Goal: Task Accomplishment & Management: Manage account settings

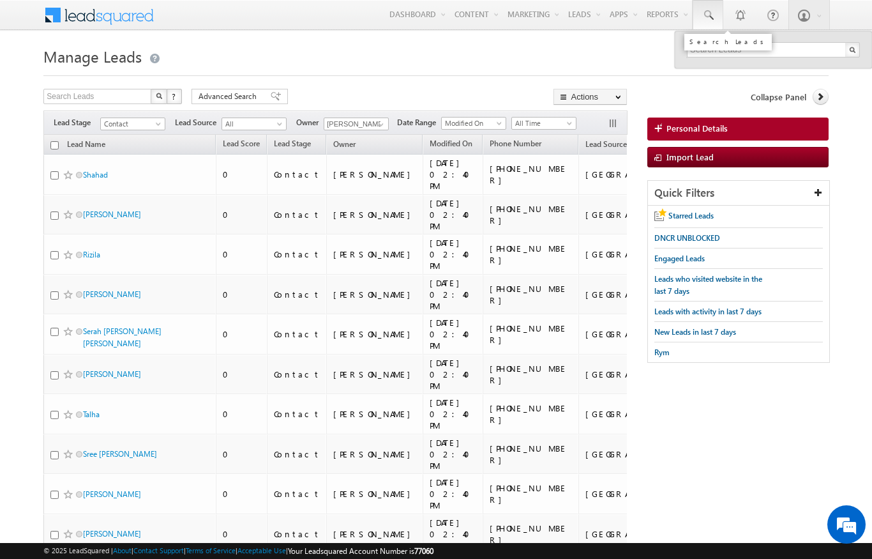
scroll to position [0, 10]
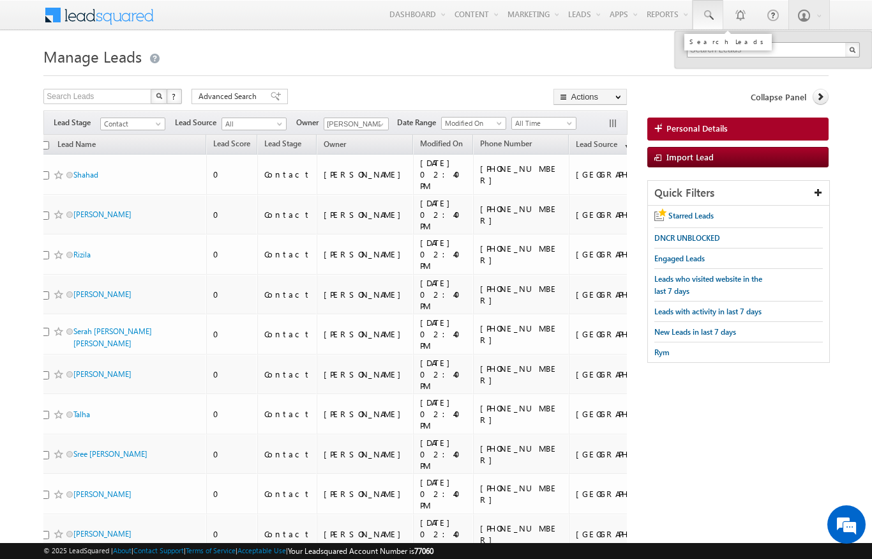
click at [763, 50] on input "text" at bounding box center [773, 49] width 173 height 15
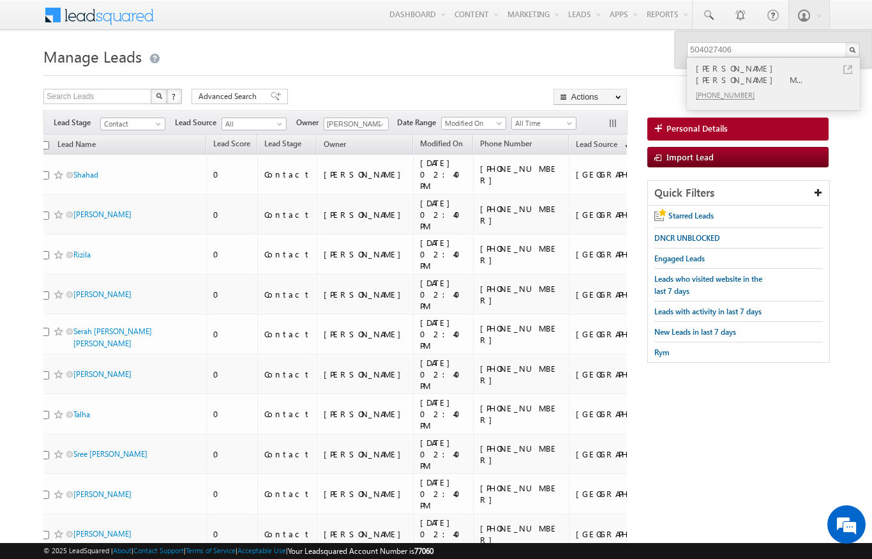
type input "504027406"
click at [836, 73] on div "SAMAHER GAFAR ELHAJ AHMED M..." at bounding box center [778, 74] width 171 height 26
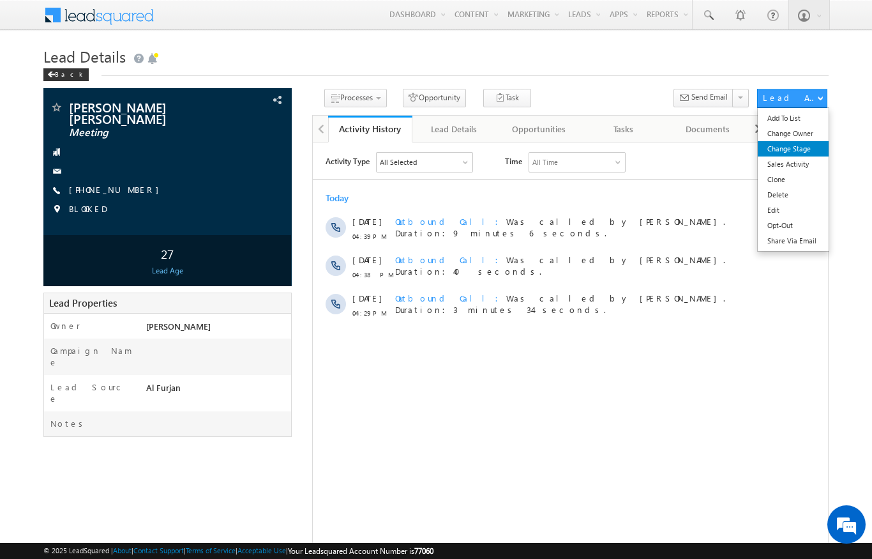
click at [809, 149] on link "Change Stage" at bounding box center [793, 148] width 71 height 15
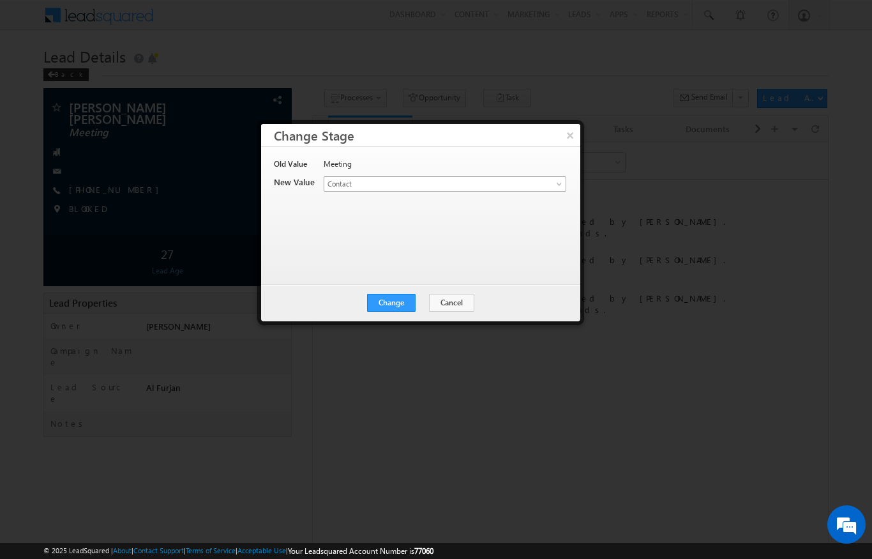
click at [541, 179] on link "Contact" at bounding box center [445, 183] width 243 height 15
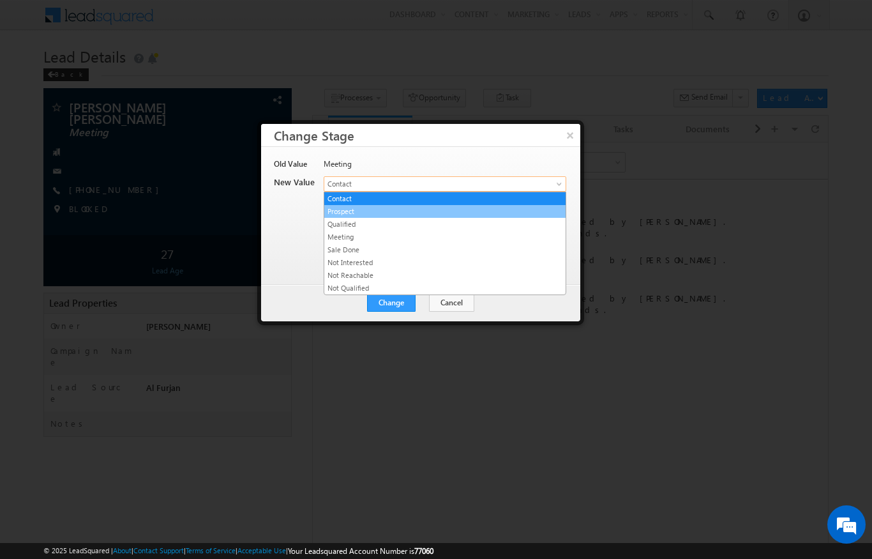
click at [337, 214] on link "Prospect" at bounding box center [444, 211] width 241 height 11
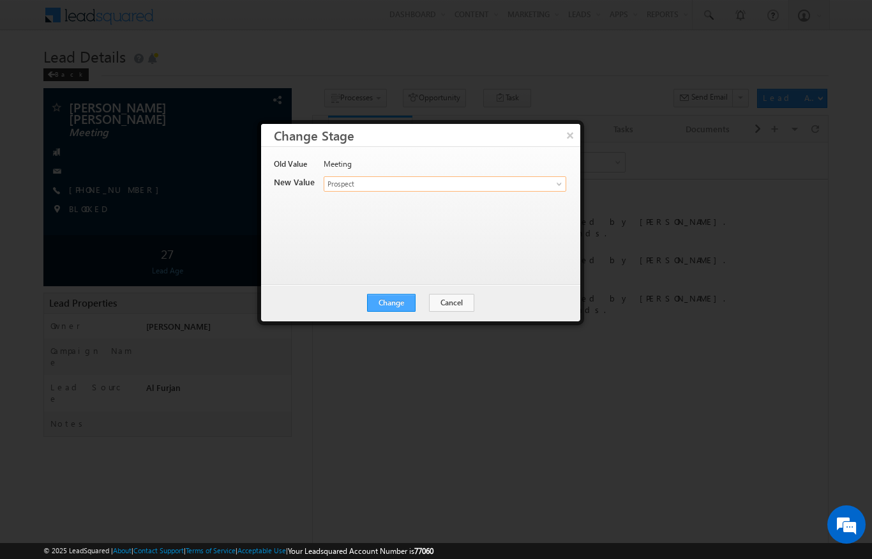
click at [400, 310] on button "Change" at bounding box center [391, 303] width 49 height 18
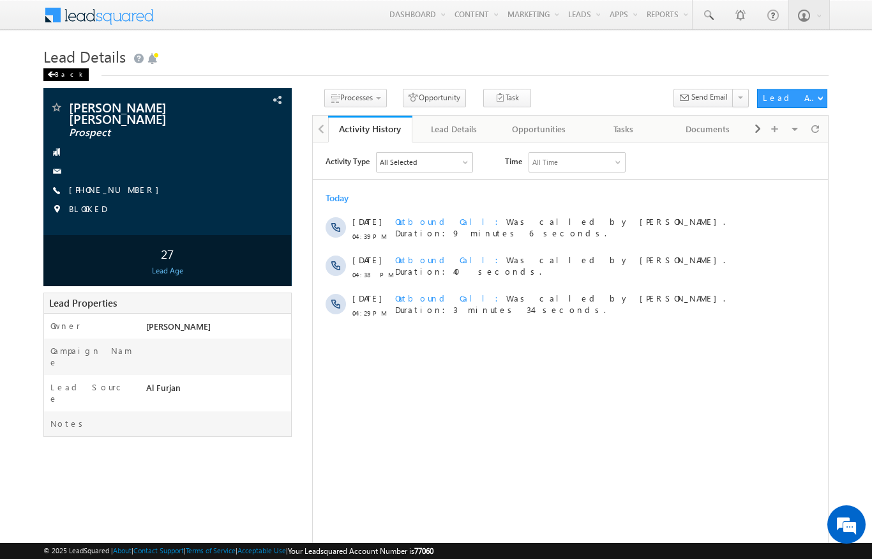
click at [68, 74] on div "Back" at bounding box center [65, 74] width 45 height 13
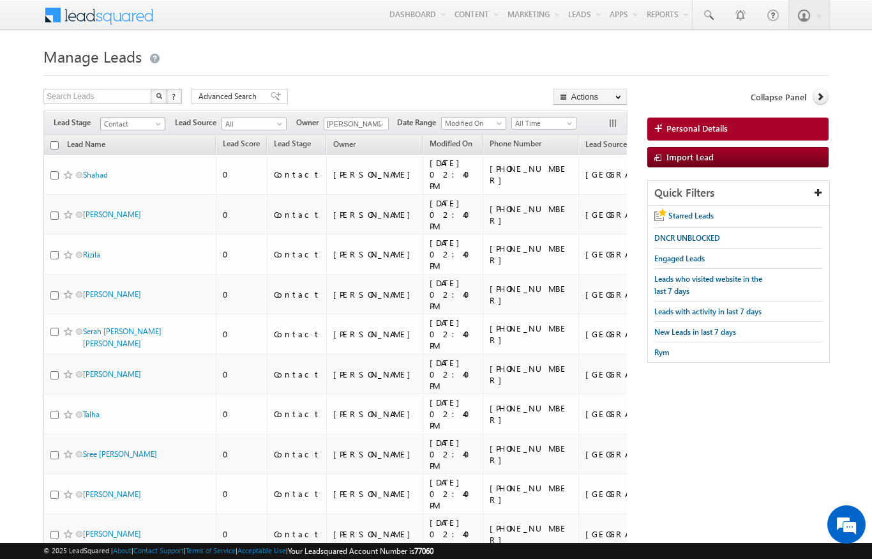
click at [156, 126] on span at bounding box center [160, 126] width 10 height 10
click at [118, 162] on link "Prospect" at bounding box center [133, 163] width 64 height 11
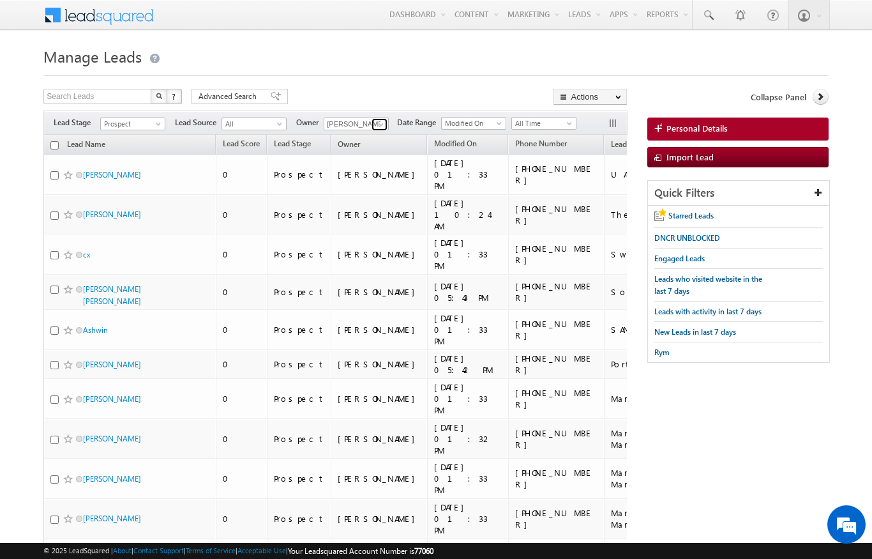
click at [380, 123] on span at bounding box center [381, 124] width 10 height 10
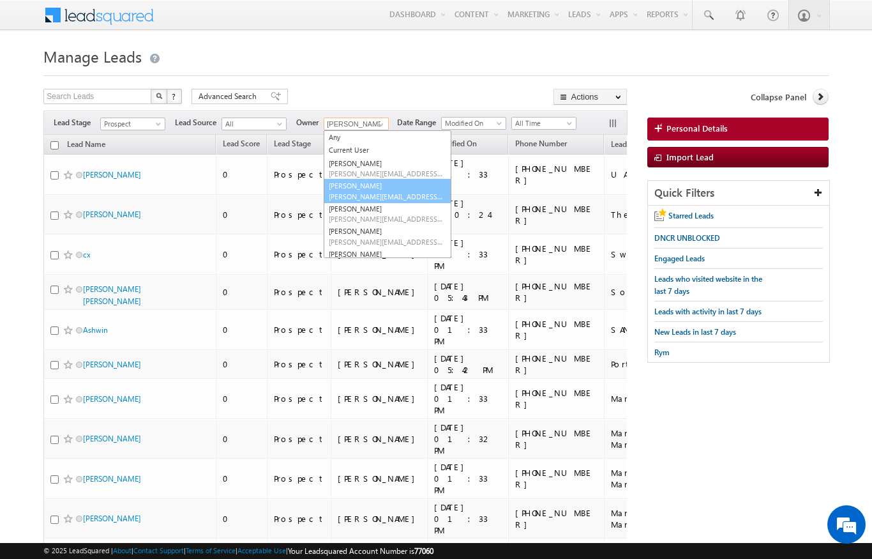
click at [376, 192] on span "ankita.dumbre@indglobal.ae" at bounding box center [386, 197] width 115 height 10
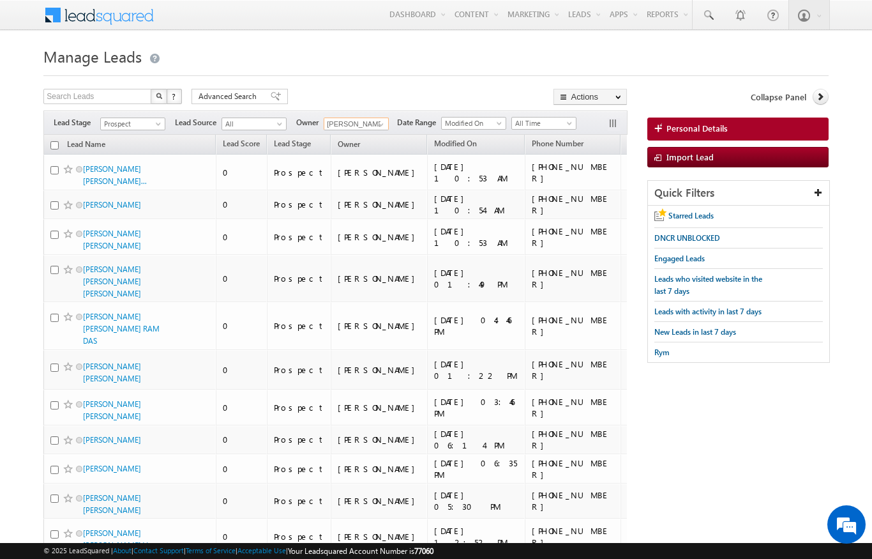
click at [367, 130] on input "[PERSON_NAME]" at bounding box center [356, 123] width 65 height 13
click at [388, 119] on div "Niraj Upadhyay Any Current User Ankita Dua Ankita Dumbre Aswathi Ezhunamannil B…" at bounding box center [356, 123] width 64 height 13
click at [382, 124] on span at bounding box center [381, 124] width 10 height 10
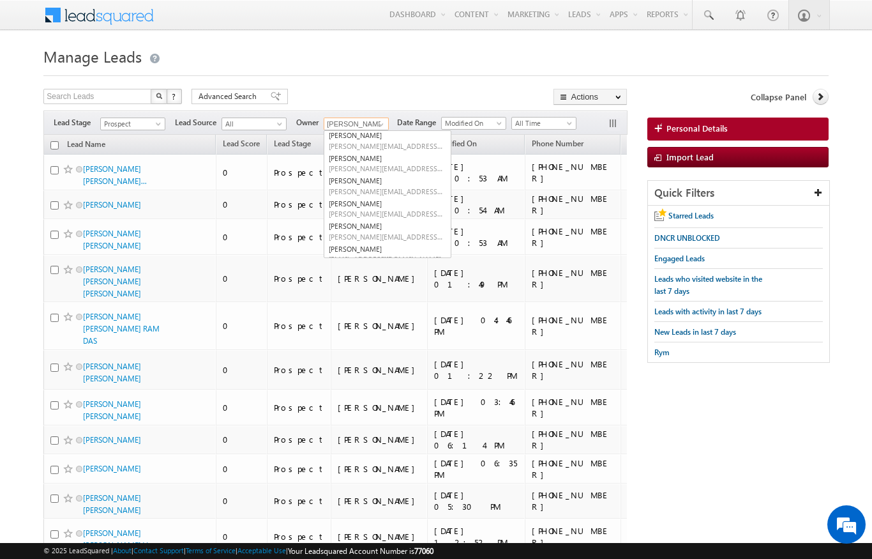
scroll to position [52, 0]
click at [410, 185] on span "[PERSON_NAME][EMAIL_ADDRESS][DOMAIN_NAME]" at bounding box center [386, 190] width 115 height 10
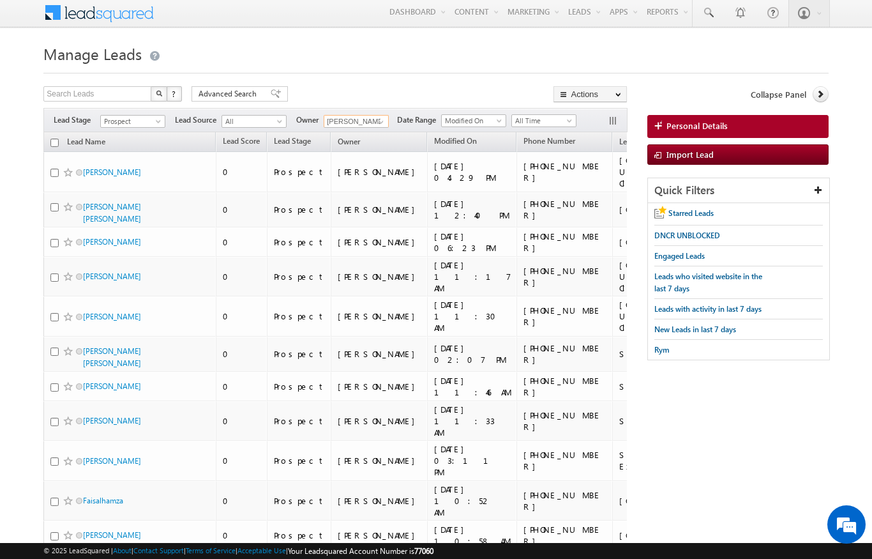
scroll to position [0, 0]
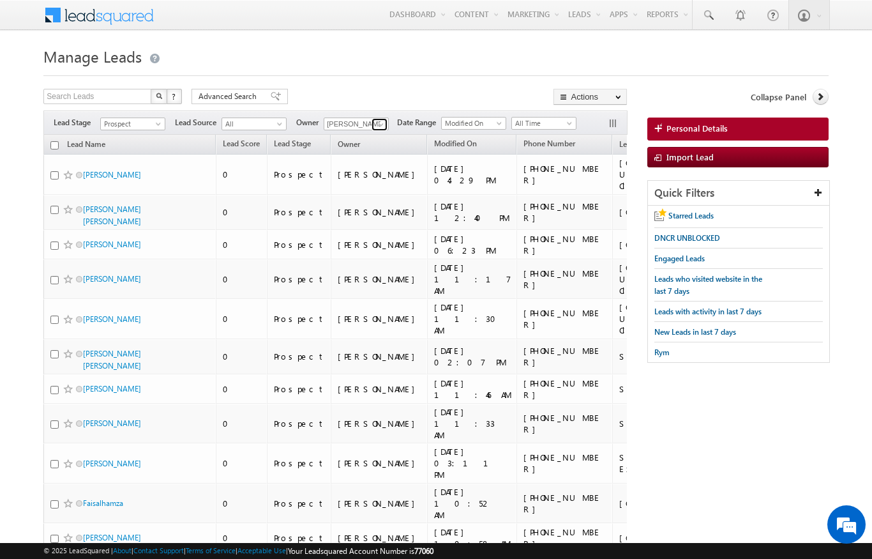
click at [379, 129] on span at bounding box center [381, 124] width 10 height 10
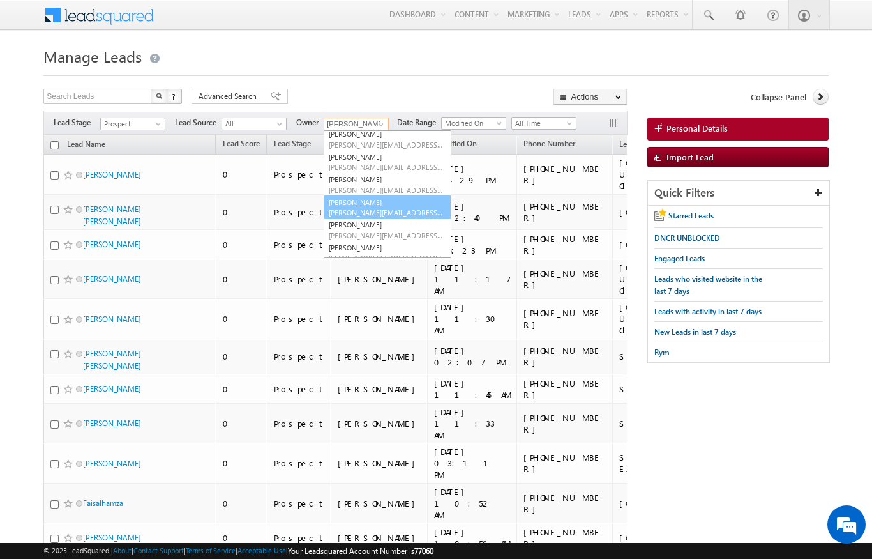
click at [407, 208] on span "[PERSON_NAME][EMAIL_ADDRESS][PERSON_NAME][DOMAIN_NAME]" at bounding box center [386, 213] width 115 height 10
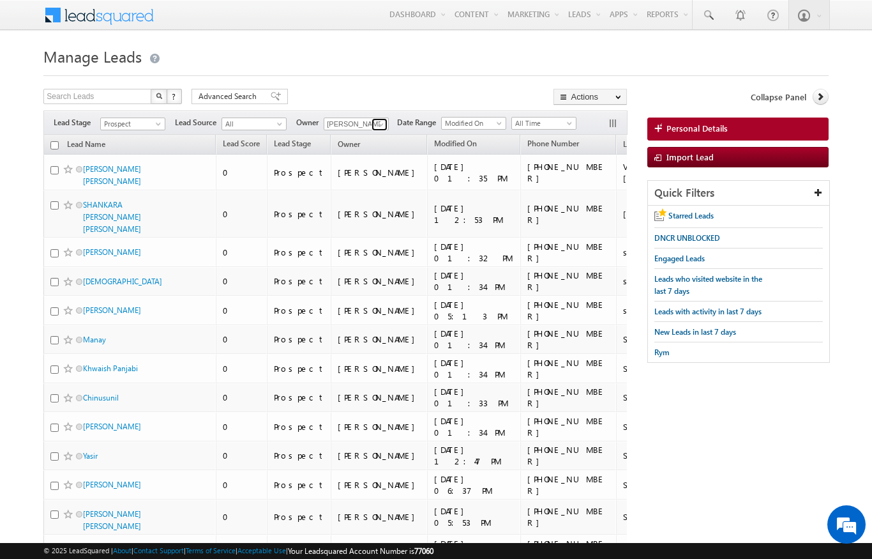
click at [380, 121] on span at bounding box center [381, 124] width 10 height 10
click at [379, 125] on span at bounding box center [381, 124] width 10 height 10
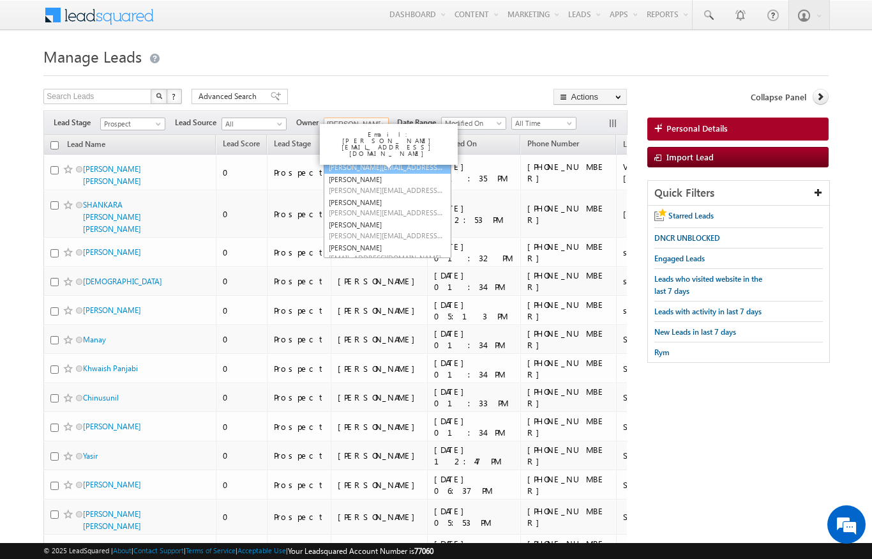
click at [344, 160] on link "Aswathi Ezhunamannil aswathi.ezhunamannil@indglobal.ae" at bounding box center [388, 162] width 128 height 24
type input "[PERSON_NAME]"
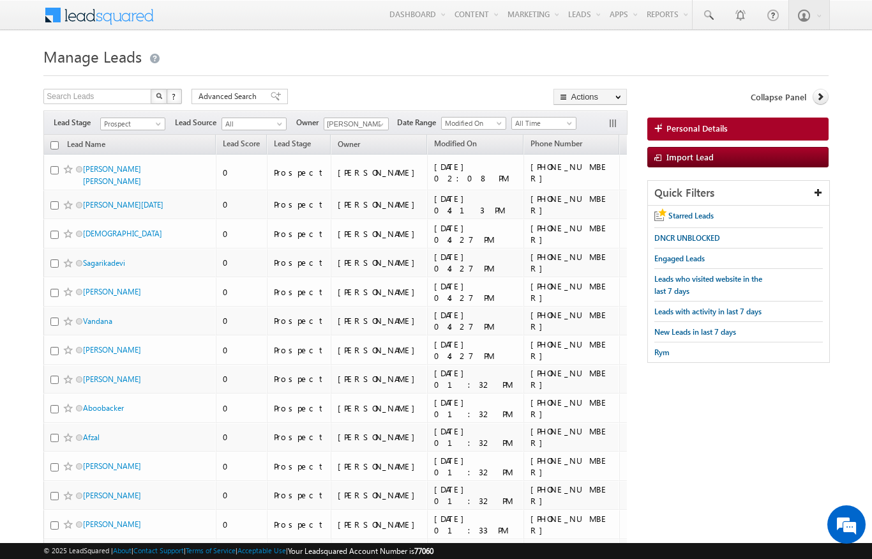
click at [54, 148] on input "checkbox" at bounding box center [54, 145] width 8 height 8
checkbox input "true"
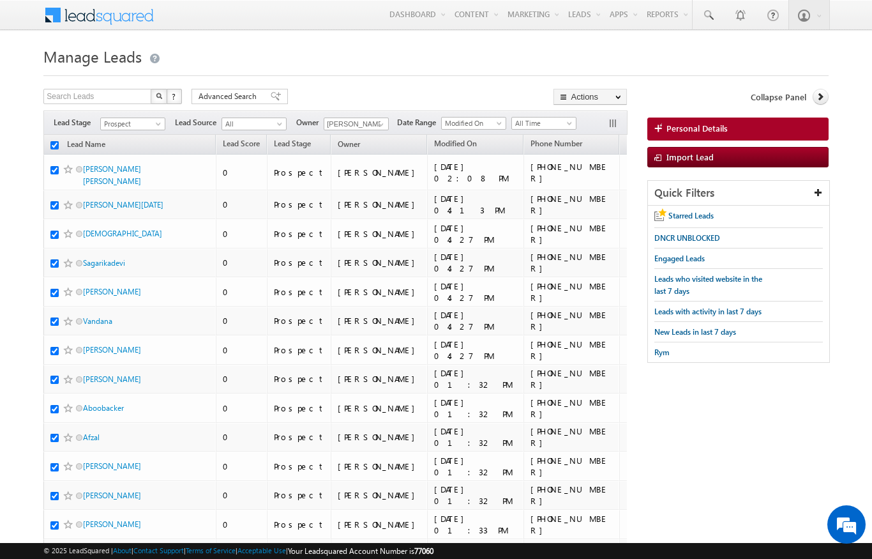
checkbox input "true"
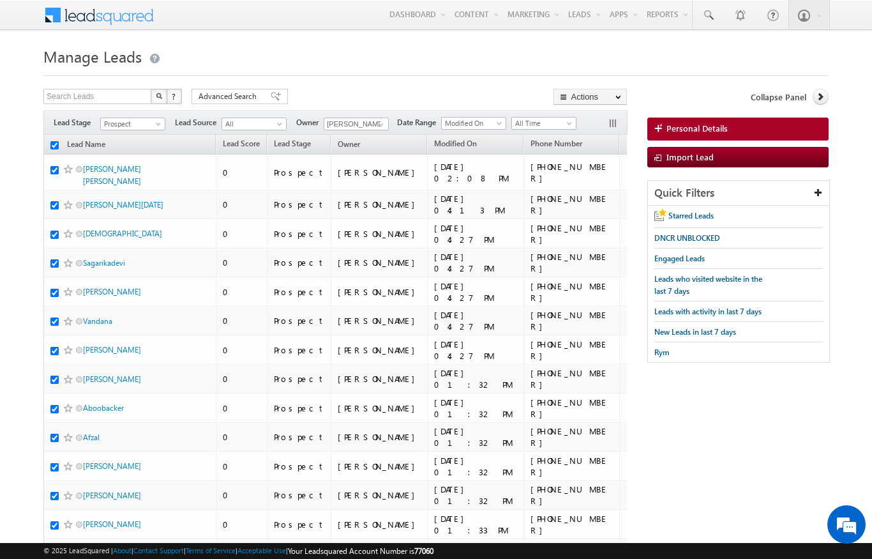
checkbox input "true"
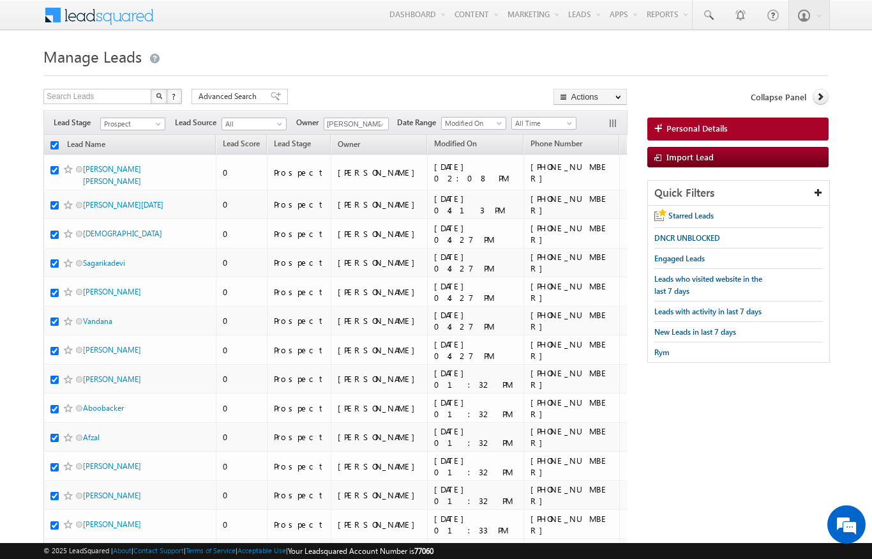
checkbox input "true"
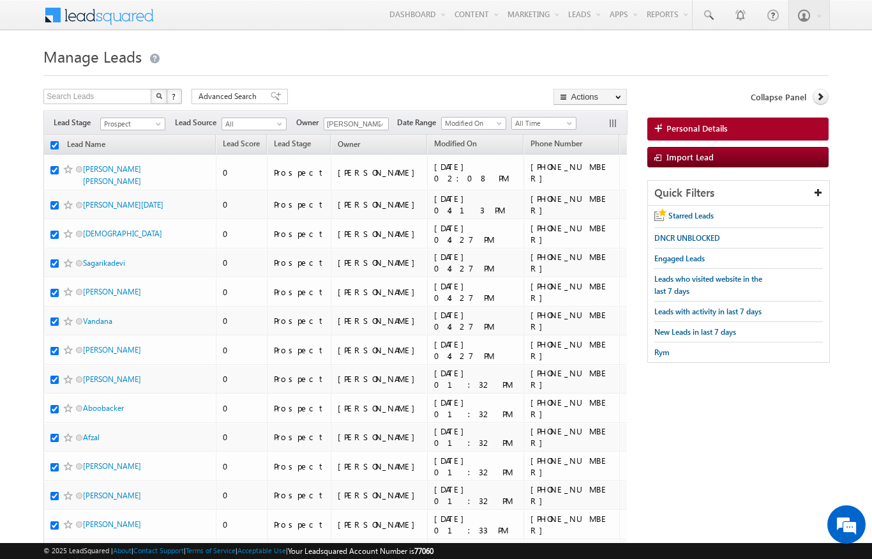
checkbox input "true"
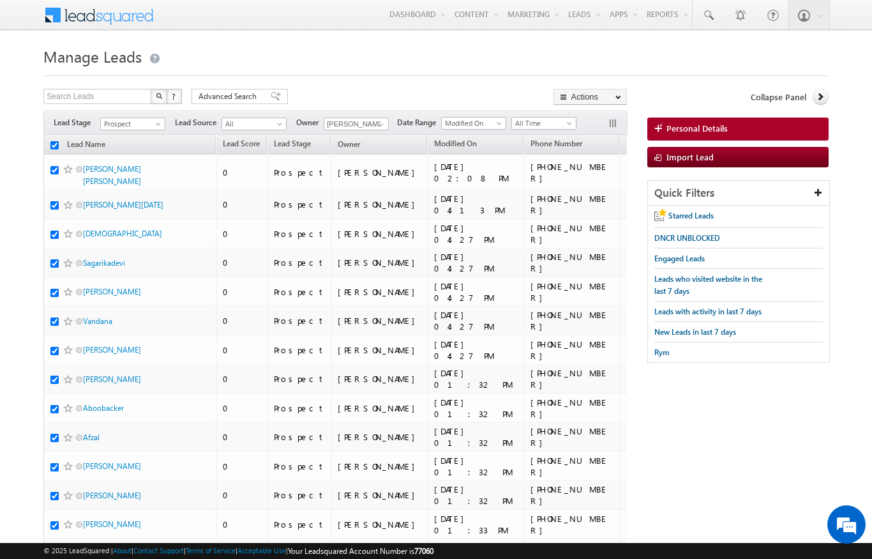
checkbox input "true"
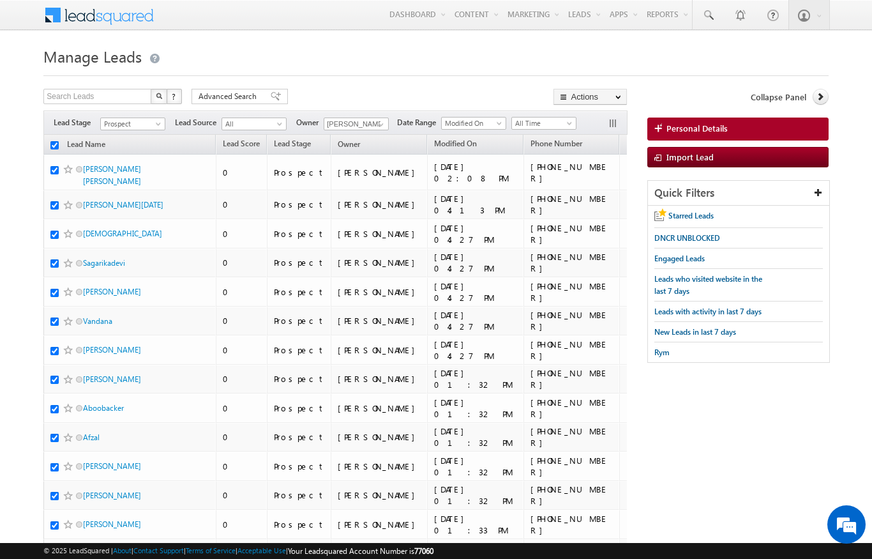
checkbox input "true"
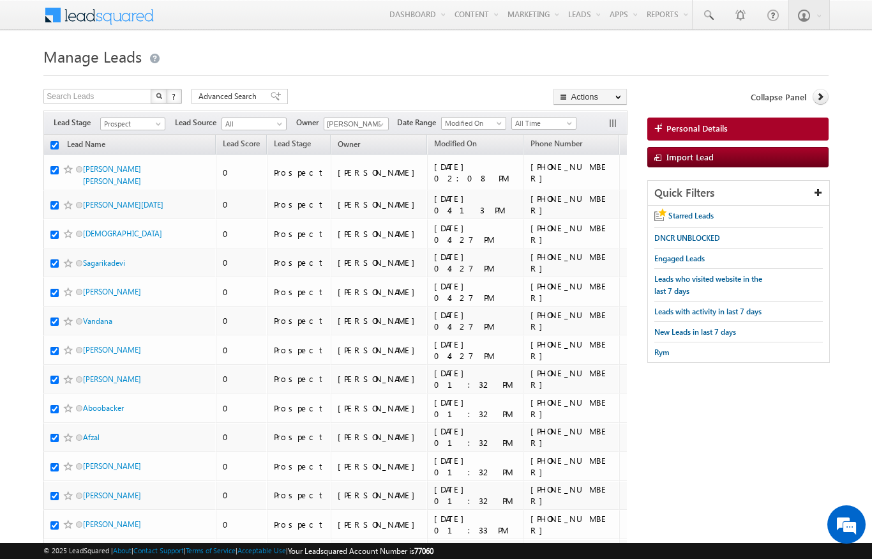
checkbox input "true"
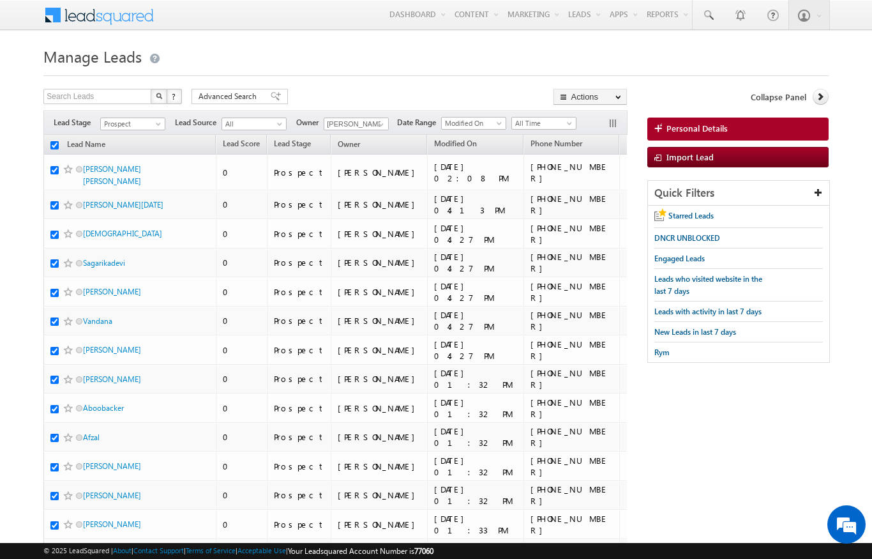
checkbox input "true"
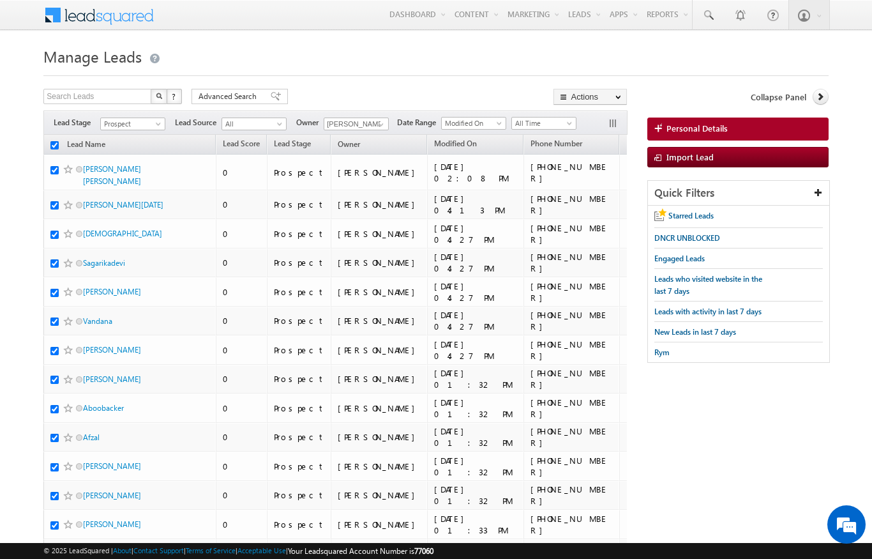
checkbox input "true"
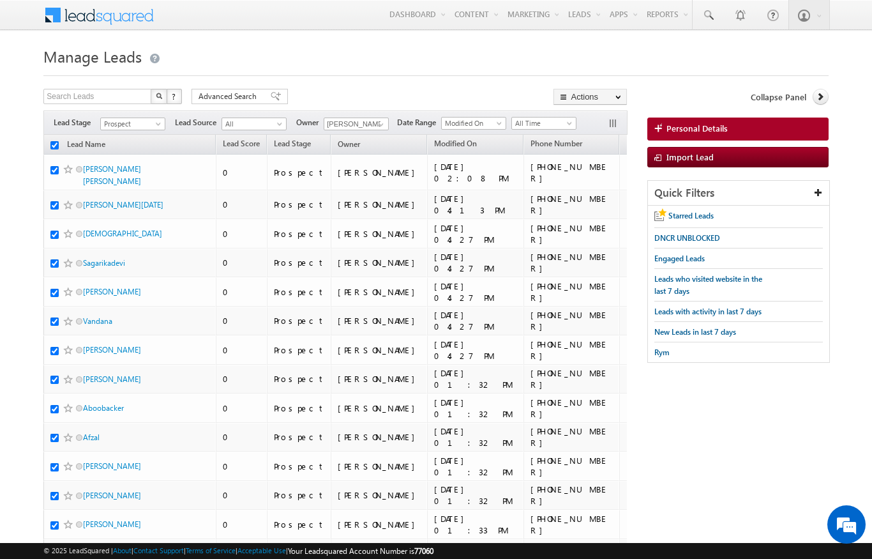
checkbox input "true"
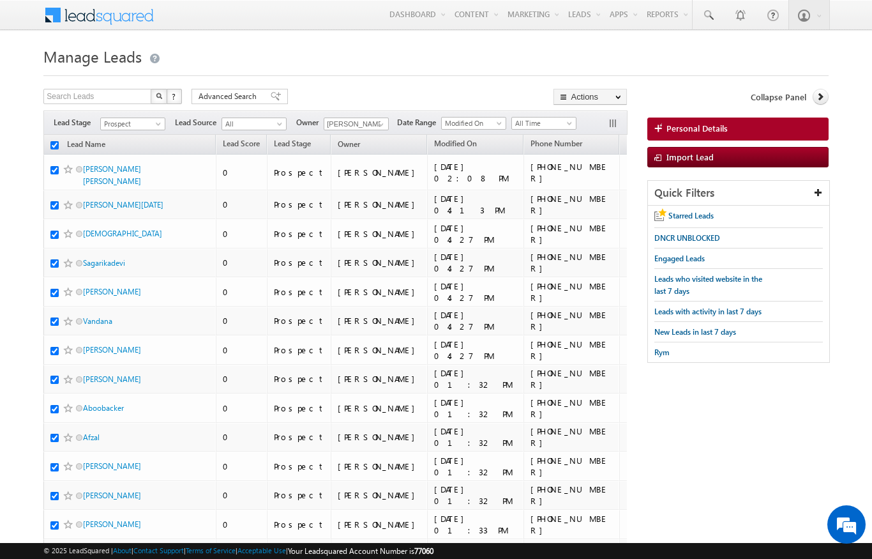
checkbox input "true"
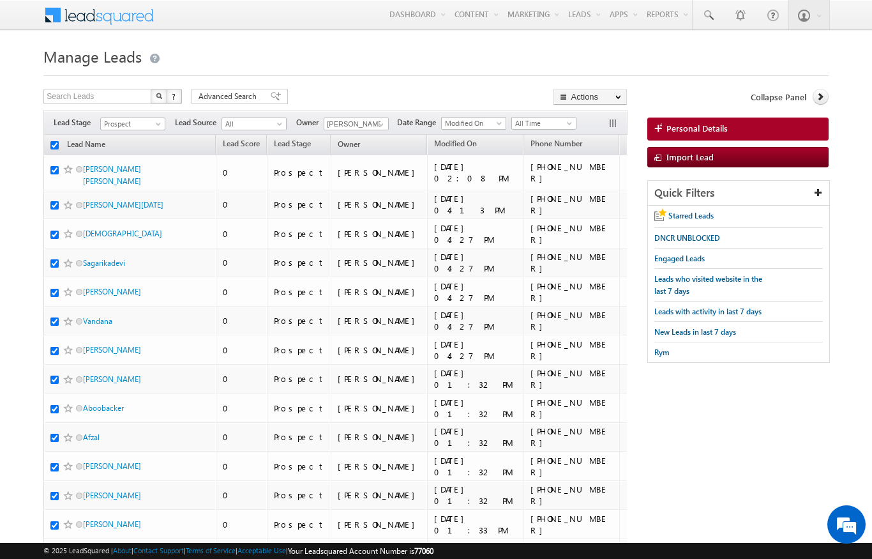
checkbox input "true"
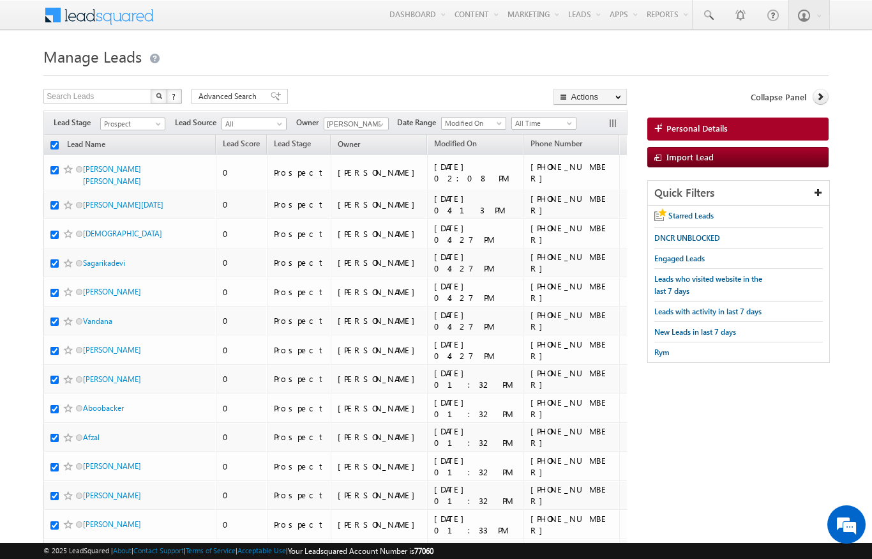
checkbox input "true"
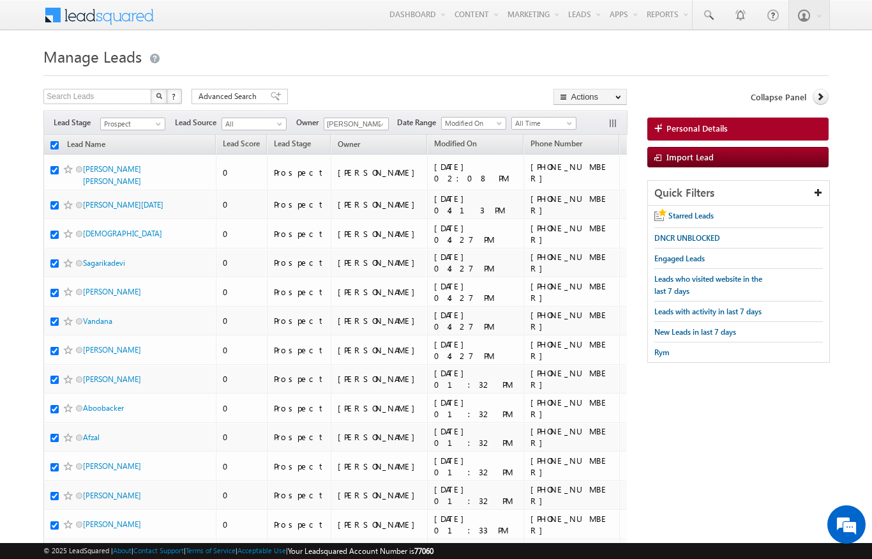
checkbox input "true"
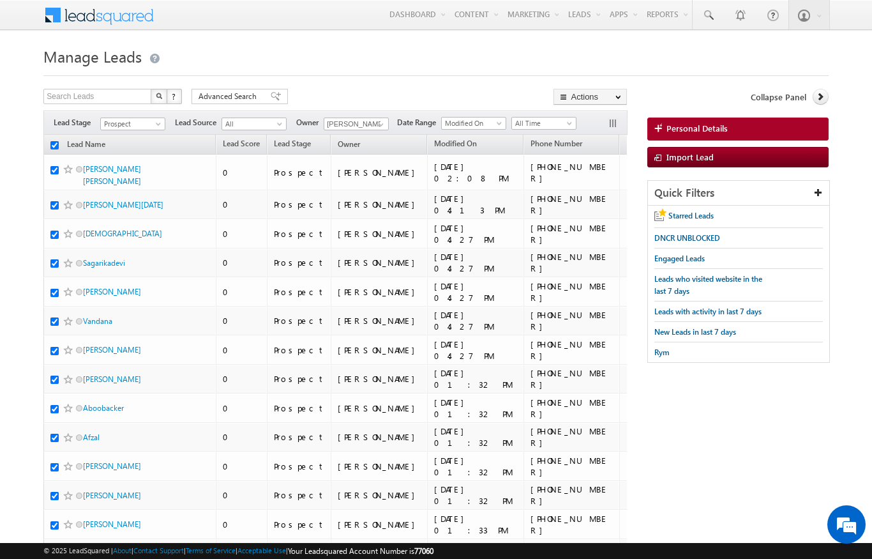
checkbox input "true"
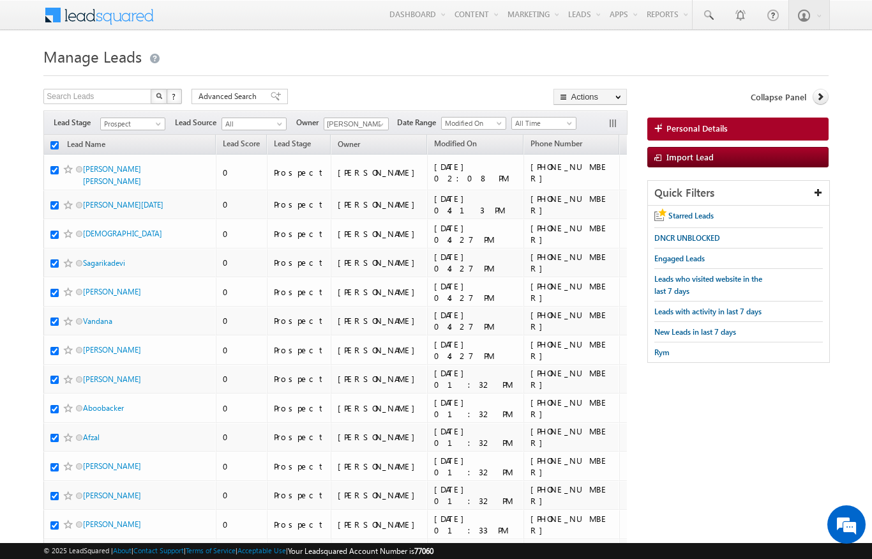
checkbox input "true"
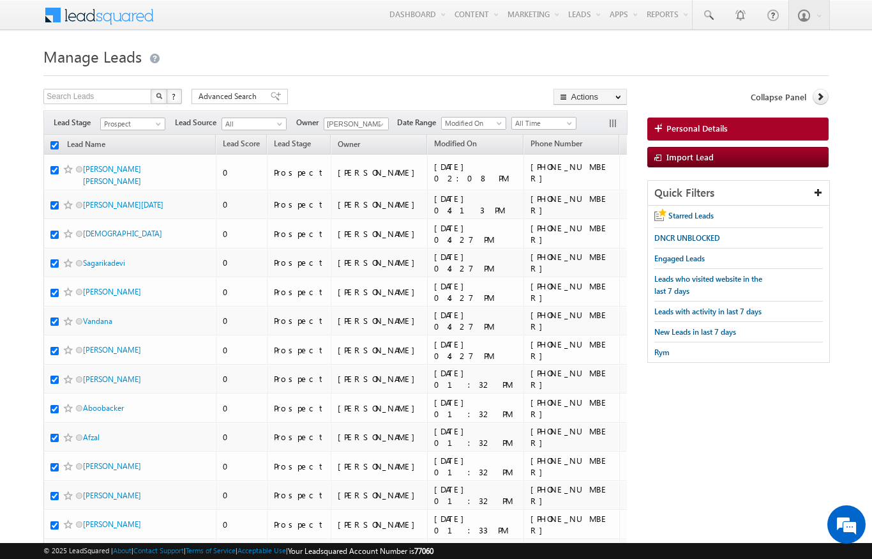
checkbox input "true"
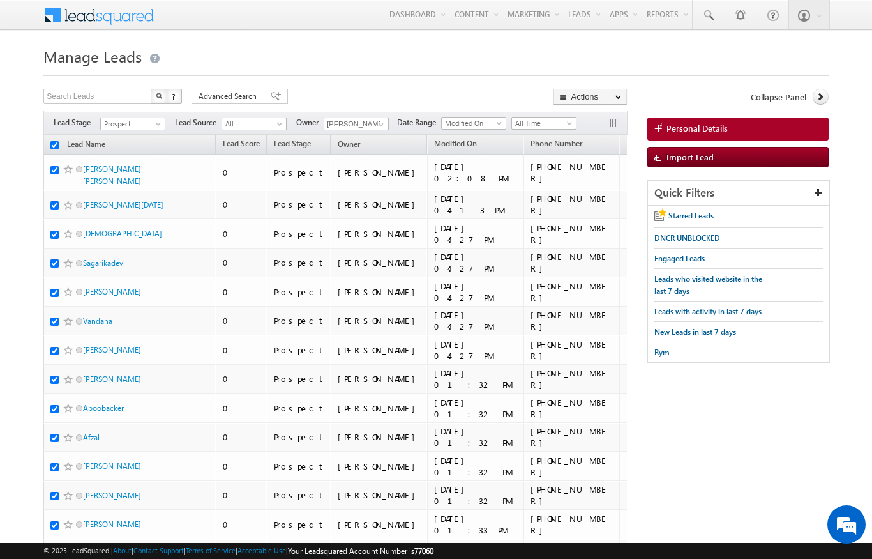
checkbox input "true"
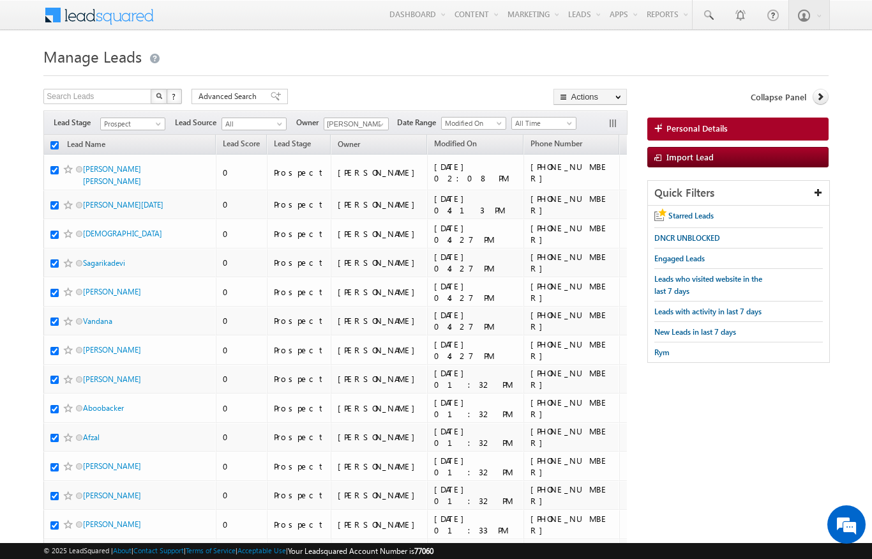
checkbox input "true"
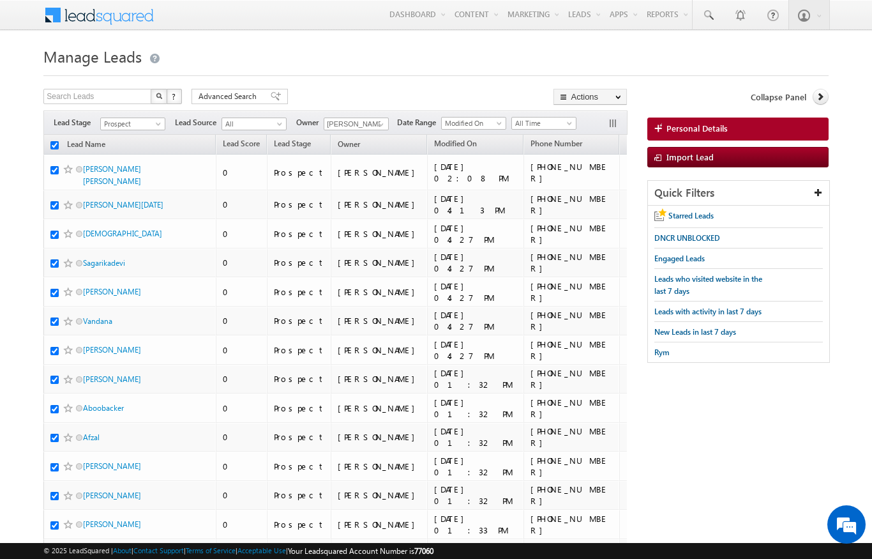
checkbox input "true"
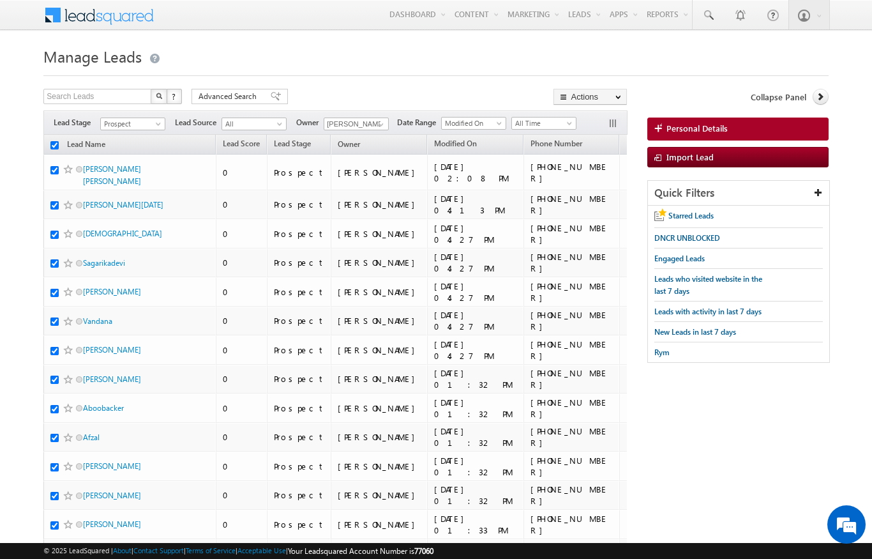
checkbox input "true"
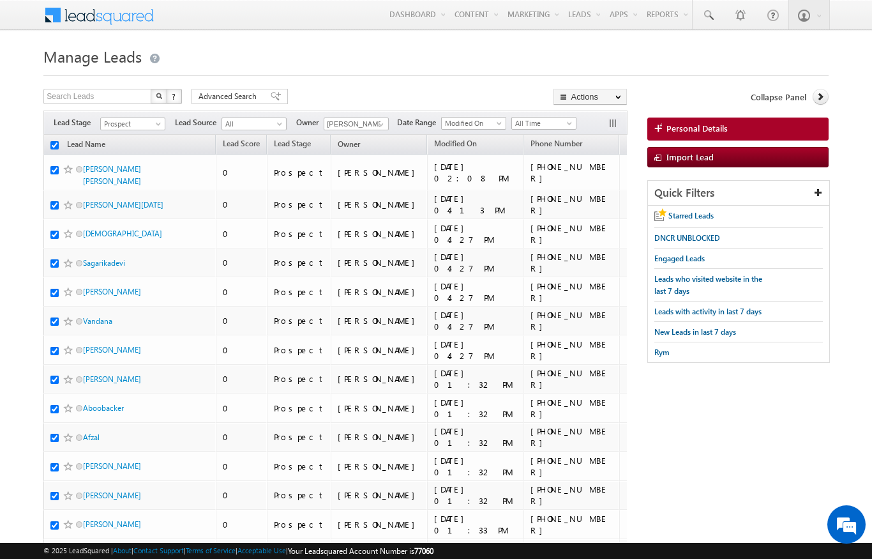
checkbox input "true"
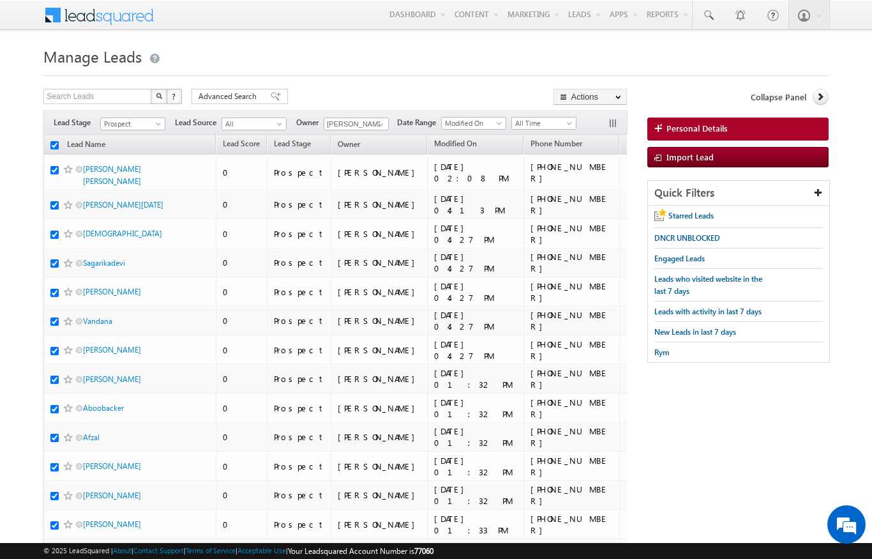
checkbox input "true"
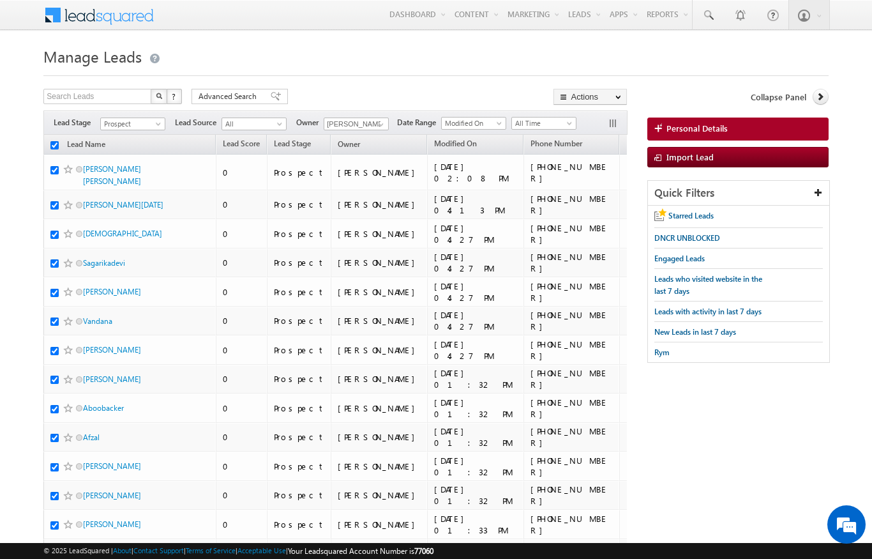
checkbox input "true"
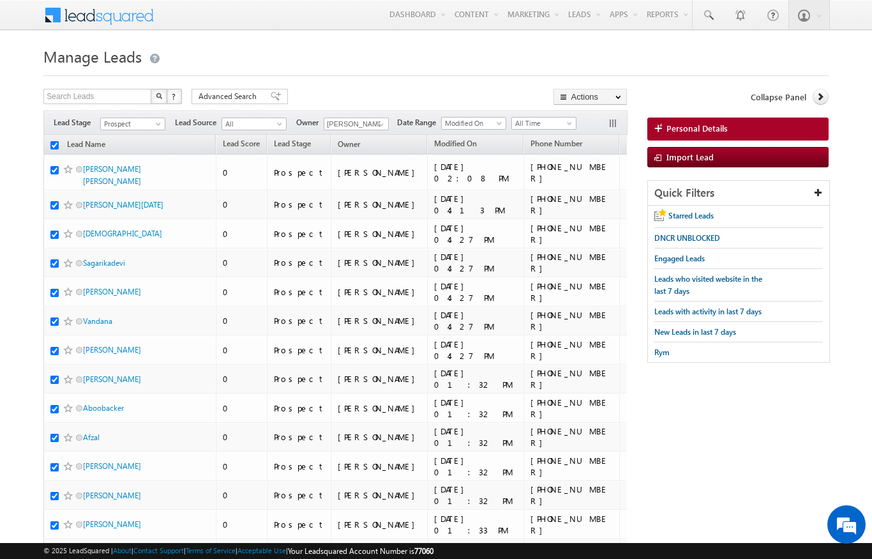
checkbox input "true"
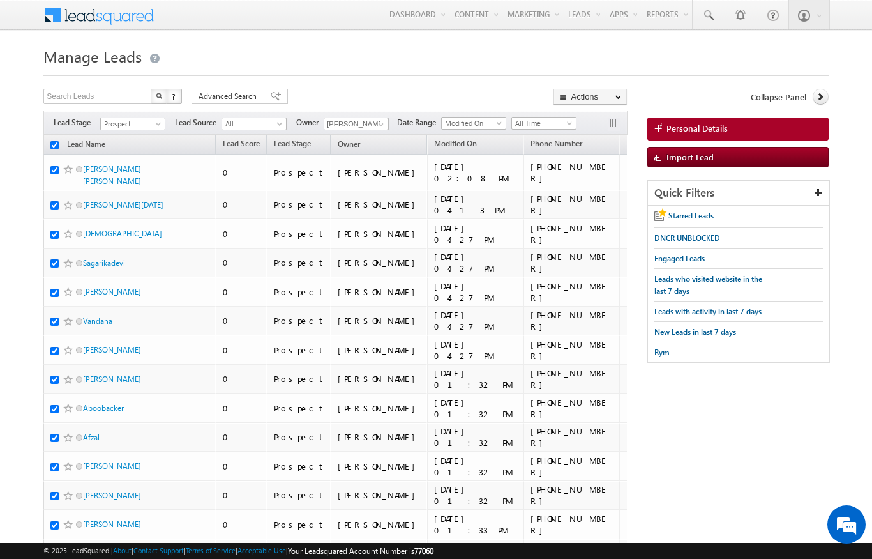
checkbox input "true"
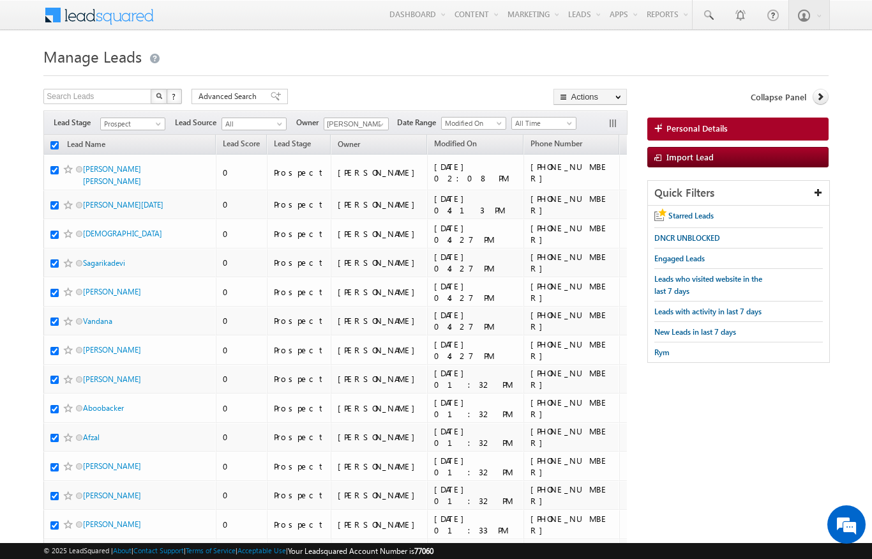
checkbox input "true"
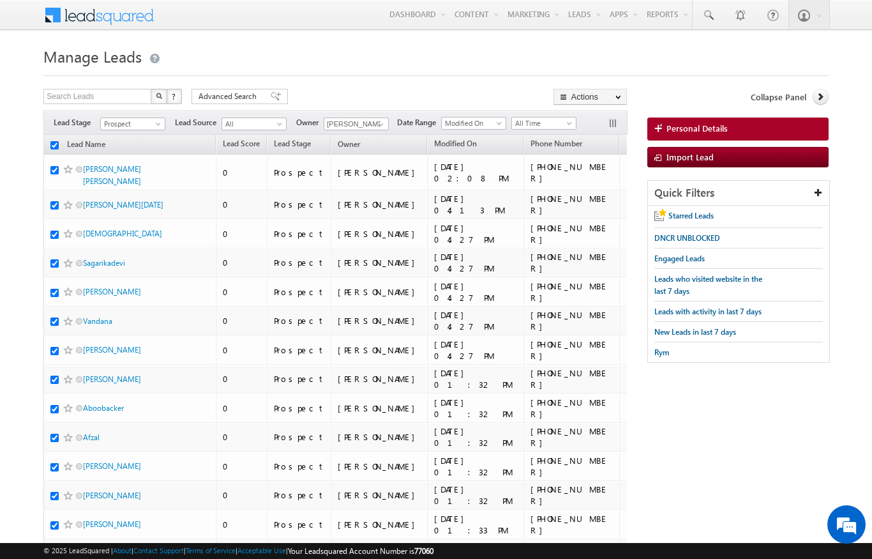
checkbox input "true"
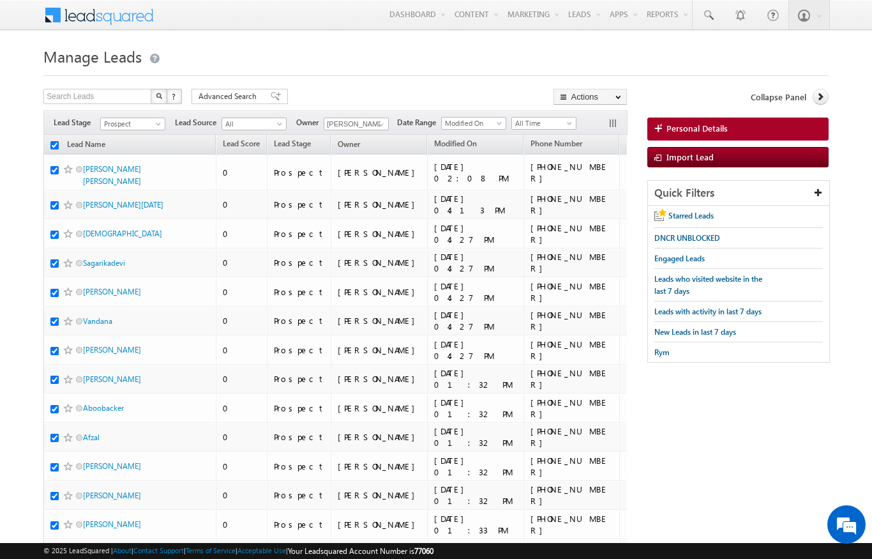
checkbox input "true"
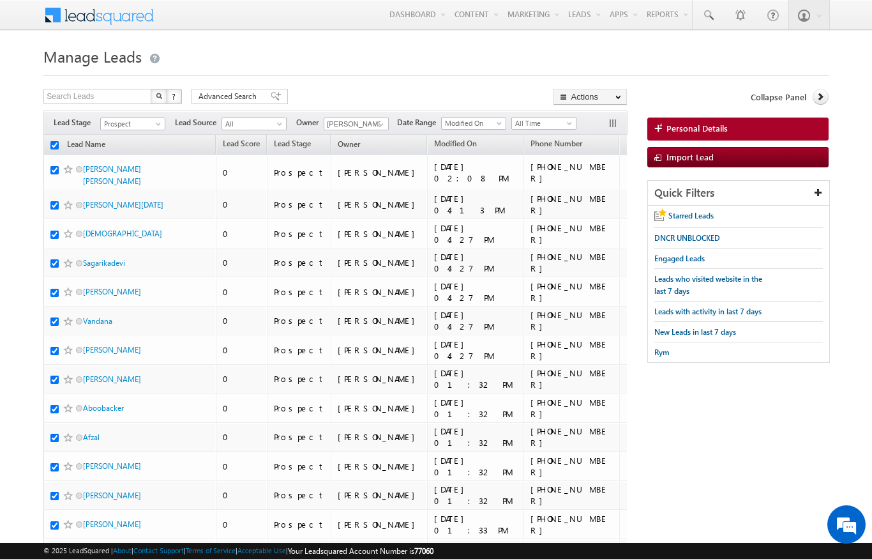
checkbox input "true"
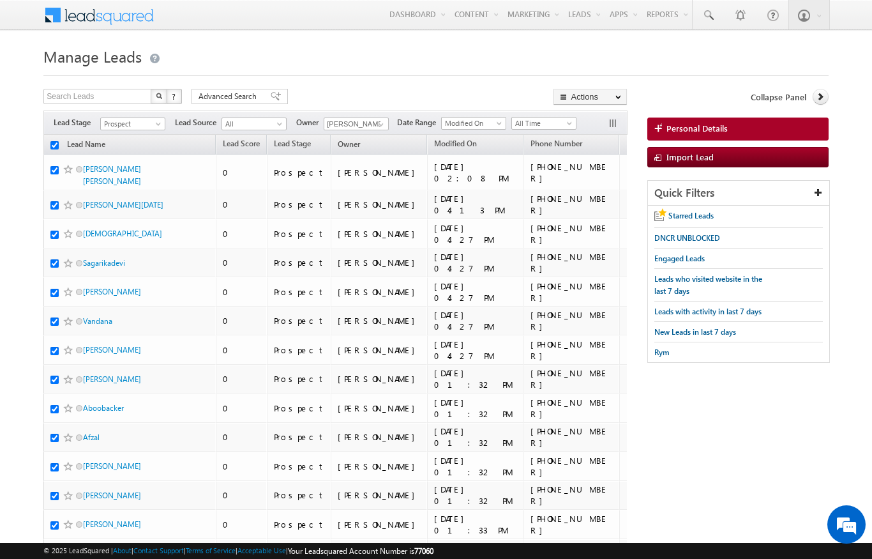
checkbox input "true"
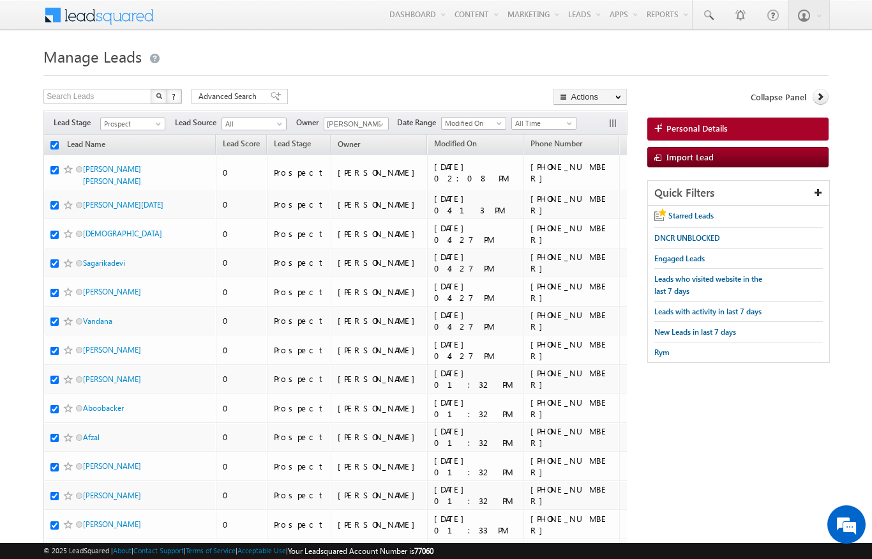
checkbox input "true"
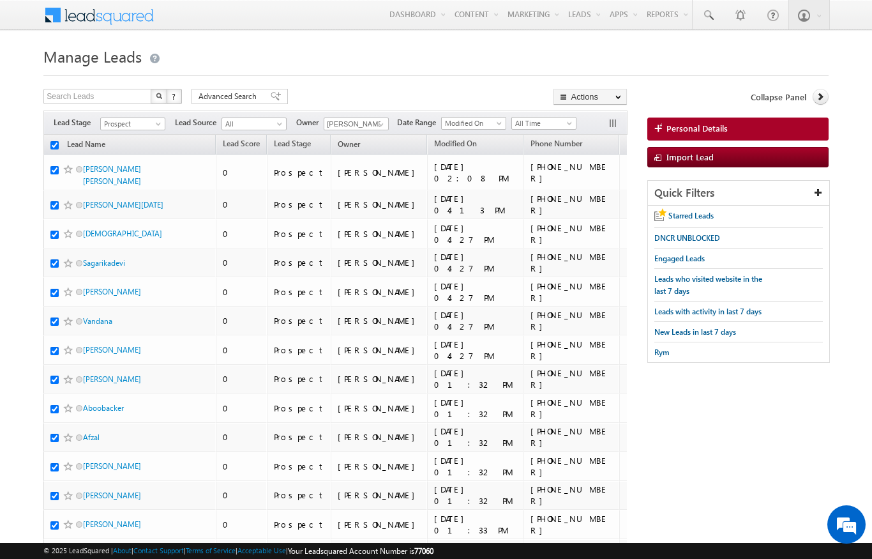
checkbox input "true"
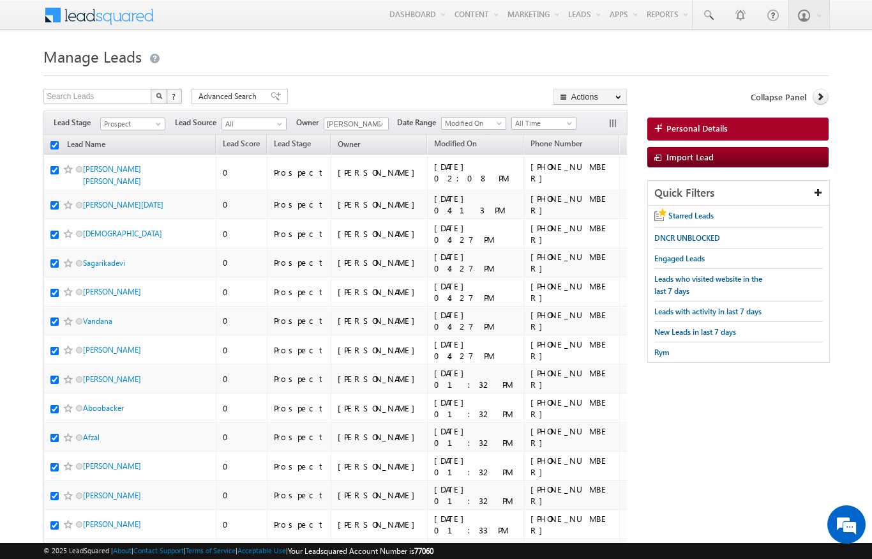
checkbox input "true"
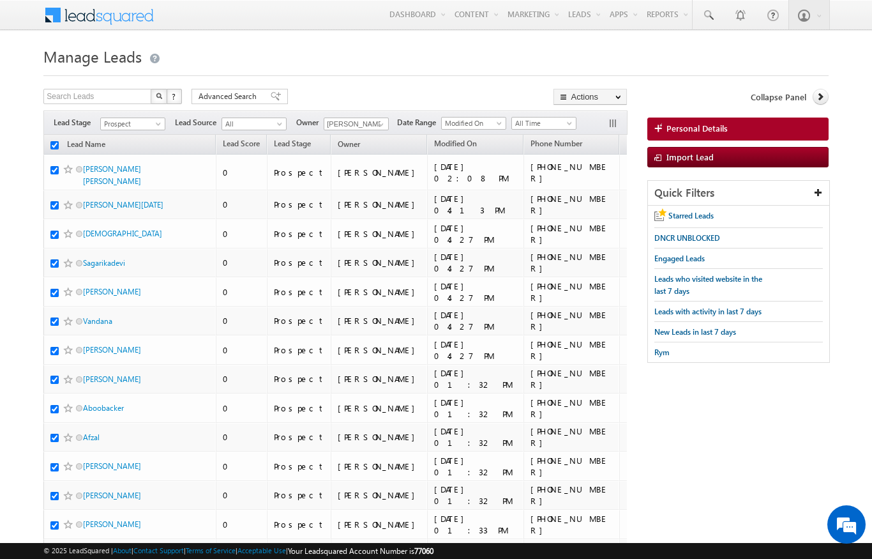
checkbox input "true"
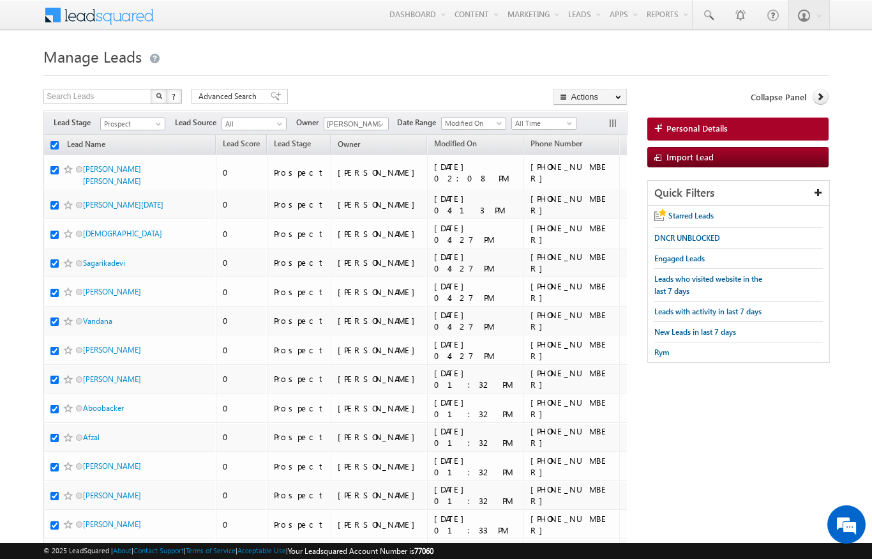
checkbox input "true"
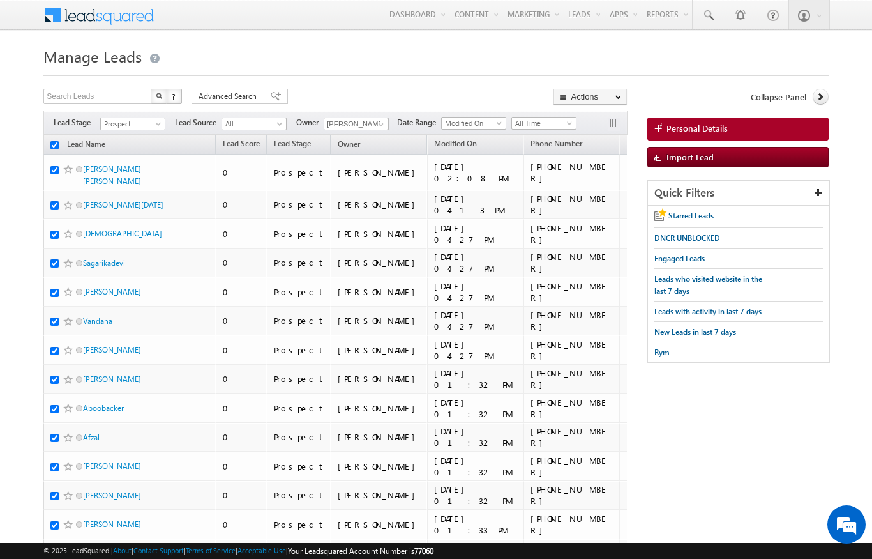
checkbox input "true"
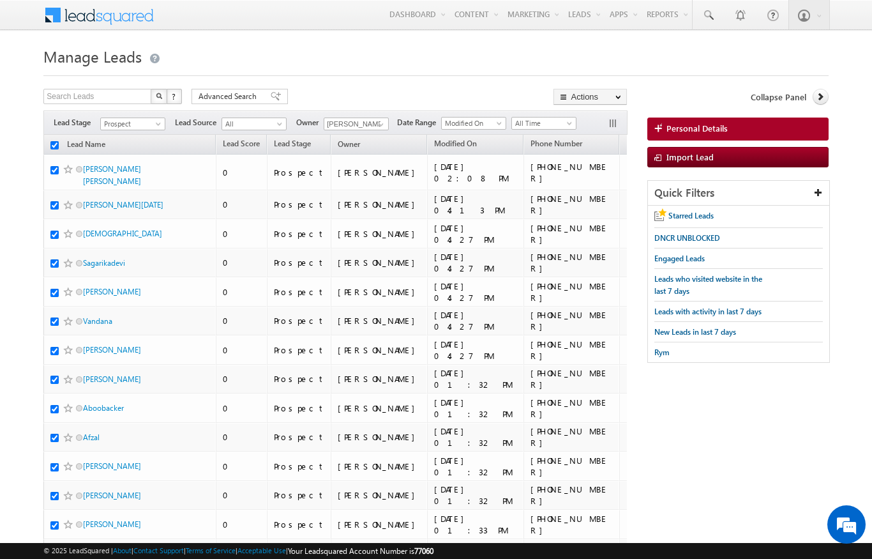
checkbox input "true"
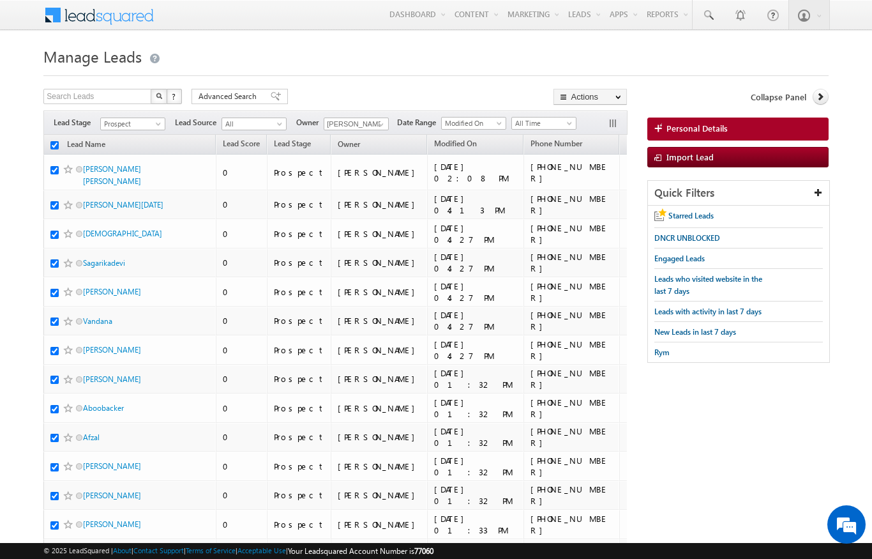
checkbox input "true"
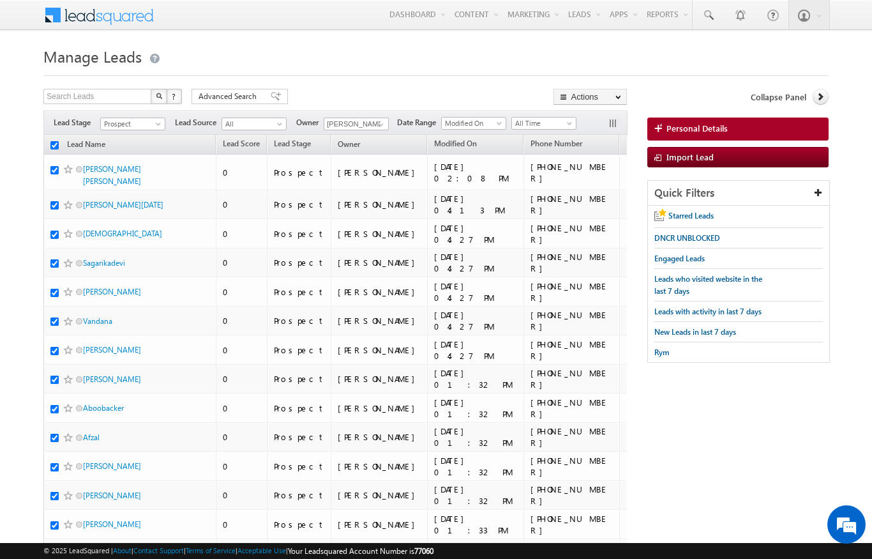
checkbox input "true"
click at [706, 19] on span at bounding box center [708, 15] width 13 height 13
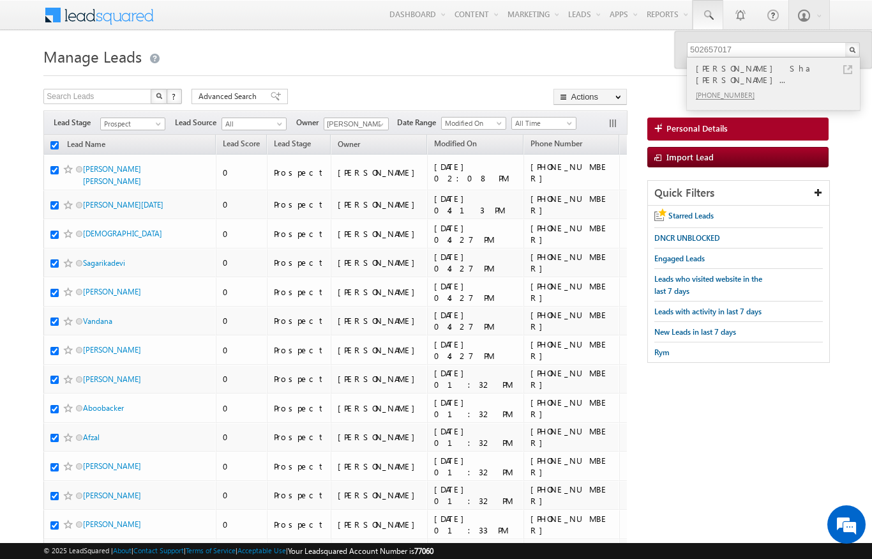
click at [799, 69] on div "Ansar Ullah Sha Khadri Nasr..." at bounding box center [778, 74] width 171 height 26
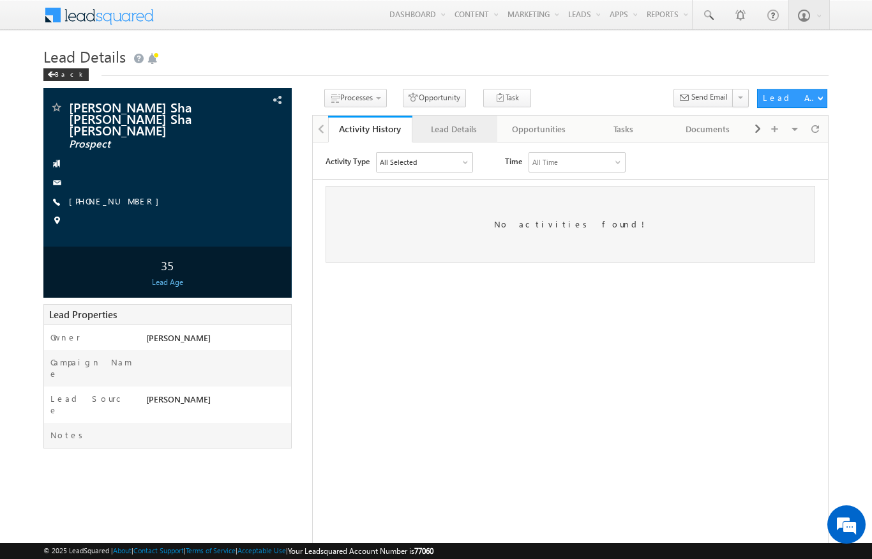
click at [474, 128] on div "Lead Details" at bounding box center [454, 128] width 63 height 15
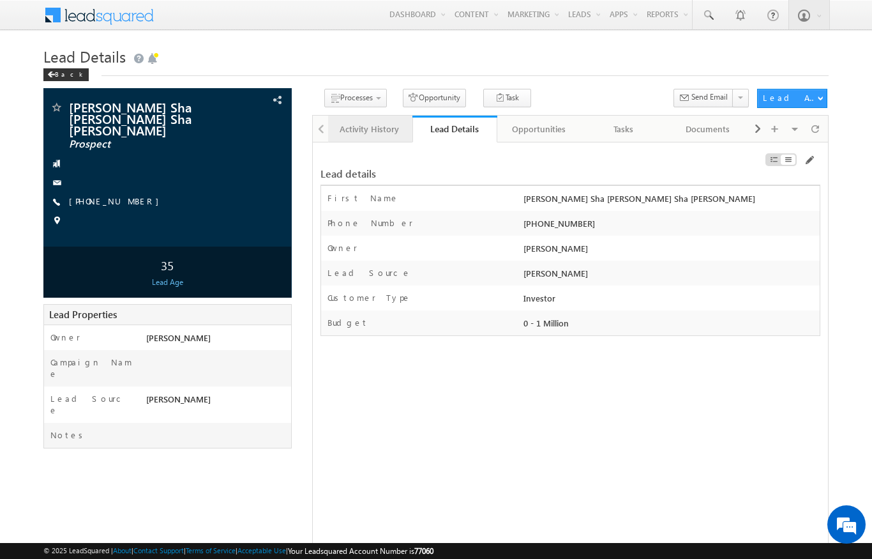
click at [361, 134] on div "Activity History" at bounding box center [369, 128] width 63 height 15
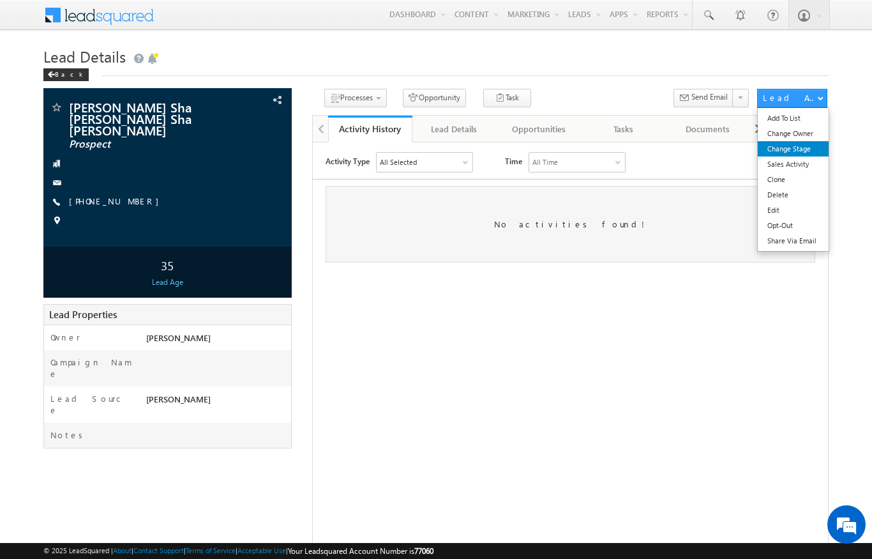
click at [812, 148] on link "Change Stage" at bounding box center [793, 148] width 71 height 15
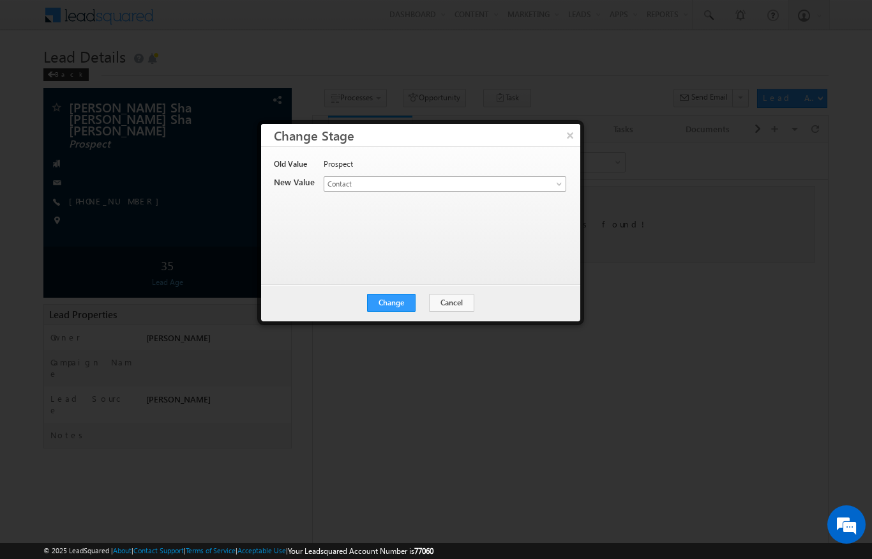
click at [557, 190] on span at bounding box center [561, 186] width 10 height 10
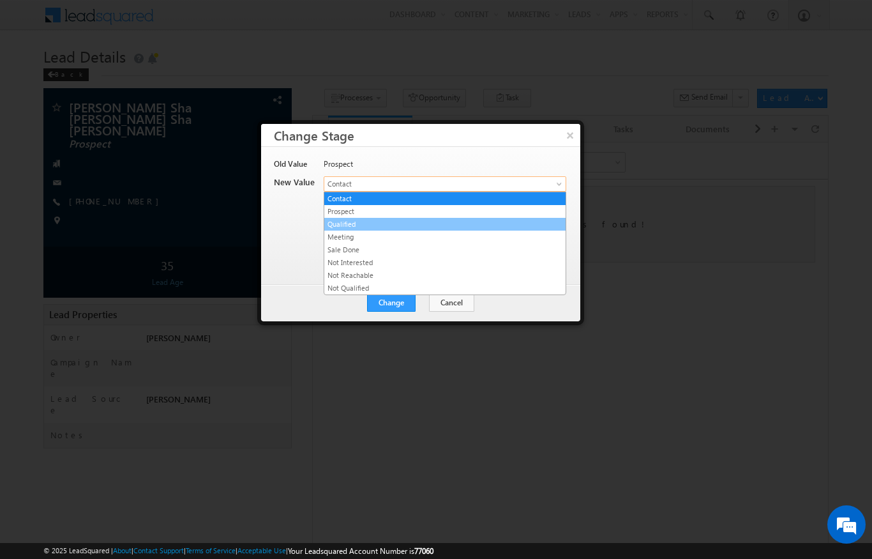
click at [332, 220] on link "Qualified" at bounding box center [444, 223] width 241 height 11
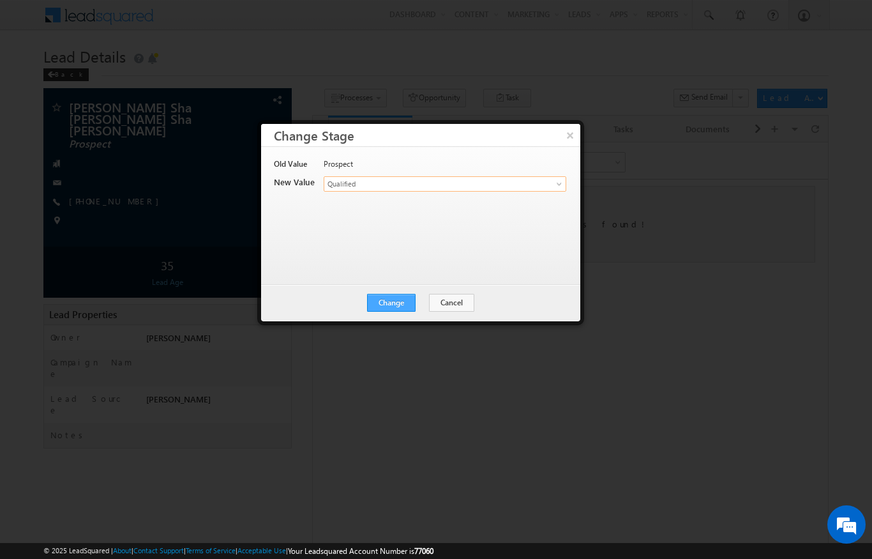
click at [411, 299] on button "Change" at bounding box center [391, 303] width 49 height 18
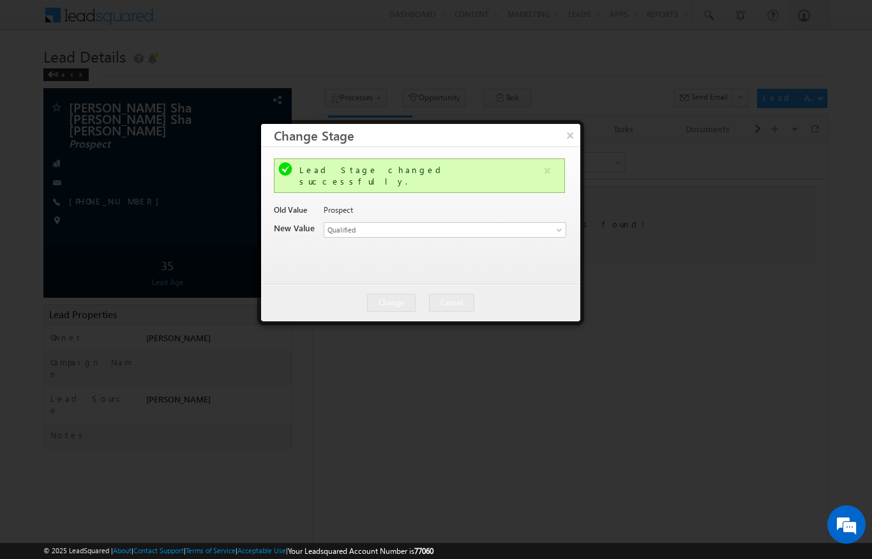
click at [410, 422] on div at bounding box center [436, 279] width 872 height 559
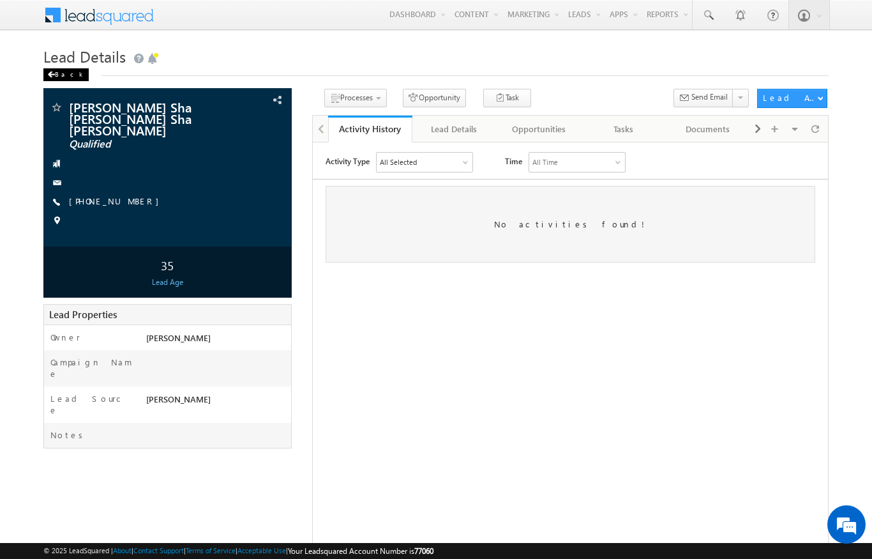
click at [53, 72] on span at bounding box center [51, 75] width 8 height 6
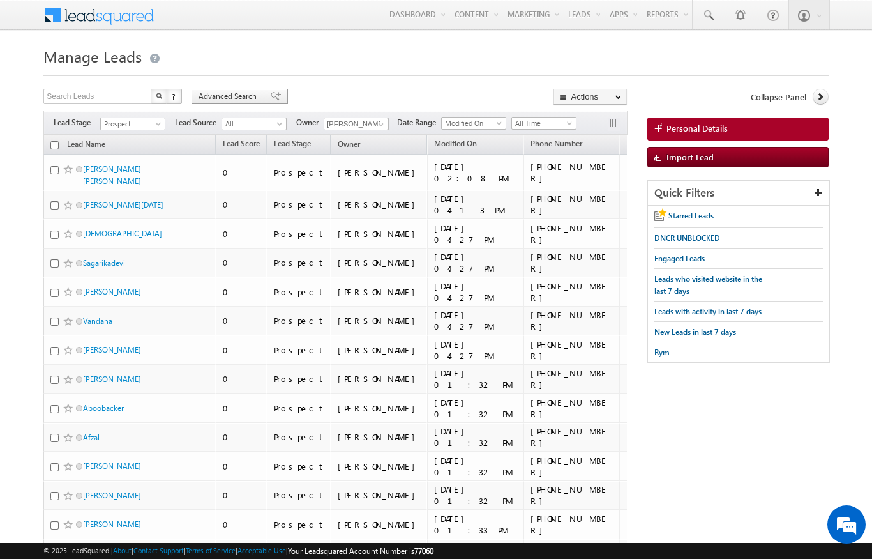
click at [226, 94] on span "Advanced Search" at bounding box center [230, 96] width 62 height 11
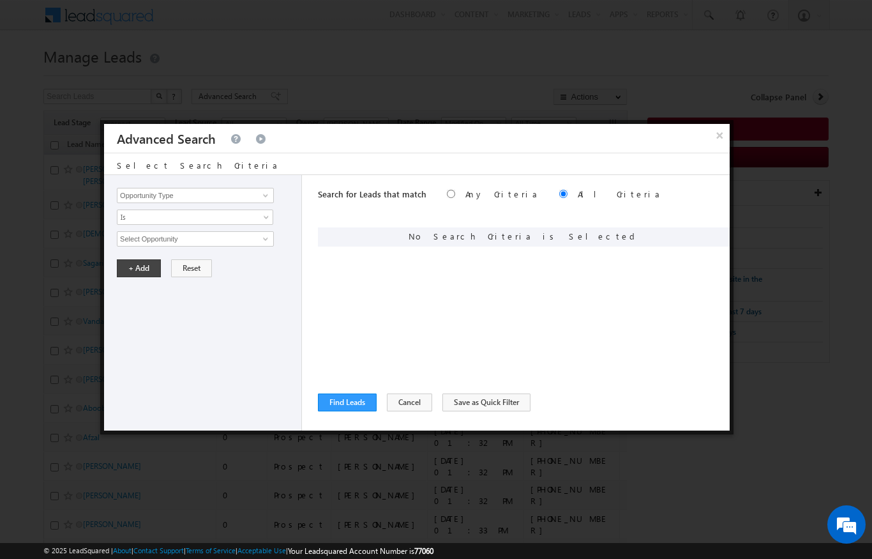
click at [363, 61] on div at bounding box center [436, 279] width 872 height 559
click at [397, 400] on button "Cancel" at bounding box center [409, 402] width 45 height 18
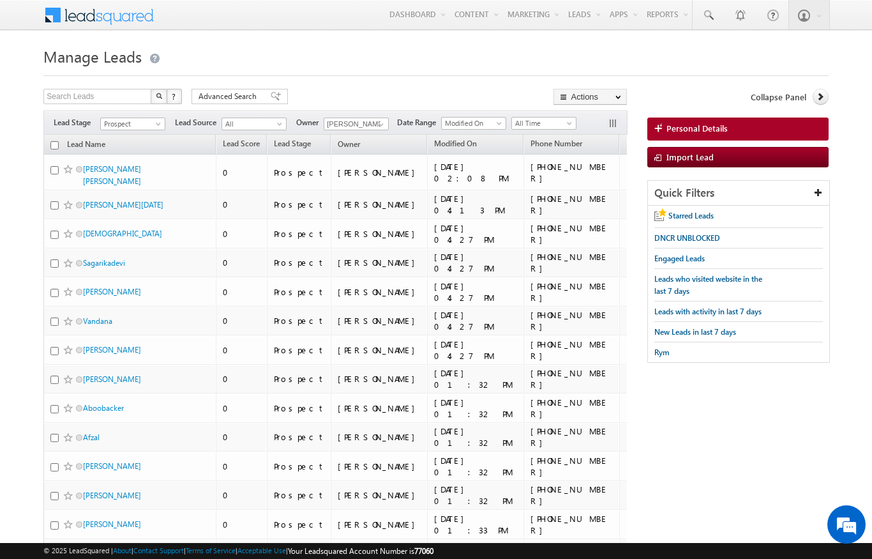
click at [160, 117] on link "Prospect" at bounding box center [132, 123] width 65 height 13
click at [116, 137] on link "All" at bounding box center [133, 137] width 64 height 11
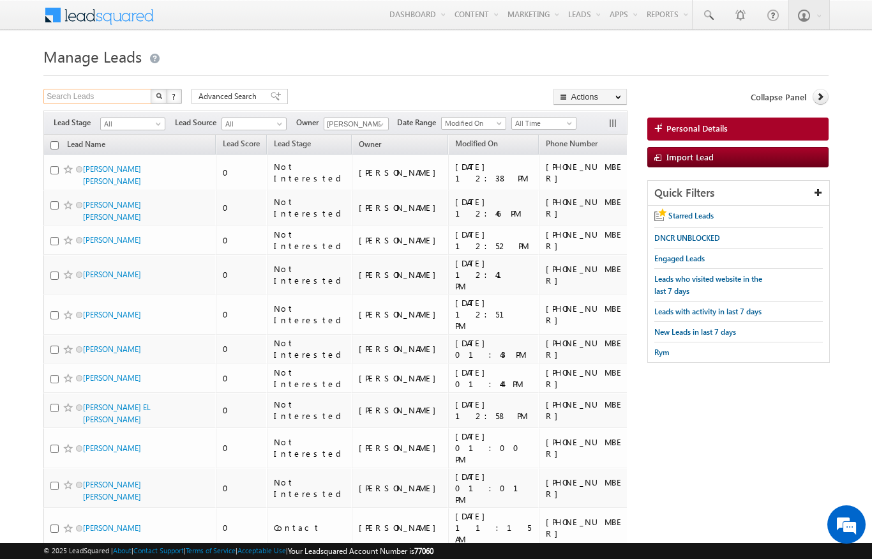
click at [96, 90] on input "Search Leads" at bounding box center [97, 96] width 109 height 15
click at [229, 102] on span "Advanced Search" at bounding box center [230, 96] width 62 height 11
type input "Search Leads"
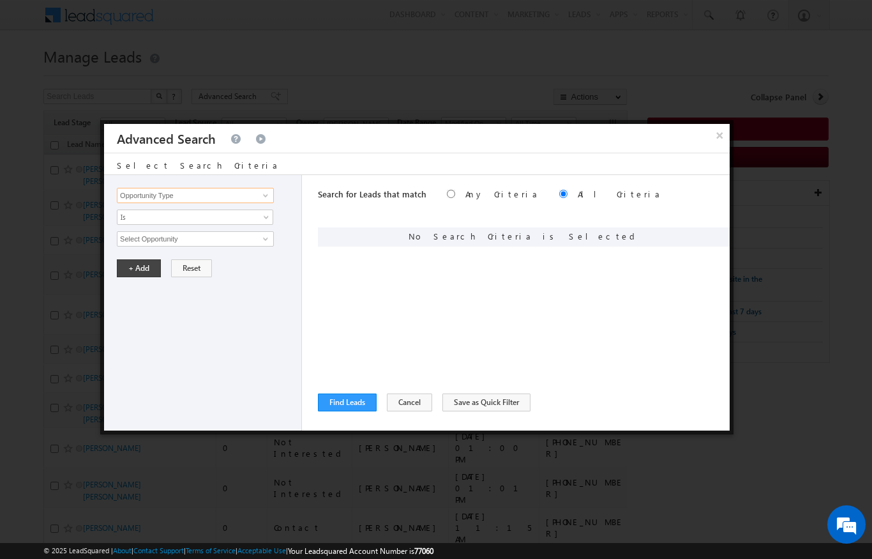
click at [243, 189] on input "Opportunity Type" at bounding box center [195, 195] width 157 height 15
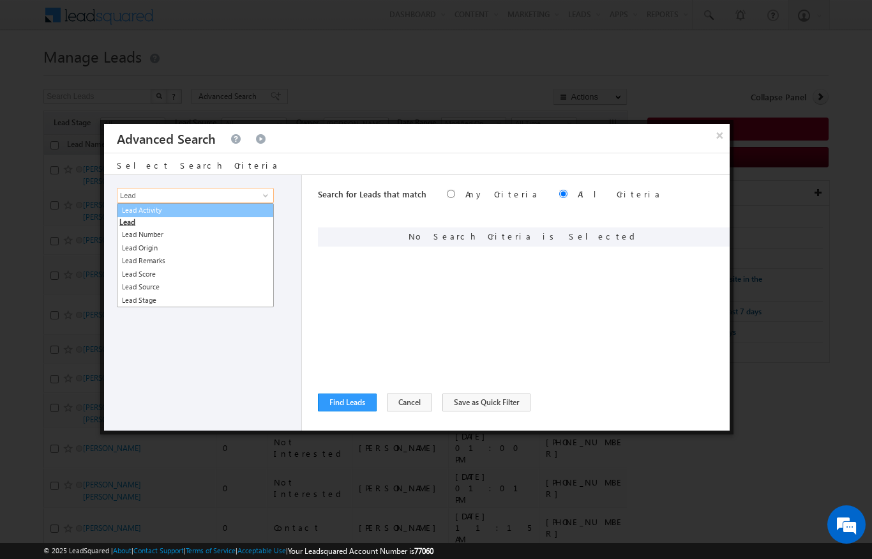
click at [144, 215] on link "Lead Activity" at bounding box center [195, 210] width 157 height 15
type input "Lead Activity"
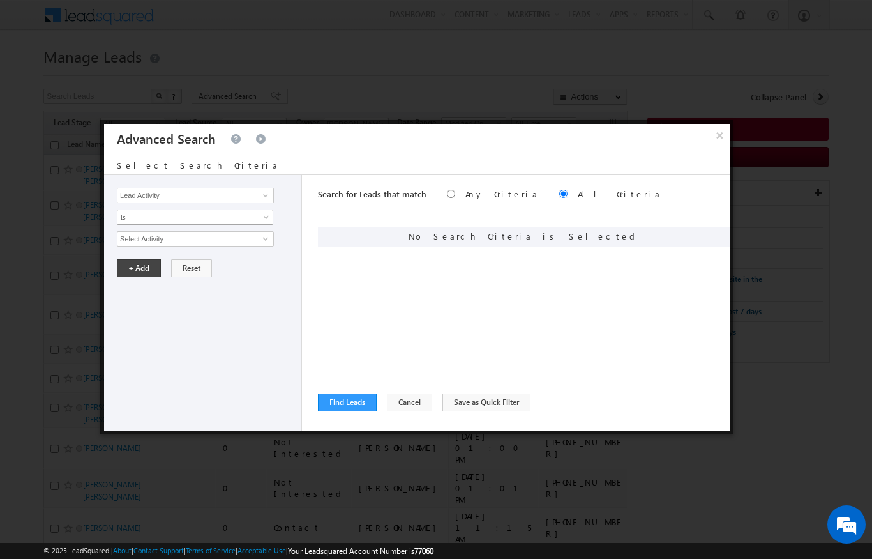
click at [129, 215] on span "Is" at bounding box center [186, 216] width 139 height 11
click at [160, 368] on div "Opportunity Type Lead Activity Task Sales Group Prospect Id Address 1 Address 2…" at bounding box center [203, 302] width 198 height 255
click at [142, 241] on input "Select Activity" at bounding box center [195, 238] width 157 height 15
type input ","
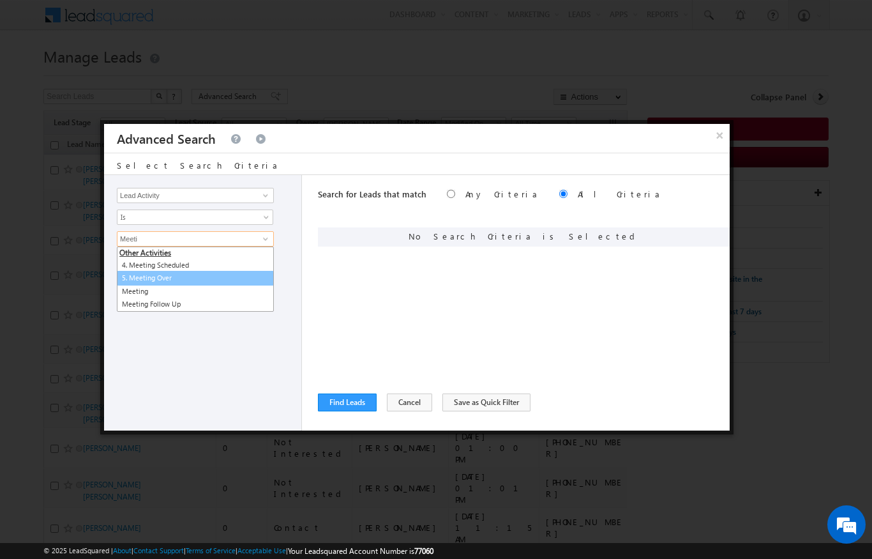
click at [163, 282] on link "5. Meeting Over" at bounding box center [195, 278] width 157 height 15
type input "5. Meeting Over"
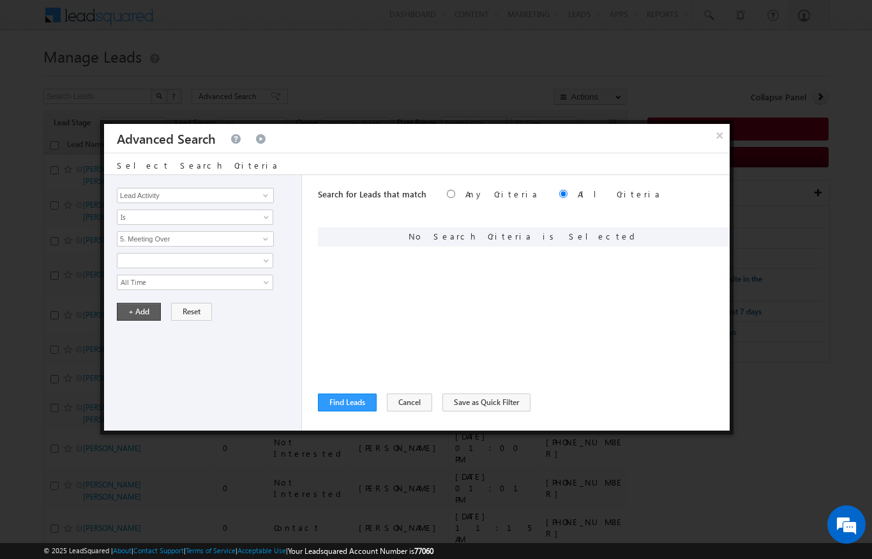
click at [137, 311] on button "+ Add" at bounding box center [139, 312] width 44 height 18
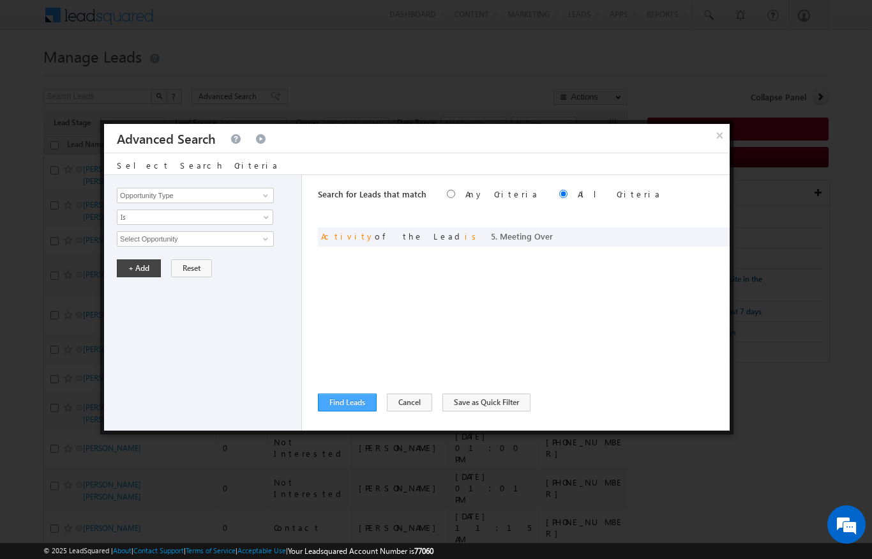
click at [341, 404] on button "Find Leads" at bounding box center [347, 402] width 59 height 18
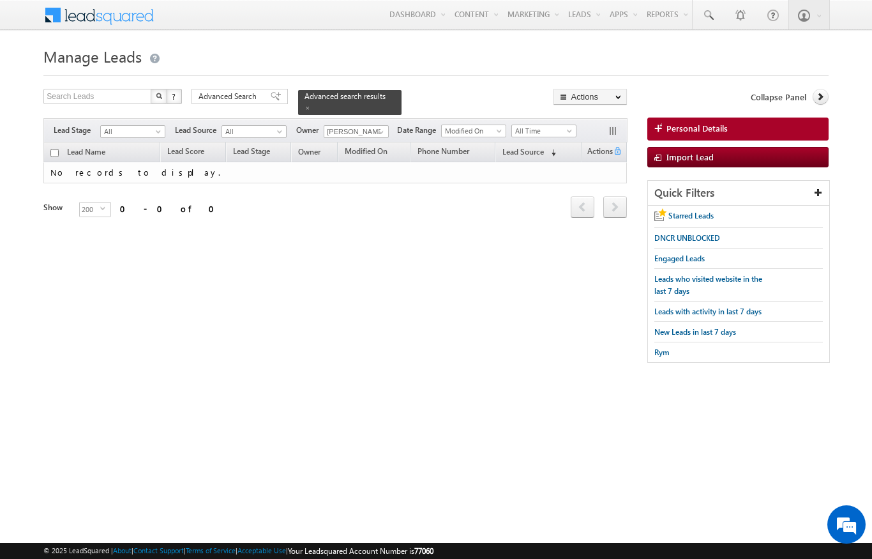
click at [149, 130] on span "All" at bounding box center [131, 131] width 61 height 11
click at [116, 190] on link "Meeting" at bounding box center [133, 188] width 64 height 11
click at [234, 101] on span "Advanced Search" at bounding box center [230, 96] width 62 height 11
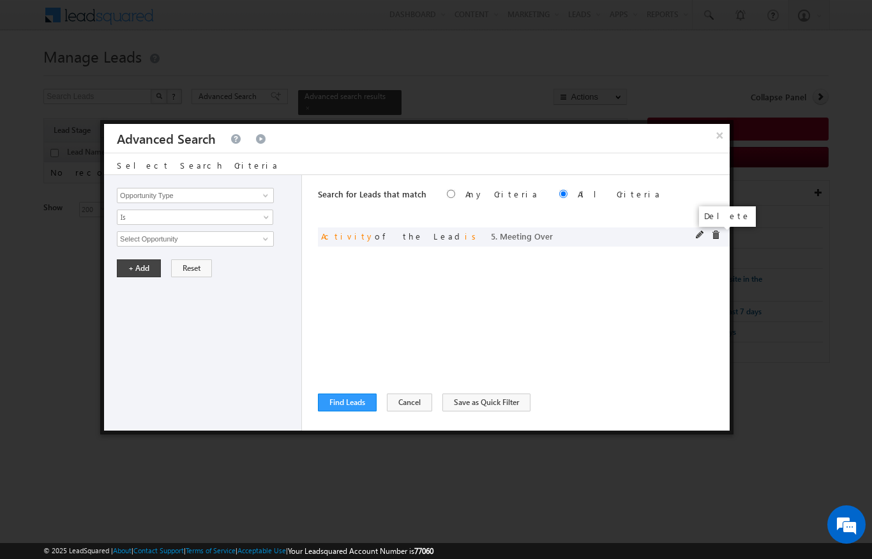
click at [712, 239] on span at bounding box center [715, 235] width 9 height 9
click at [153, 188] on input "Opportunity Type" at bounding box center [195, 195] width 157 height 15
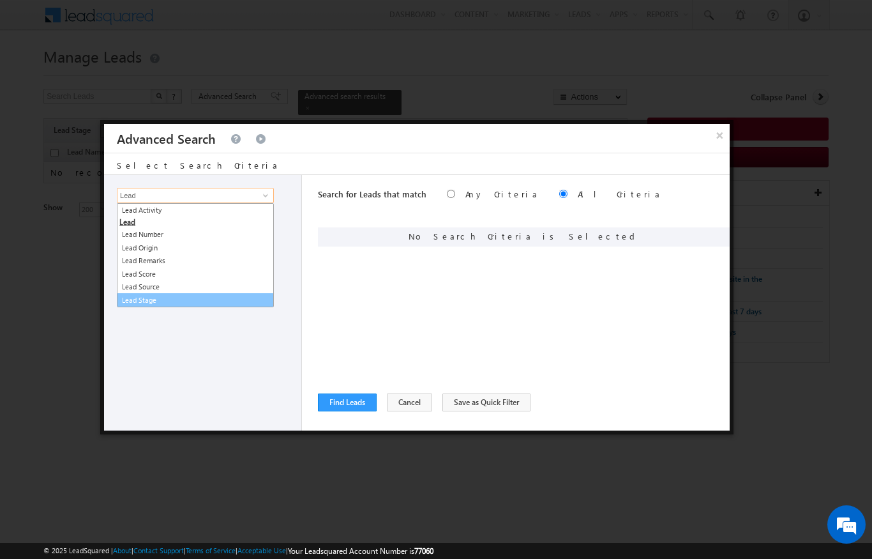
click at [139, 298] on link "Lead Stage" at bounding box center [195, 300] width 157 height 15
type input "Lead Stage"
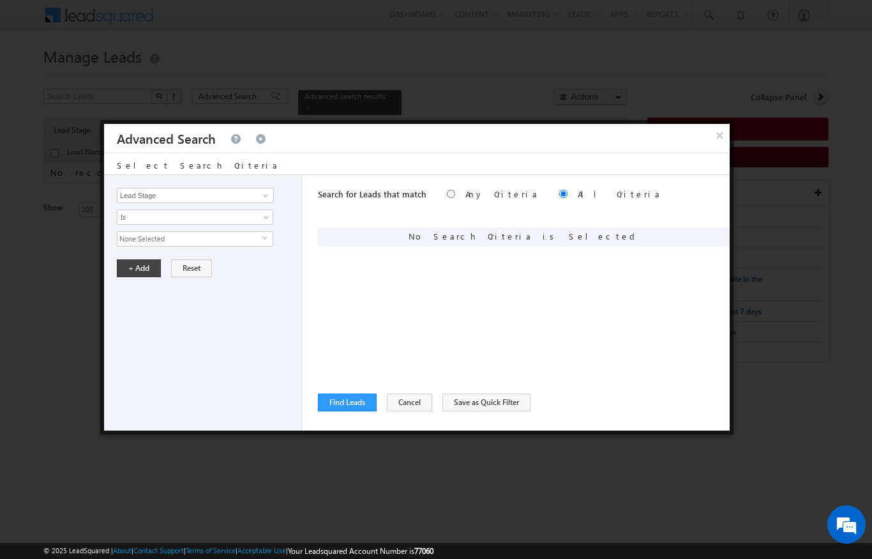
click at [133, 239] on span "None Selected" at bounding box center [189, 239] width 145 height 14
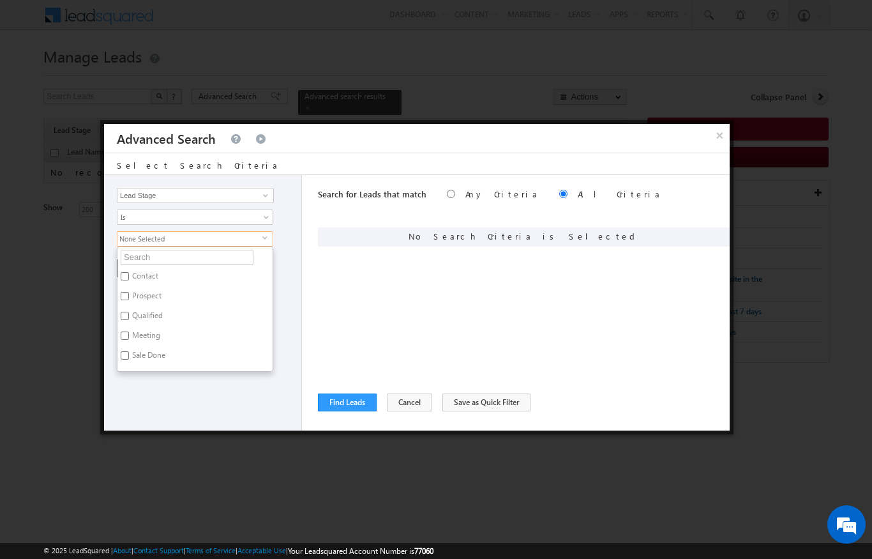
click at [144, 238] on span "None Selected" at bounding box center [189, 239] width 145 height 14
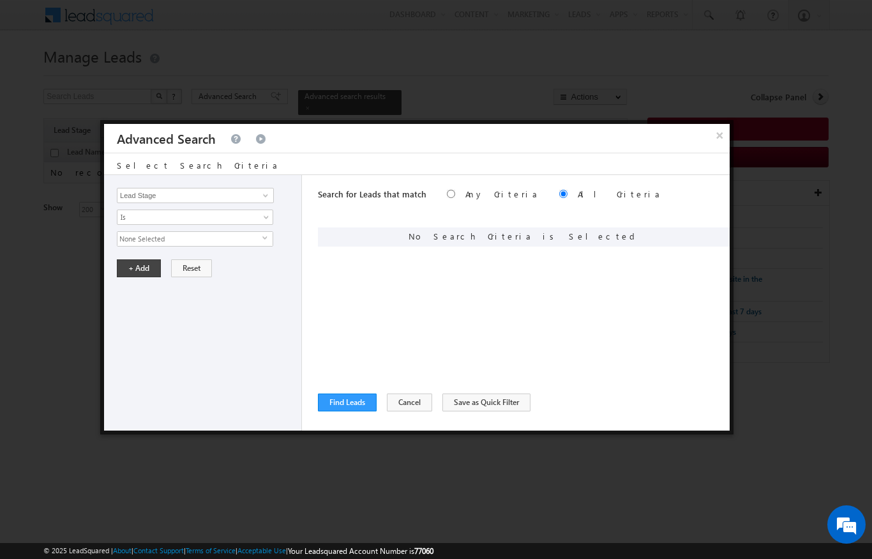
click at [136, 241] on span "None Selected" at bounding box center [189, 239] width 145 height 14
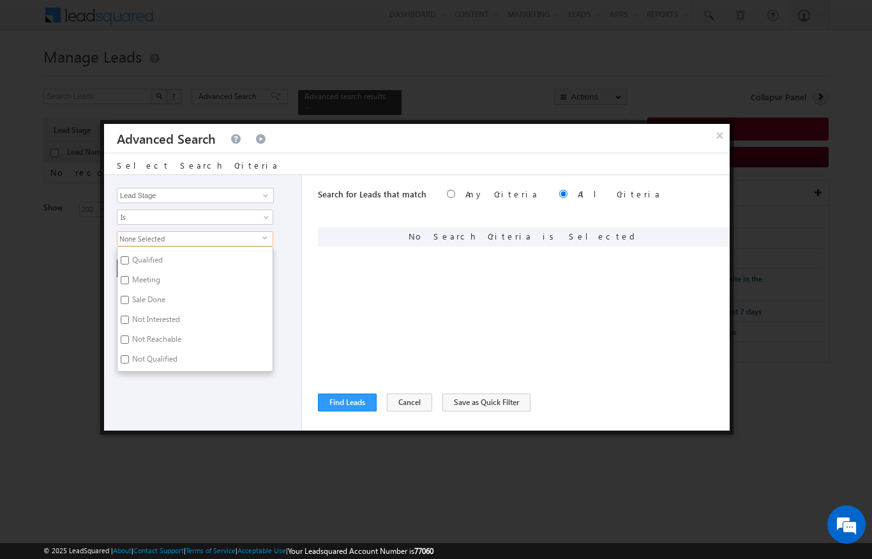
scroll to position [56, 0]
click at [126, 280] on input "Meeting" at bounding box center [125, 280] width 8 height 8
checkbox input "true"
click at [164, 395] on div "Opportunity Type Lead Activity Task Sales Group Prospect Id Address 1 Address 2…" at bounding box center [203, 302] width 198 height 255
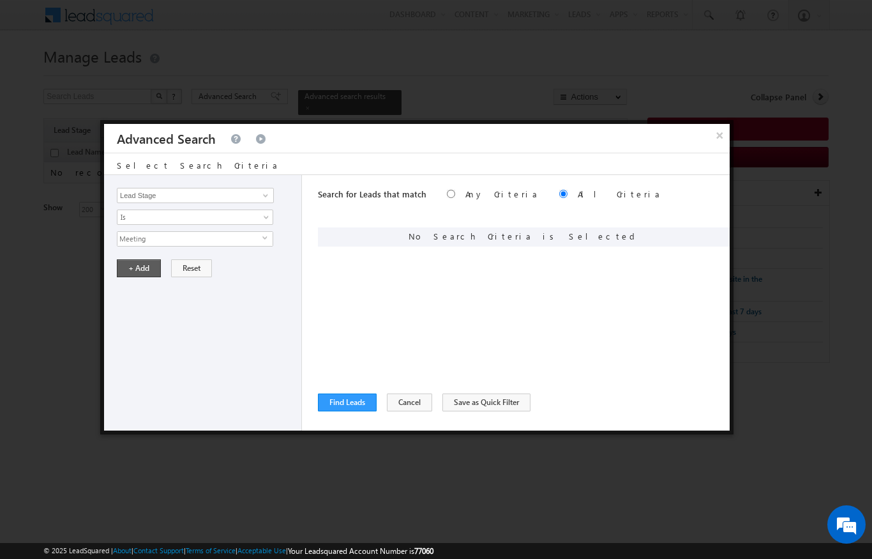
click at [128, 260] on button "+ Add" at bounding box center [139, 268] width 44 height 18
click at [344, 403] on button "Find Leads" at bounding box center [347, 402] width 59 height 18
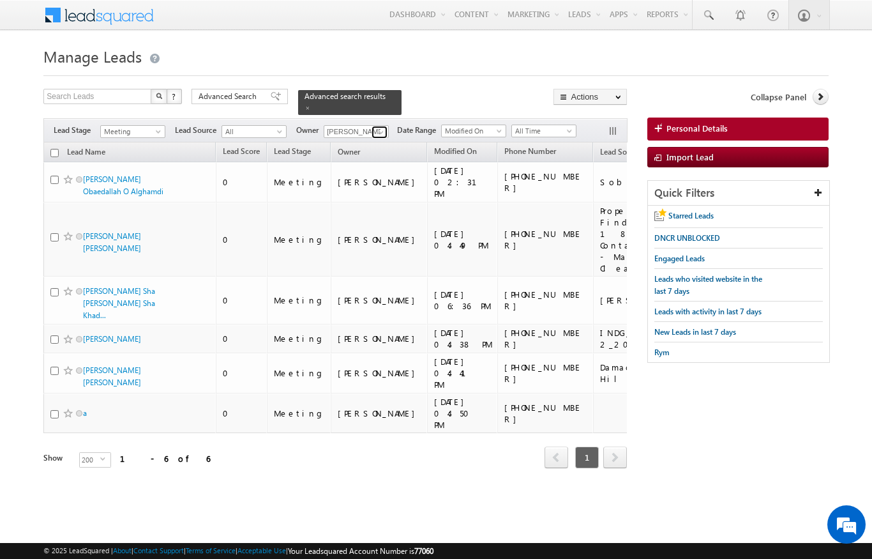
click at [375, 130] on link at bounding box center [380, 132] width 16 height 13
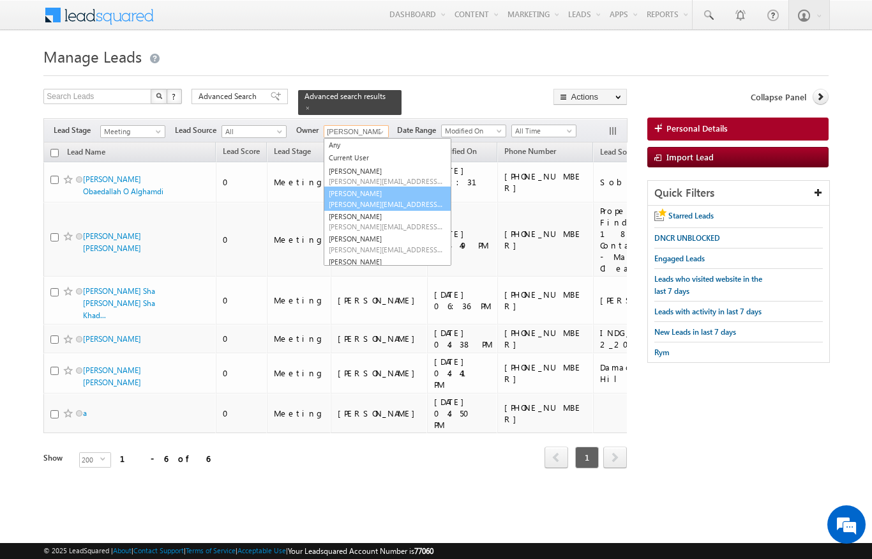
click at [338, 186] on link "Ankita Dumbre ankita.dumbre@indglobal.ae" at bounding box center [388, 198] width 128 height 24
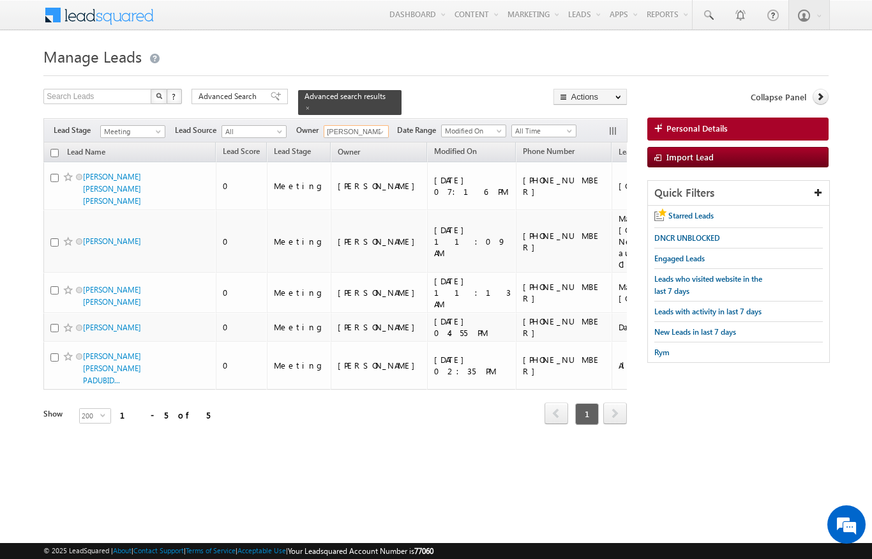
click at [354, 125] on input "[PERSON_NAME]" at bounding box center [356, 131] width 65 height 13
click at [370, 129] on input "[PERSON_NAME]" at bounding box center [356, 131] width 65 height 13
click at [378, 130] on span at bounding box center [381, 132] width 10 height 10
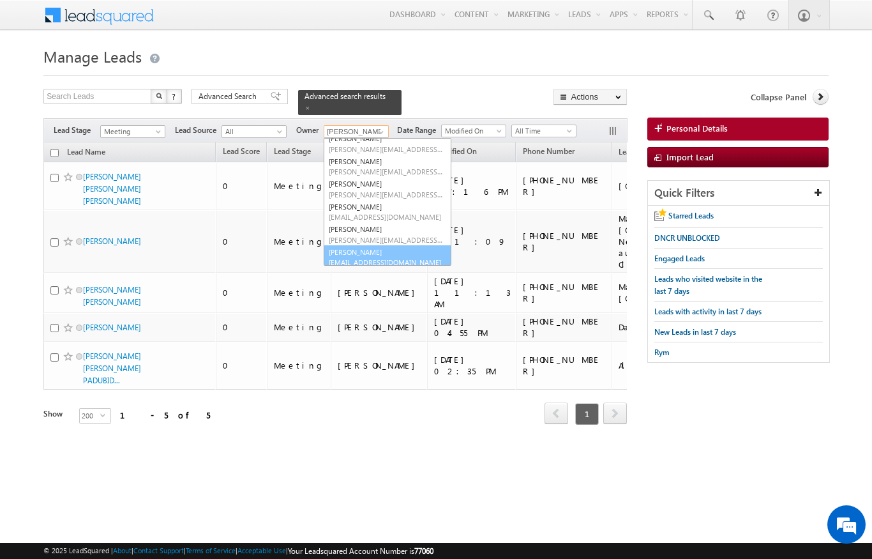
scroll to position [101, 0]
click at [335, 245] on link "Sandeep kumar sandeep.skumar@indglobal.ae" at bounding box center [388, 257] width 128 height 24
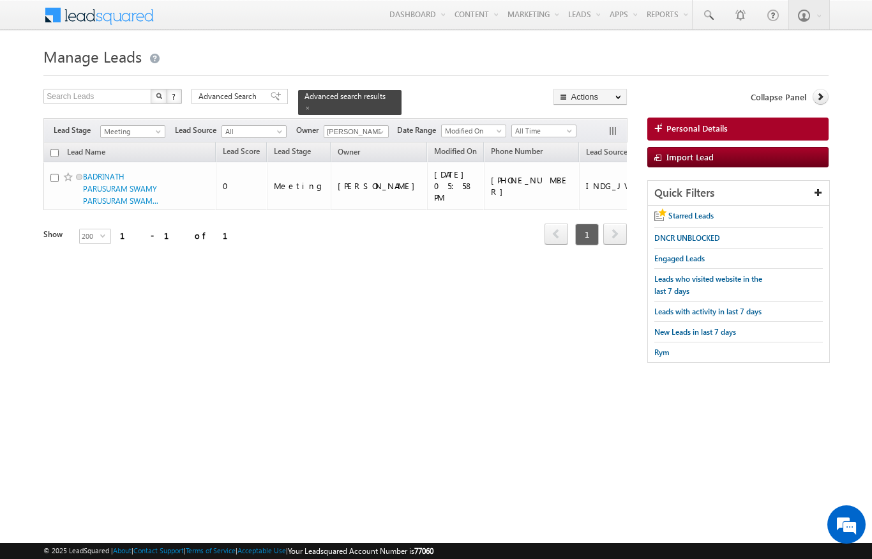
click at [160, 129] on span at bounding box center [160, 134] width 10 height 10
click at [303, 255] on div "Lead Name Lead Score Lead Stage Owner Modified On" at bounding box center [335, 203] width 584 height 122
click at [373, 126] on link at bounding box center [380, 132] width 16 height 13
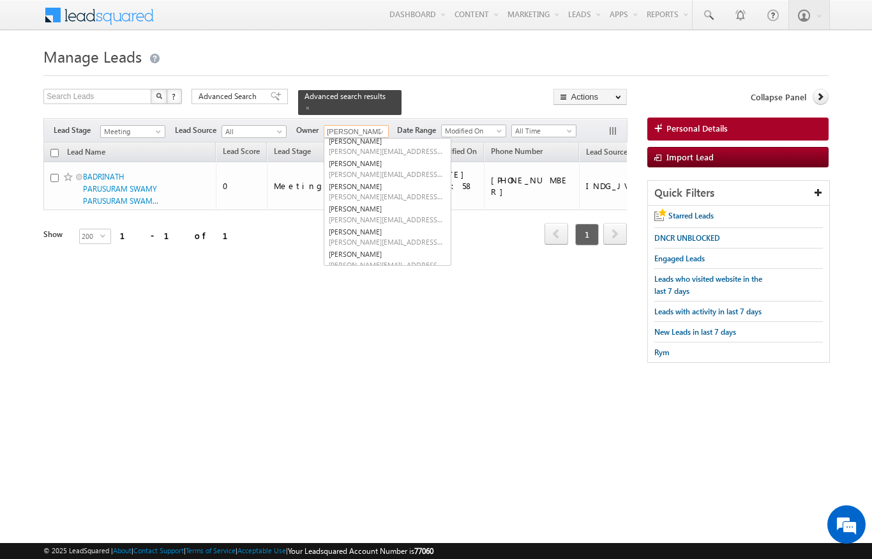
scroll to position [26, 0]
click at [374, 151] on span "[PERSON_NAME][EMAIL_ADDRESS][DOMAIN_NAME]" at bounding box center [386, 156] width 115 height 10
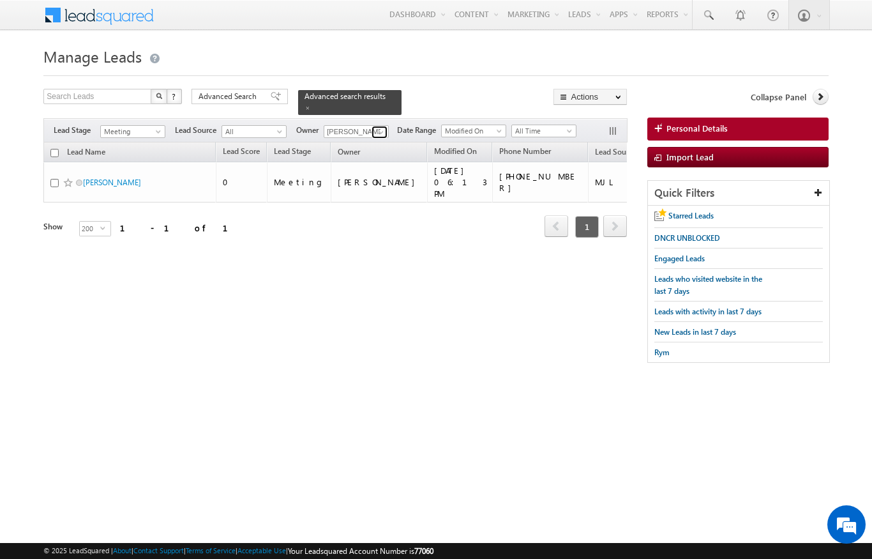
click at [380, 127] on span at bounding box center [381, 132] width 10 height 10
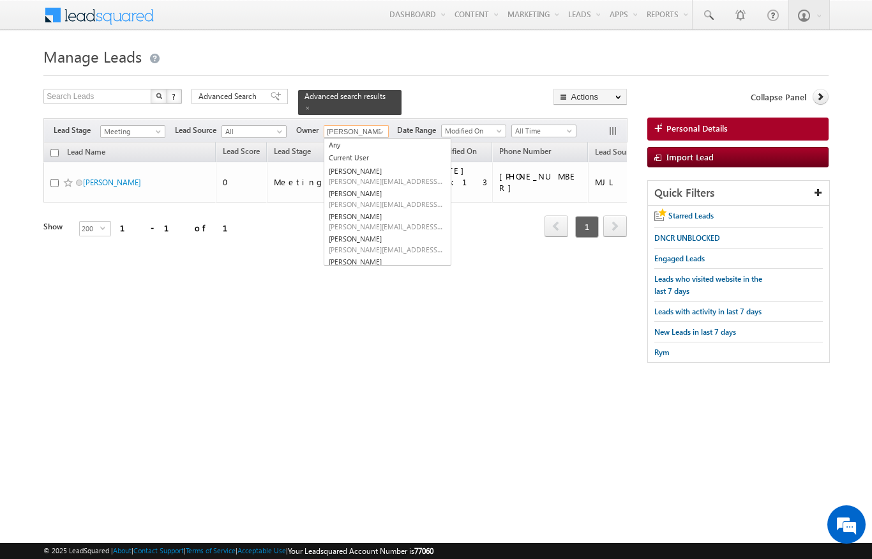
scroll to position [0, 0]
click at [338, 138] on link "Any" at bounding box center [388, 145] width 128 height 15
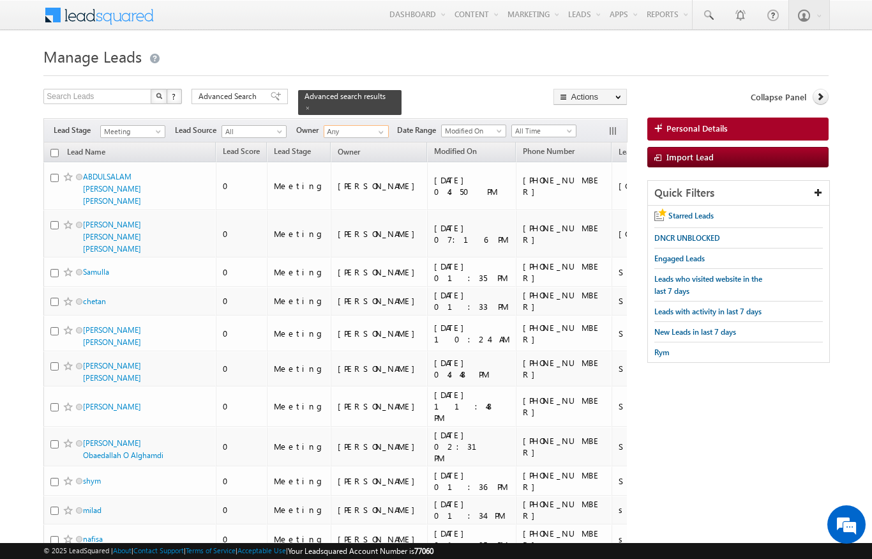
click at [369, 125] on input "Any" at bounding box center [356, 131] width 65 height 13
click at [369, 130] on input "Any" at bounding box center [356, 131] width 65 height 13
click at [384, 127] on span at bounding box center [381, 132] width 10 height 10
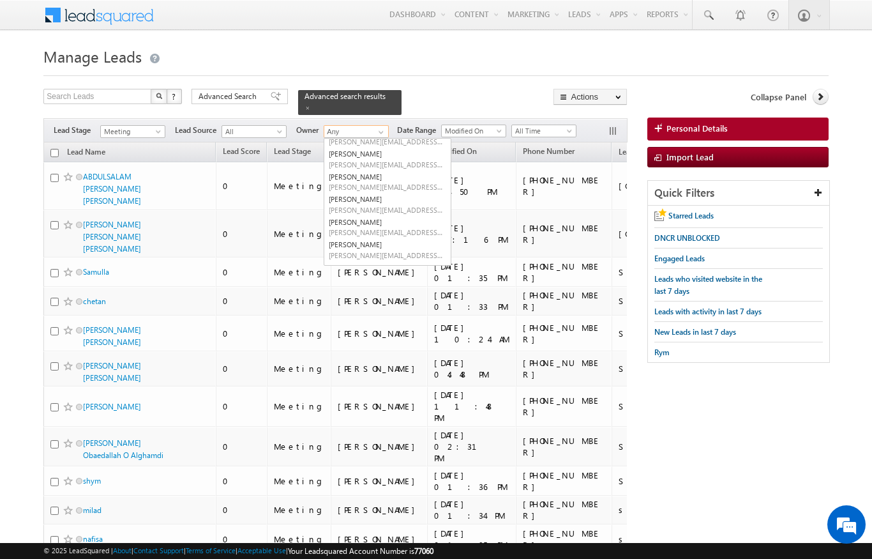
scroll to position [40, 0]
click at [404, 204] on span "[PERSON_NAME][EMAIL_ADDRESS][DOMAIN_NAME]" at bounding box center [386, 209] width 115 height 10
type input "[PERSON_NAME]"
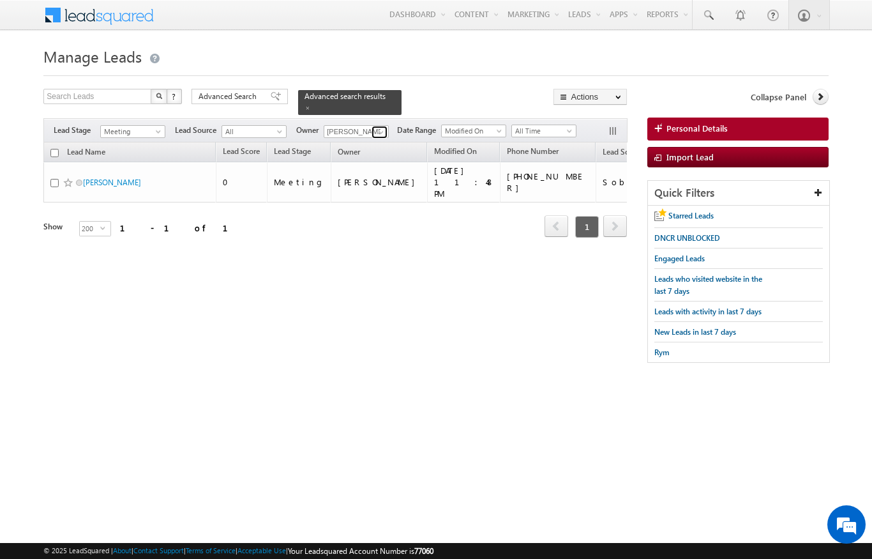
click at [377, 127] on span at bounding box center [381, 132] width 10 height 10
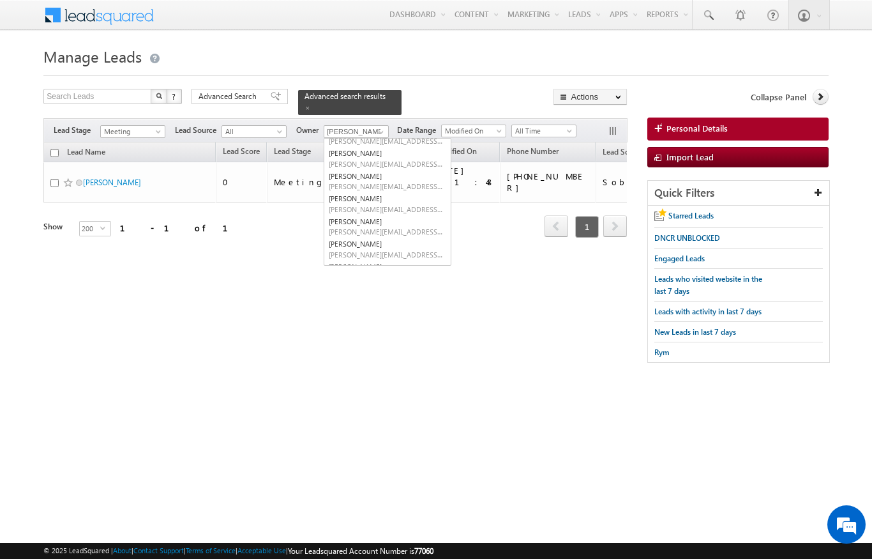
click at [204, 331] on div "Search Leads X ? 1 results found Advanced Search Advanced Search Advanced searc…" at bounding box center [435, 232] width 785 height 287
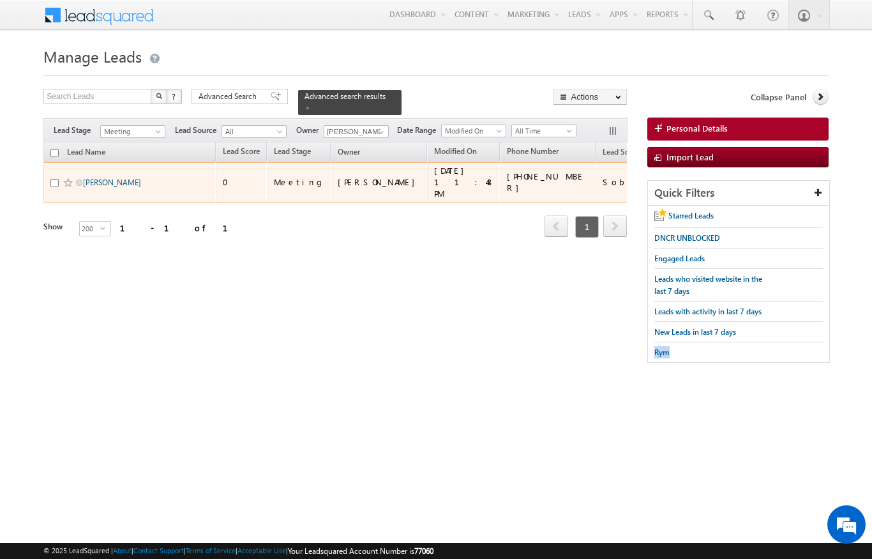
click at [139, 178] on link "Mr. Qudratullah Safi" at bounding box center [112, 183] width 58 height 10
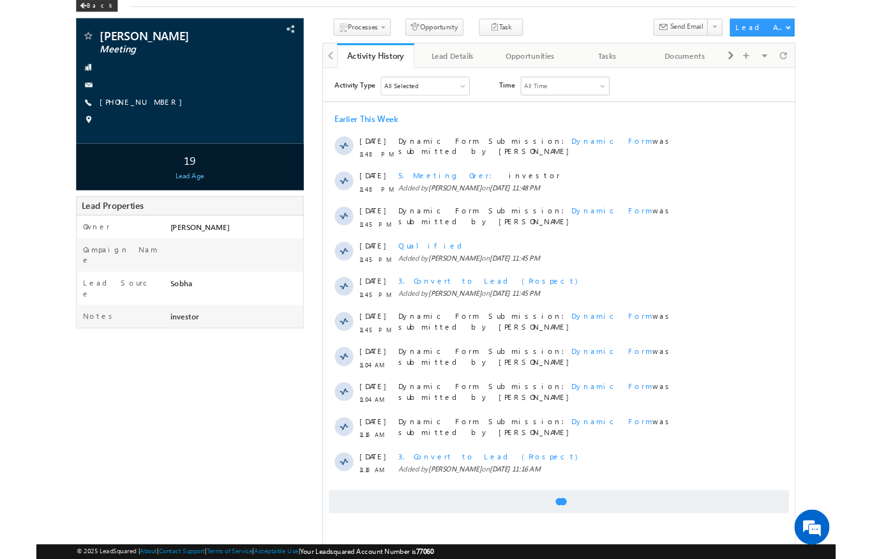
scroll to position [89, 0]
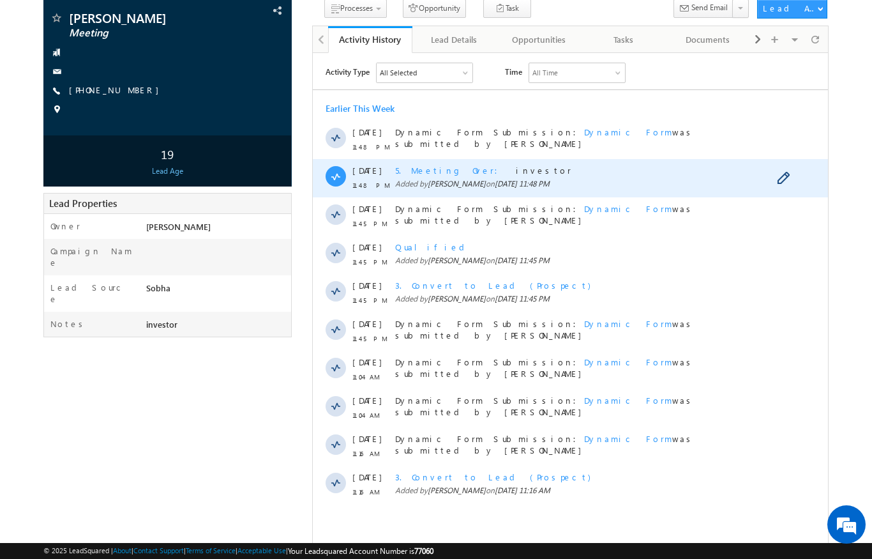
click at [440, 169] on span "5. Meeting Over" at bounding box center [450, 169] width 110 height 11
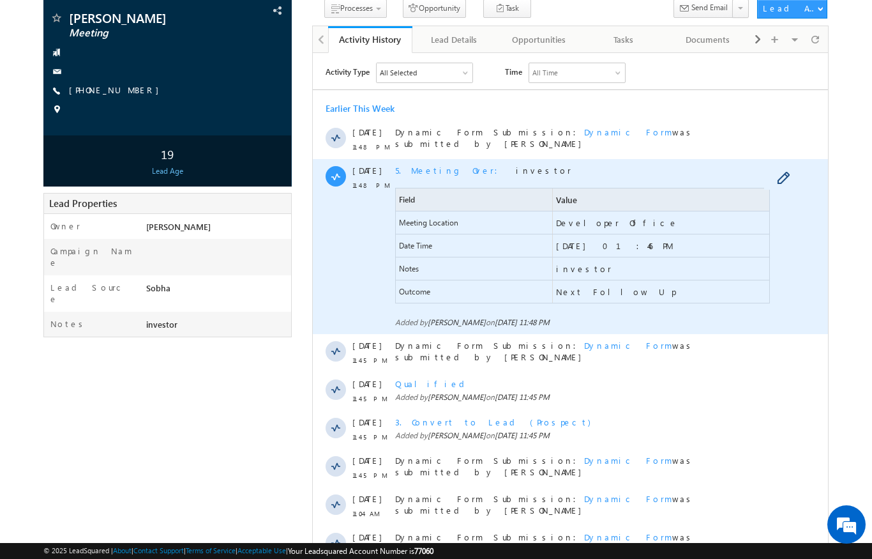
scroll to position [0, 0]
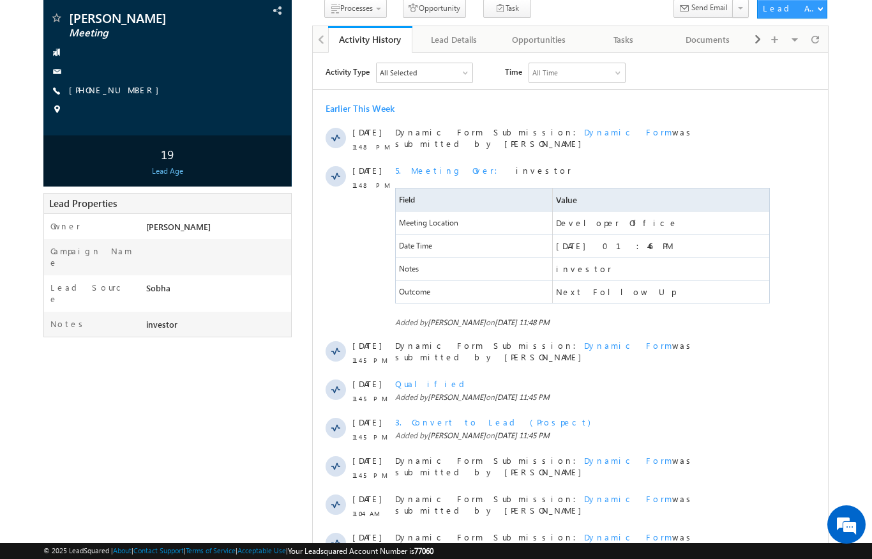
click at [188, 519] on div "[PERSON_NAME] Meeting" at bounding box center [435, 347] width 785 height 697
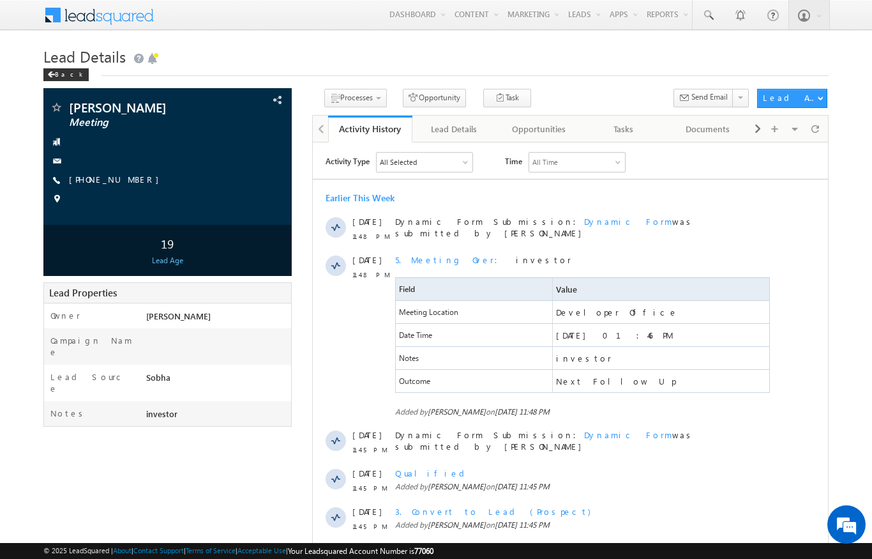
click at [51, 78] on span at bounding box center [51, 75] width 8 height 6
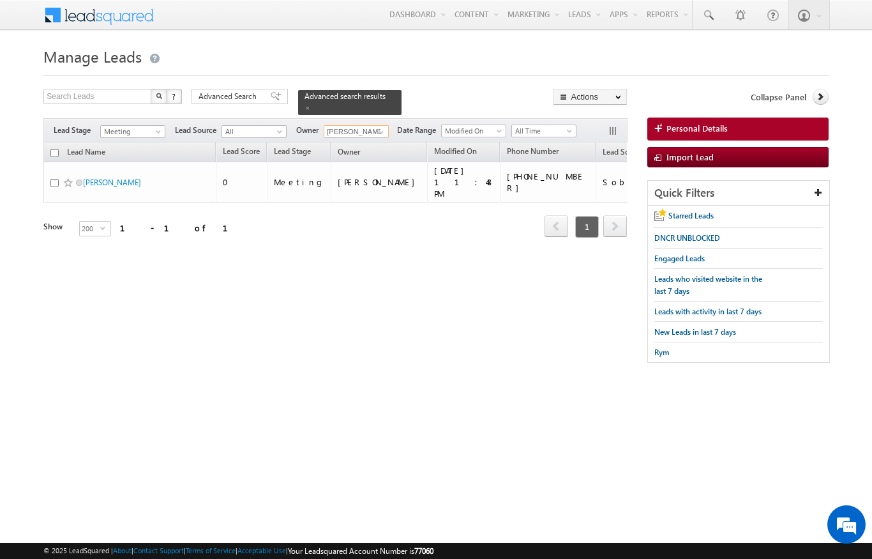
click at [363, 125] on input "[PERSON_NAME]" at bounding box center [356, 131] width 65 height 13
click at [358, 140] on link "Karan Solanki Karan.solanki@indglobal.ae" at bounding box center [388, 150] width 128 height 24
type input "Karan Solanki"
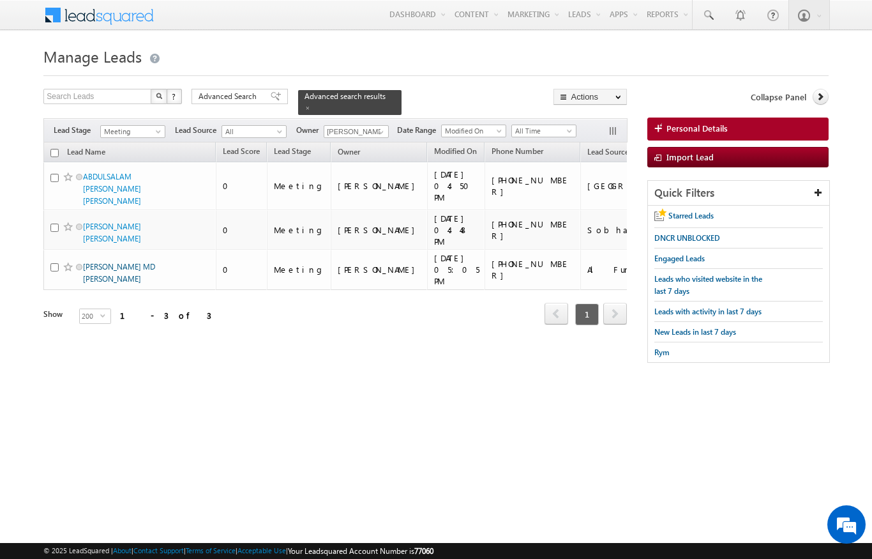
click at [103, 262] on link "[PERSON_NAME] MD [PERSON_NAME]" at bounding box center [119, 273] width 72 height 22
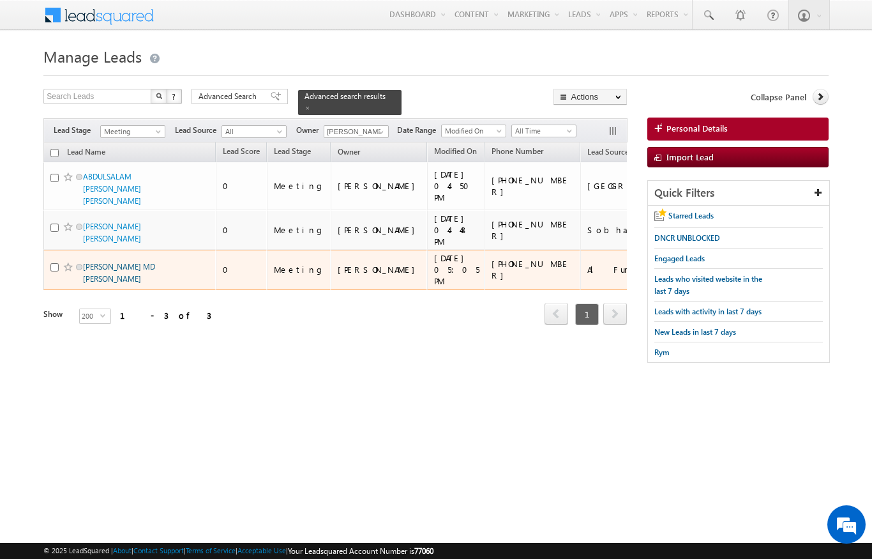
click at [106, 262] on link "[PERSON_NAME] MD [PERSON_NAME]" at bounding box center [119, 273] width 72 height 22
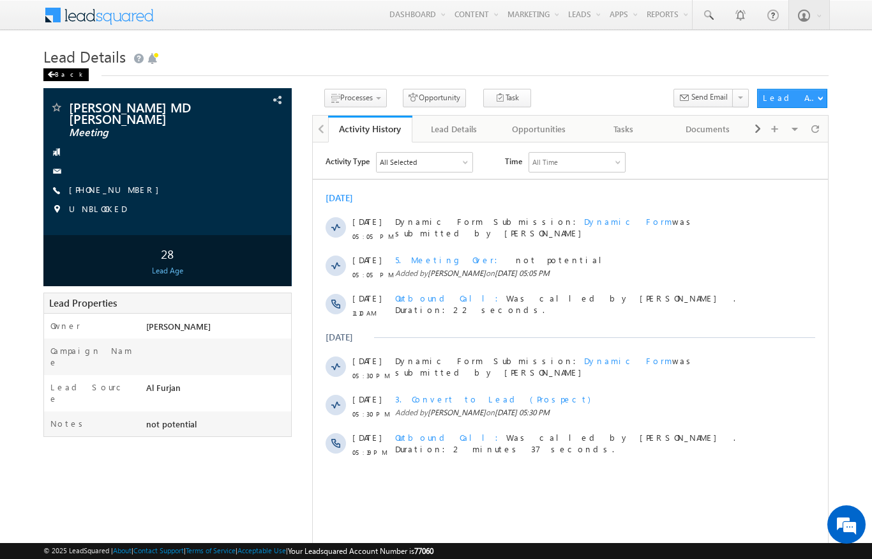
click at [61, 77] on div "Back" at bounding box center [65, 74] width 45 height 13
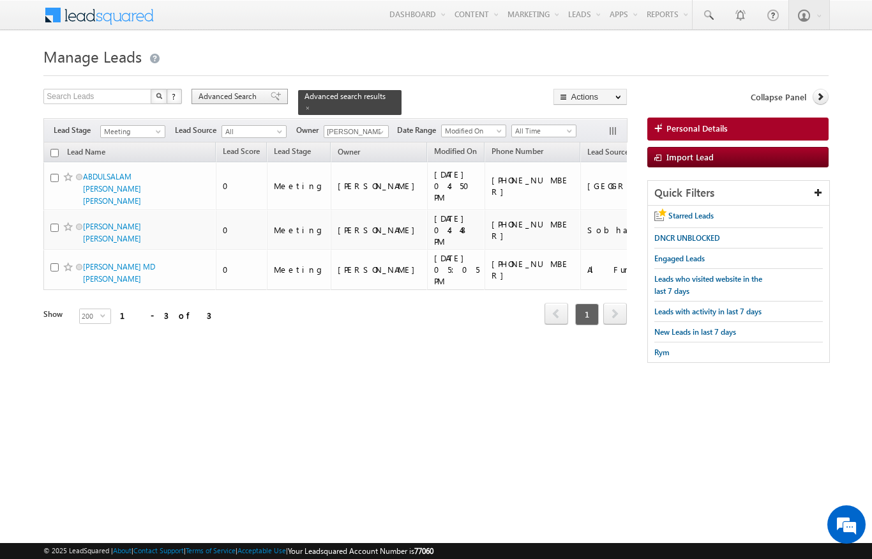
click at [238, 98] on span "Advanced Search" at bounding box center [230, 96] width 62 height 11
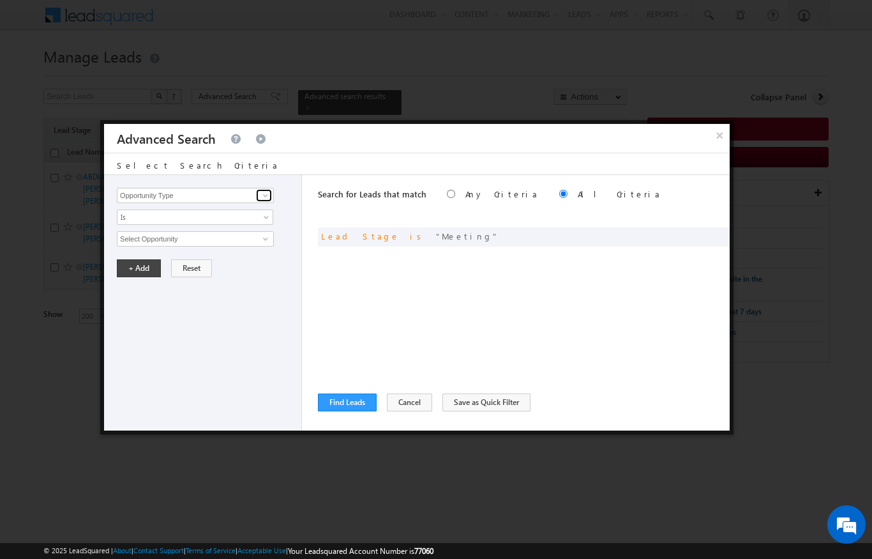
click at [269, 192] on span at bounding box center [266, 195] width 10 height 10
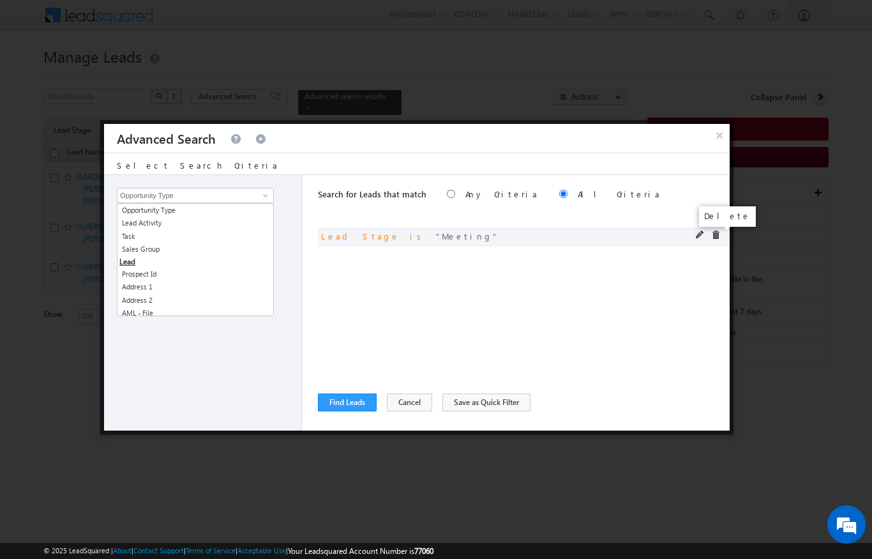
click at [718, 238] on span at bounding box center [715, 235] width 9 height 9
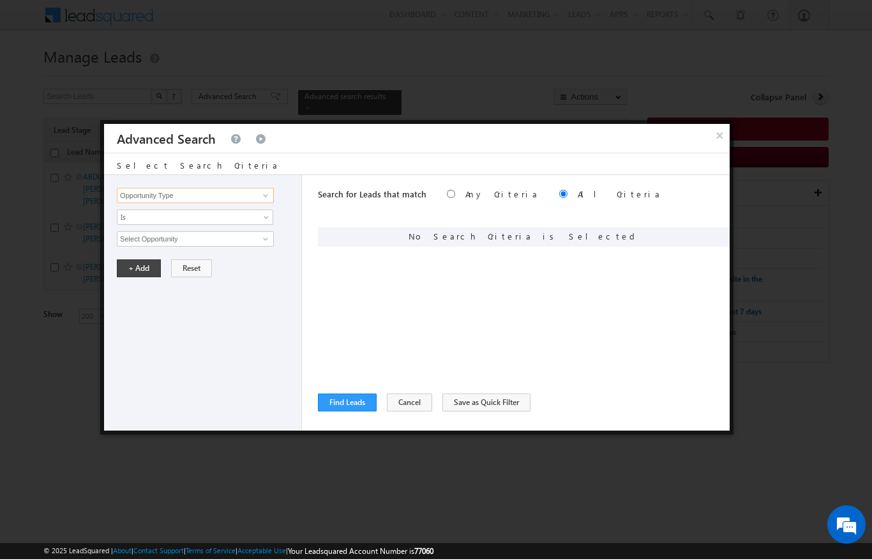
click at [193, 192] on input "Opportunity Type" at bounding box center [195, 195] width 157 height 15
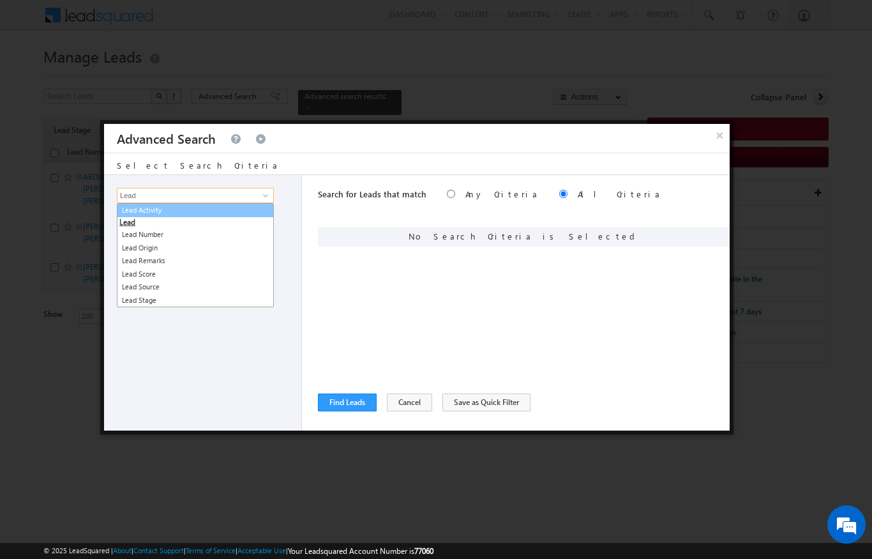
click at [160, 212] on link "Lead Activity" at bounding box center [195, 210] width 157 height 15
type input "Lead Activity"
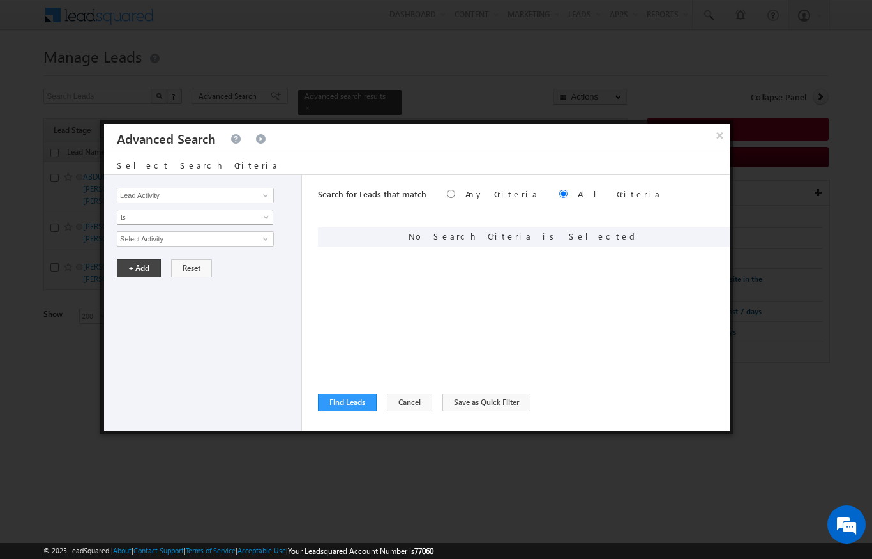
click at [131, 215] on span "Is" at bounding box center [186, 216] width 139 height 11
click at [130, 244] on link "Is Not" at bounding box center [195, 244] width 156 height 11
click at [135, 239] on input "Select Activity" at bounding box center [195, 238] width 157 height 15
click at [154, 265] on link "Outbound Phone Call Activity" at bounding box center [195, 265] width 157 height 15
type input "Outbound Phone Call Activity"
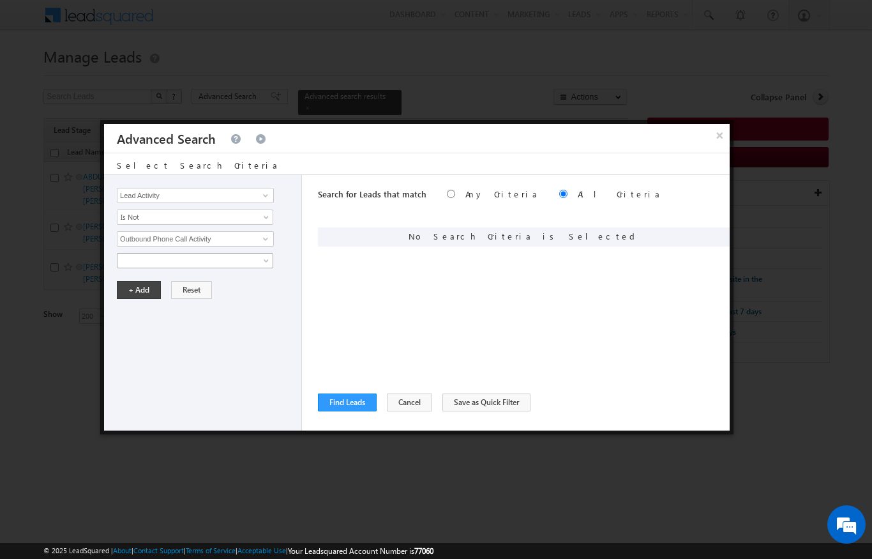
click at [133, 264] on span at bounding box center [186, 260] width 139 height 11
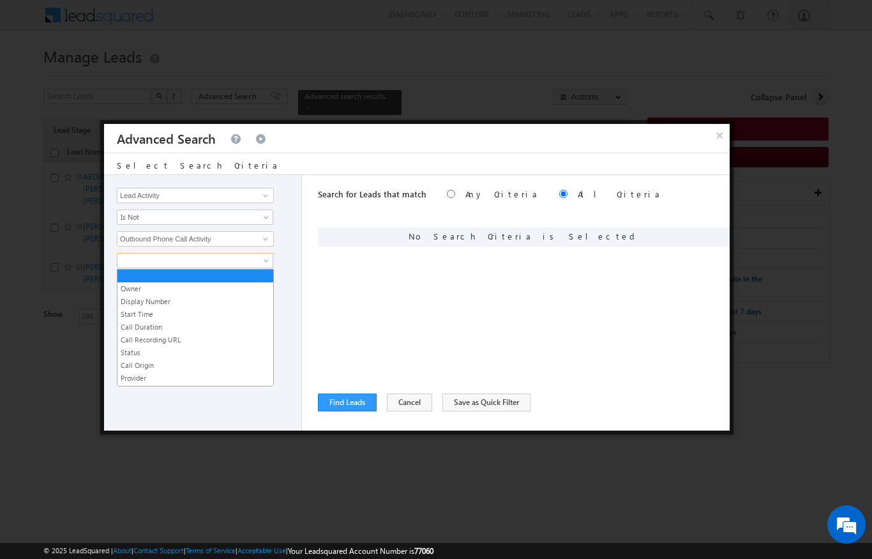
click at [130, 311] on link "Start Time" at bounding box center [195, 313] width 156 height 11
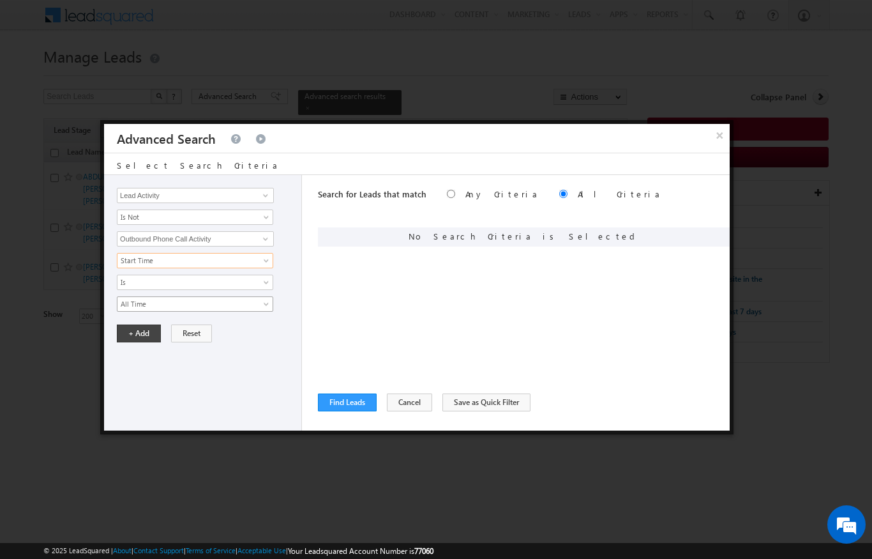
click at [128, 304] on span "All Time" at bounding box center [186, 303] width 139 height 11
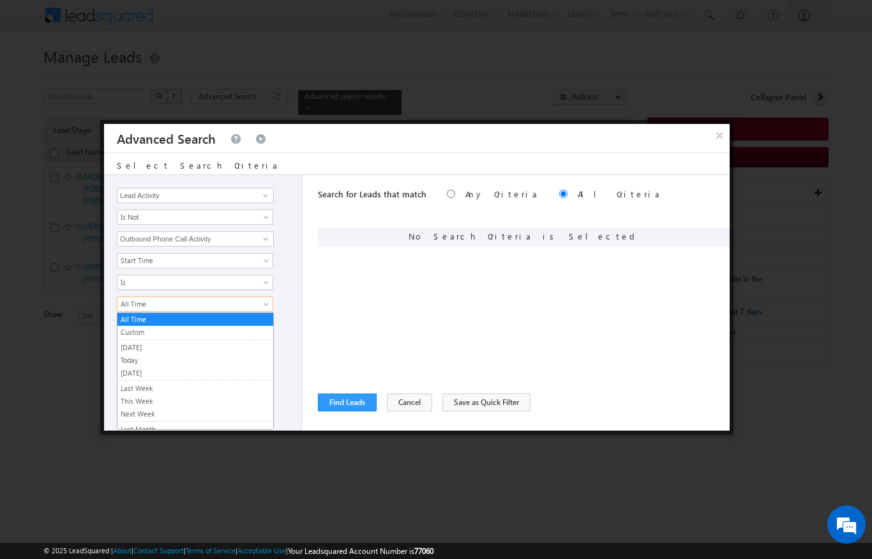
click at [125, 356] on link "Today" at bounding box center [195, 359] width 156 height 11
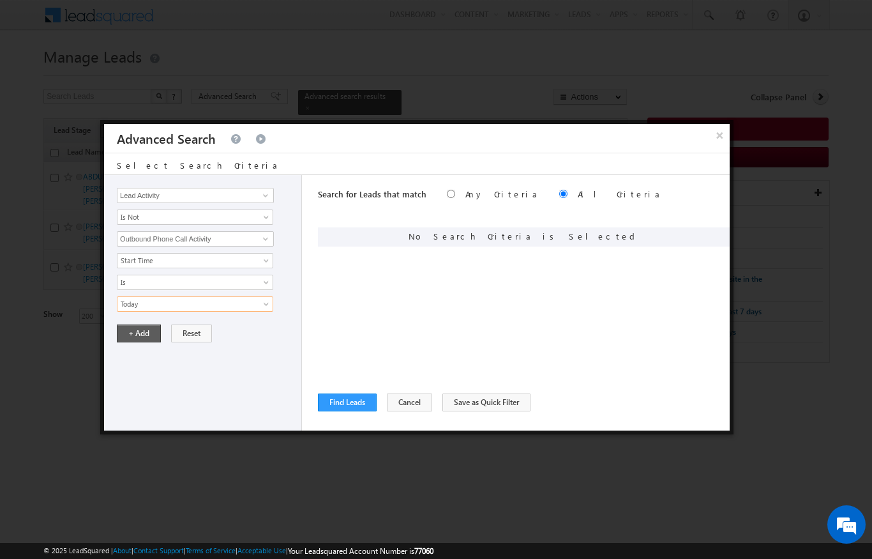
click at [135, 329] on button "+ Add" at bounding box center [139, 333] width 44 height 18
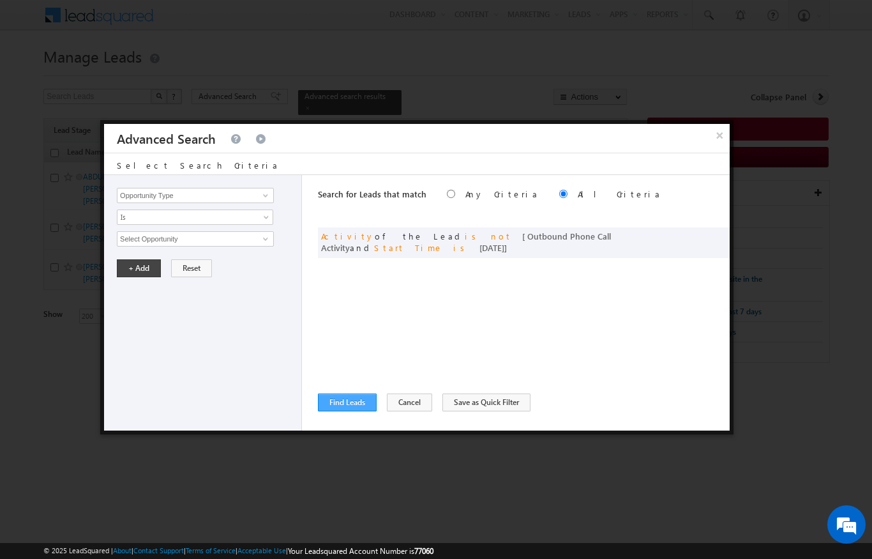
click at [358, 401] on button "Find Leads" at bounding box center [347, 402] width 59 height 18
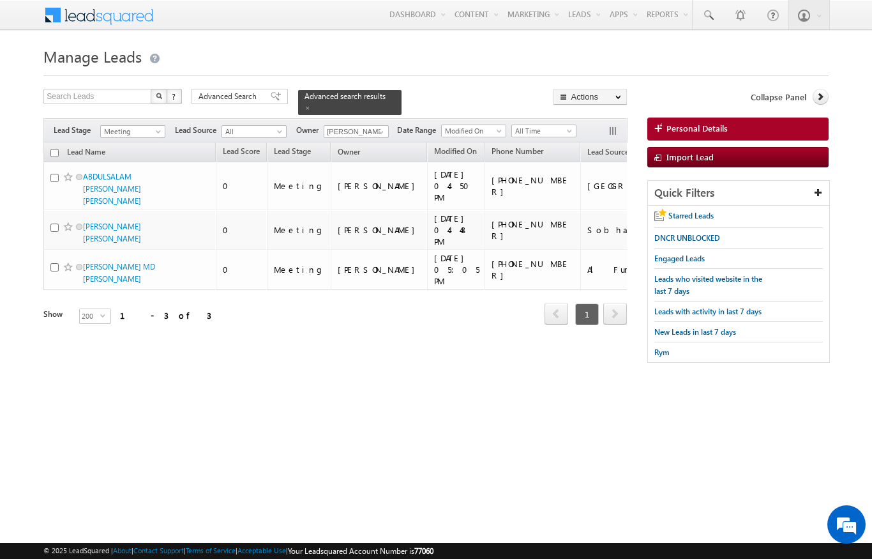
click at [388, 125] on div "Karan Solanki Karan Solanki" at bounding box center [356, 131] width 64 height 13
click at [379, 127] on span at bounding box center [381, 132] width 10 height 10
click at [411, 140] on link "Ekta Verhani ekta.verhani@indglobal.ae" at bounding box center [388, 150] width 128 height 24
type input "[PERSON_NAME]"
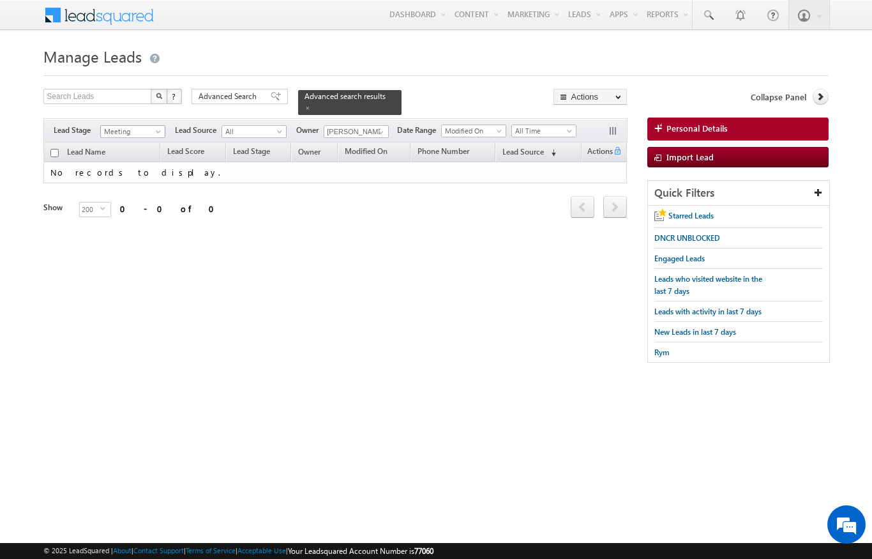
click at [163, 129] on span at bounding box center [160, 134] width 10 height 10
click at [114, 147] on link "Contact" at bounding box center [133, 150] width 64 height 11
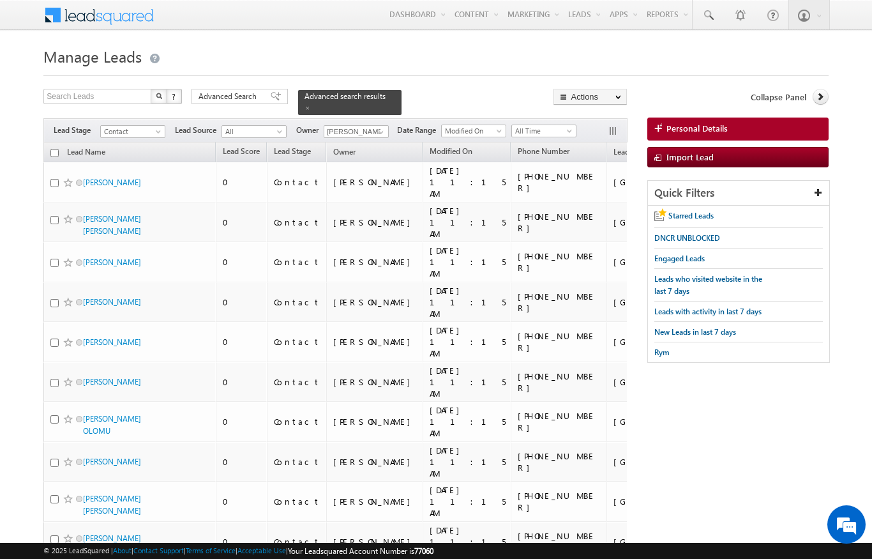
click at [573, 125] on span "All Time" at bounding box center [542, 130] width 61 height 11
click at [535, 178] on link "Today" at bounding box center [546, 177] width 64 height 11
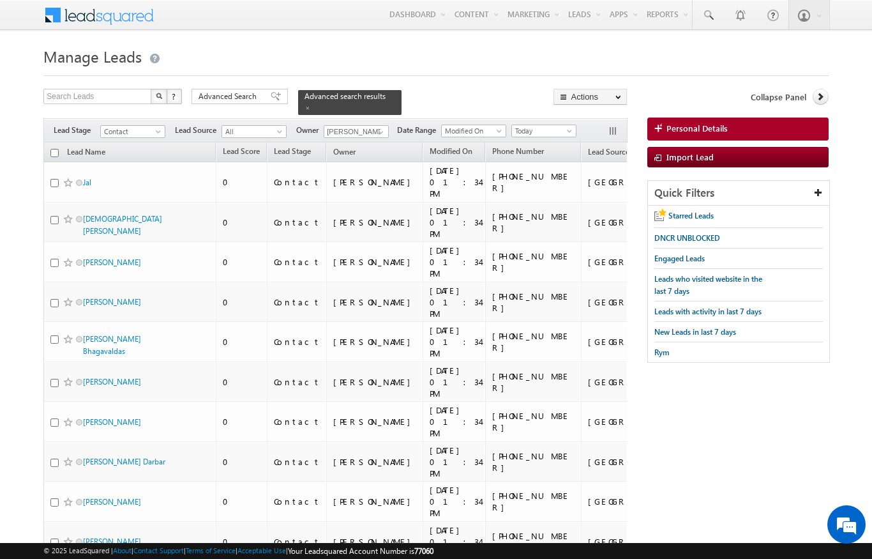
click at [58, 149] on input "checkbox" at bounding box center [54, 153] width 8 height 8
checkbox input "true"
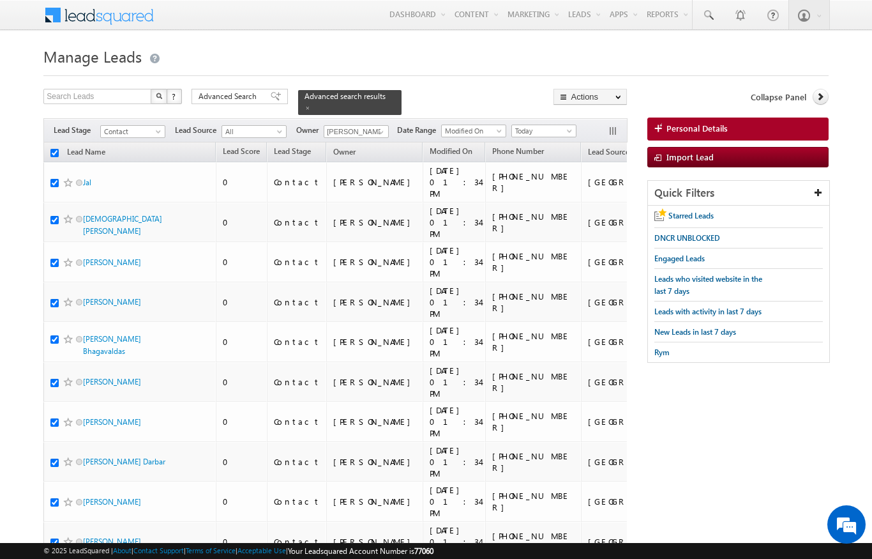
checkbox input "true"
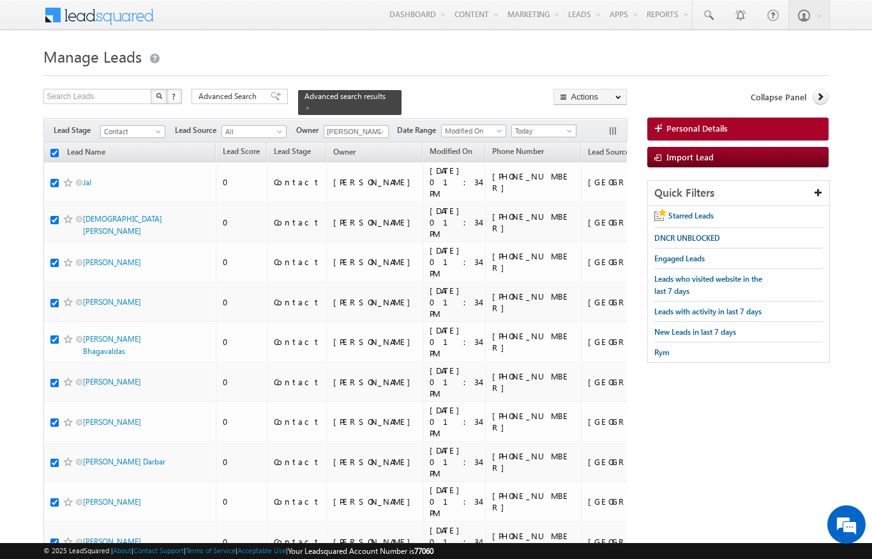
checkbox input "true"
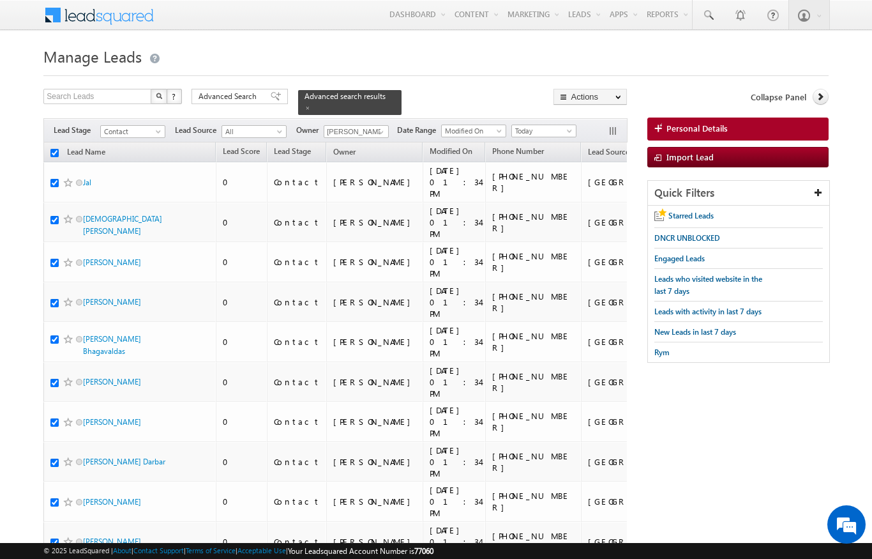
checkbox input "true"
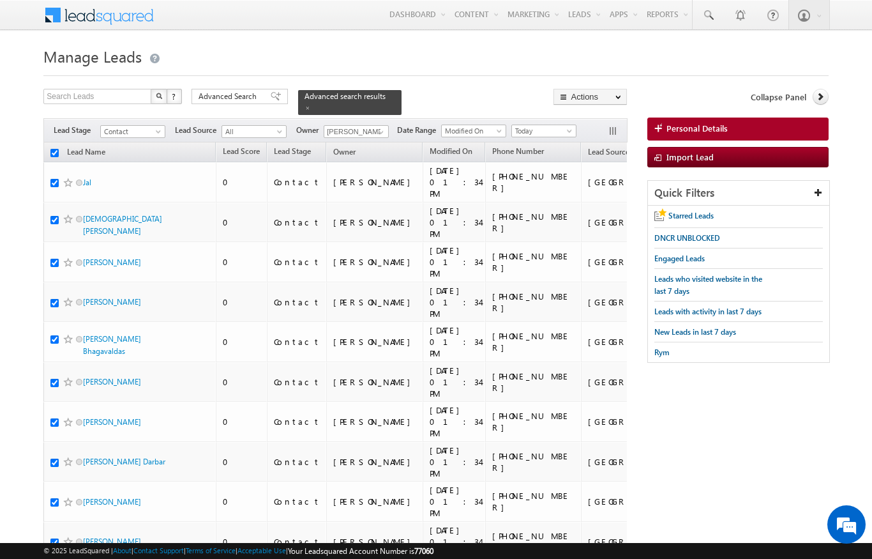
checkbox input "true"
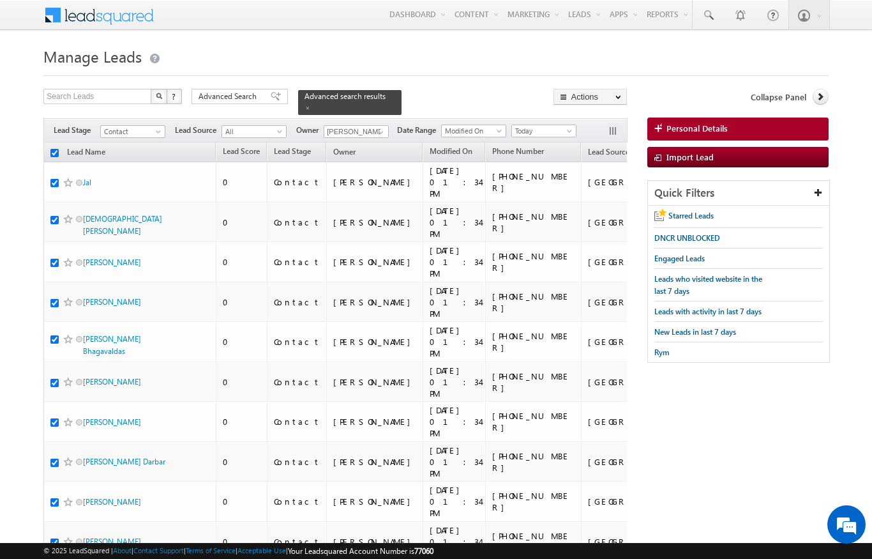
checkbox input "true"
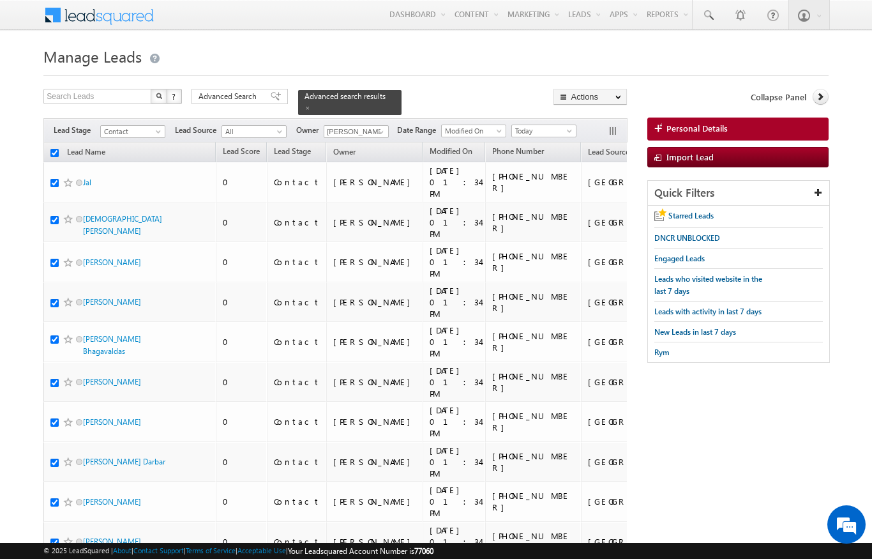
checkbox input "true"
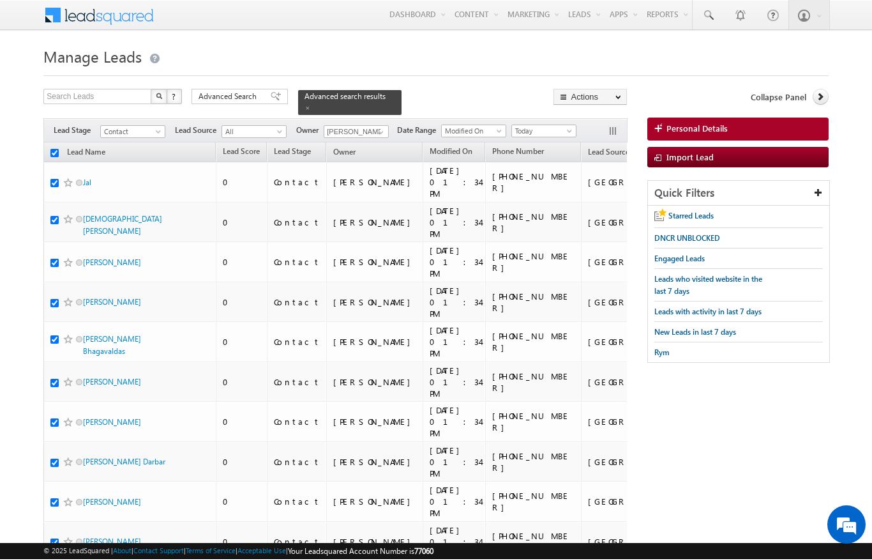
checkbox input "true"
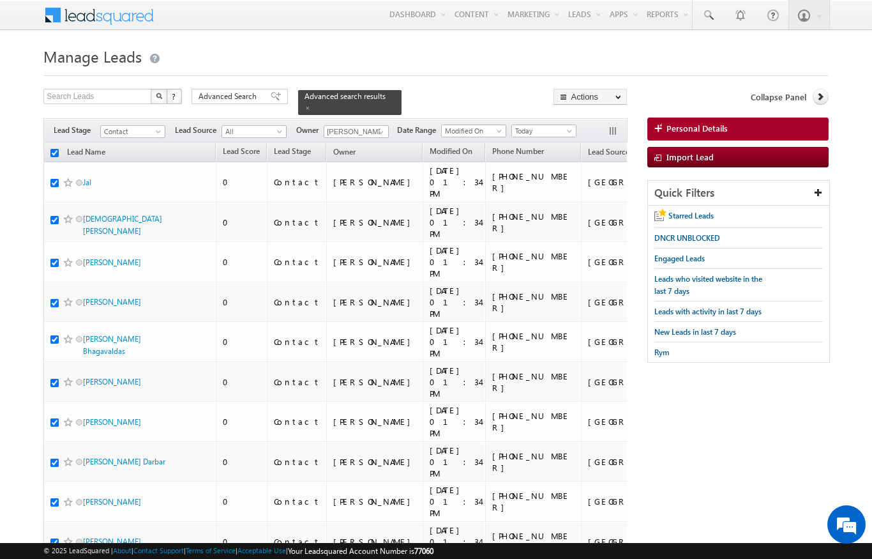
checkbox input "true"
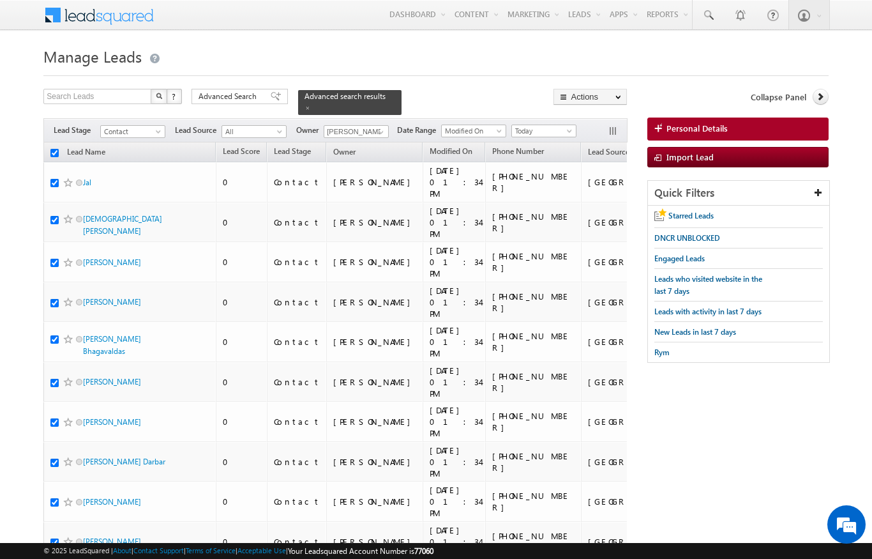
checkbox input "true"
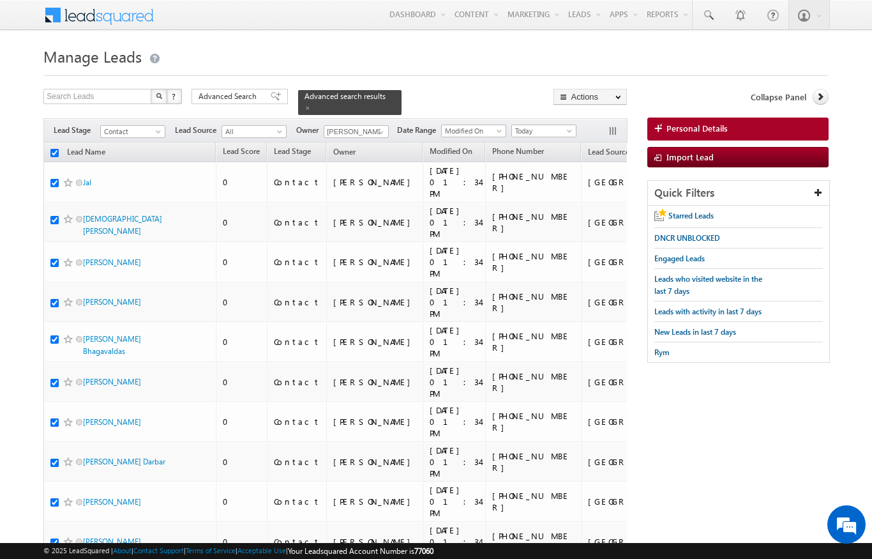
checkbox input "true"
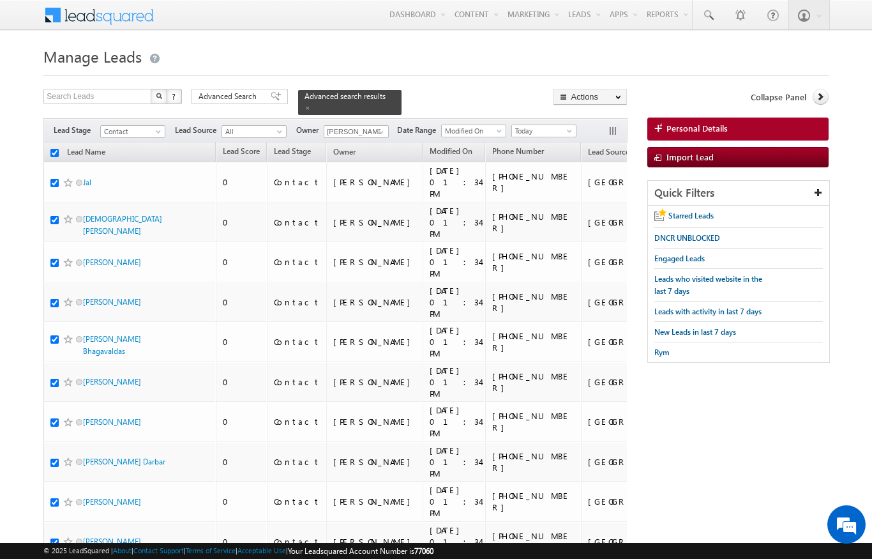
checkbox input "true"
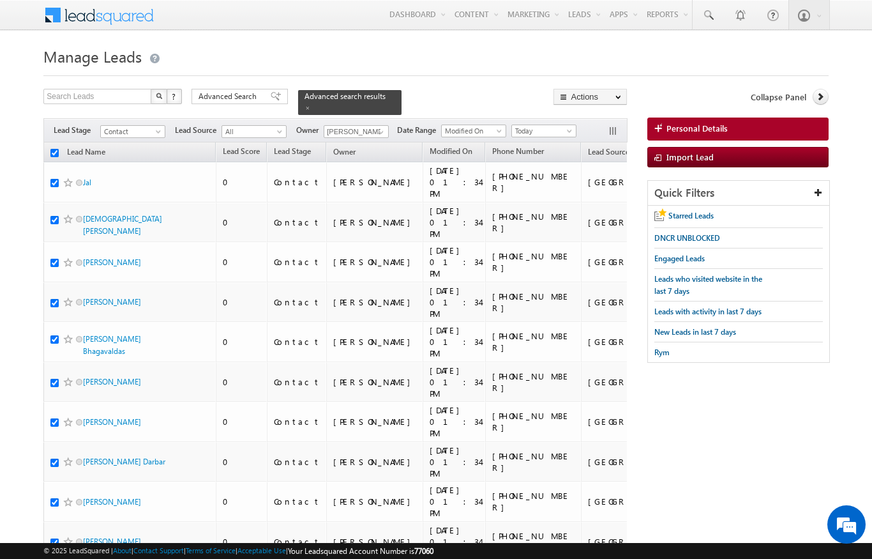
checkbox input "true"
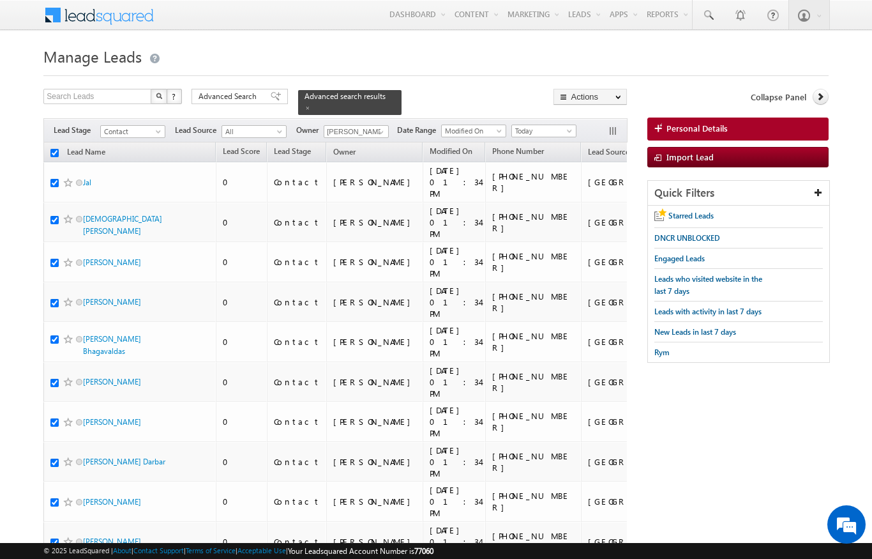
checkbox input "true"
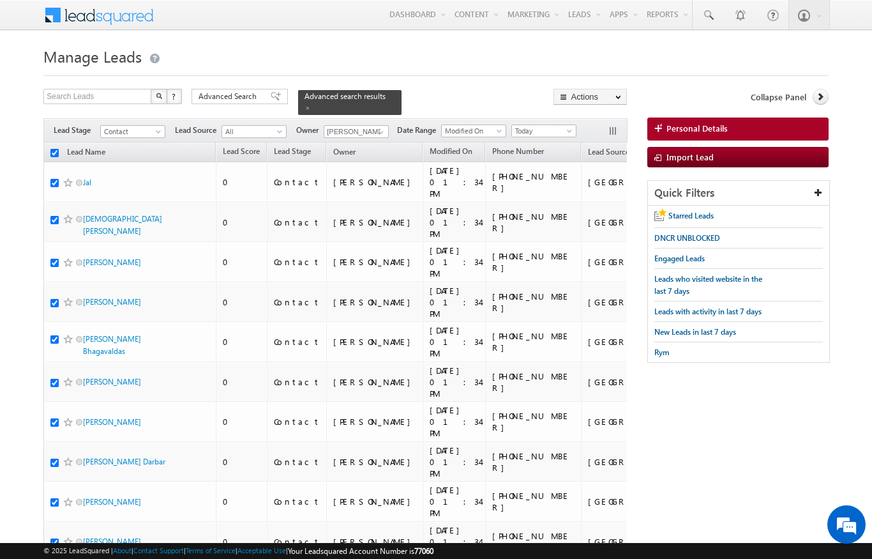
checkbox input "true"
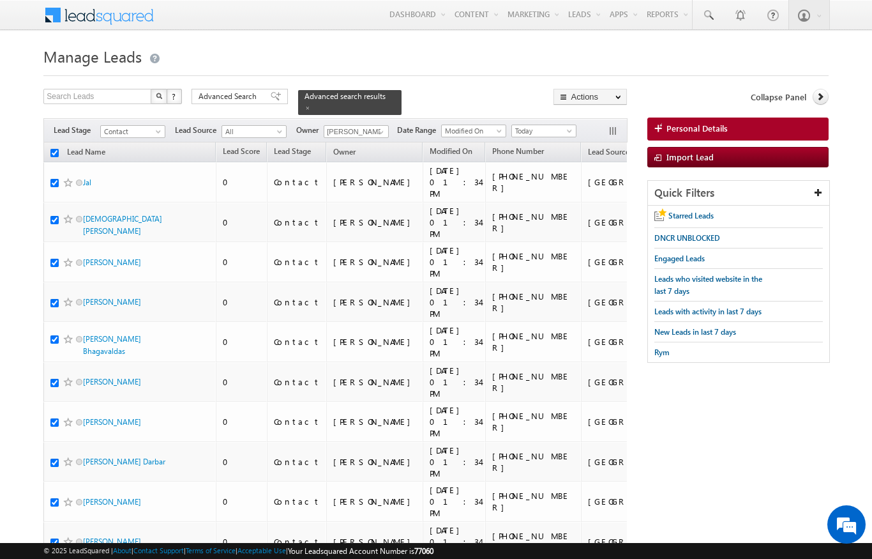
checkbox input "true"
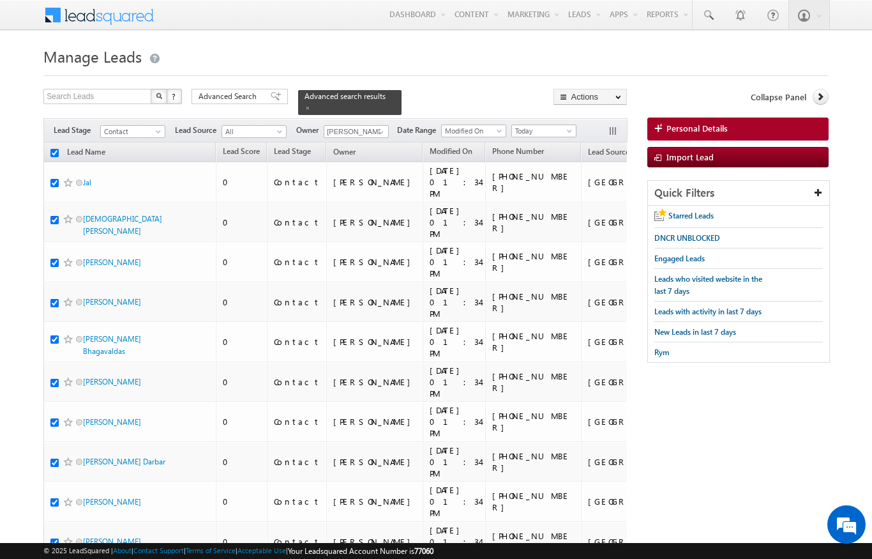
checkbox input "true"
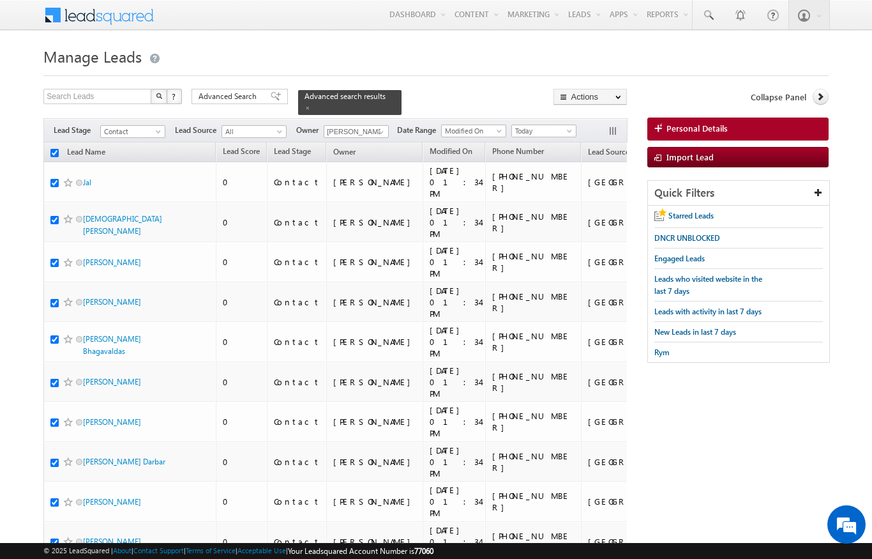
checkbox input "true"
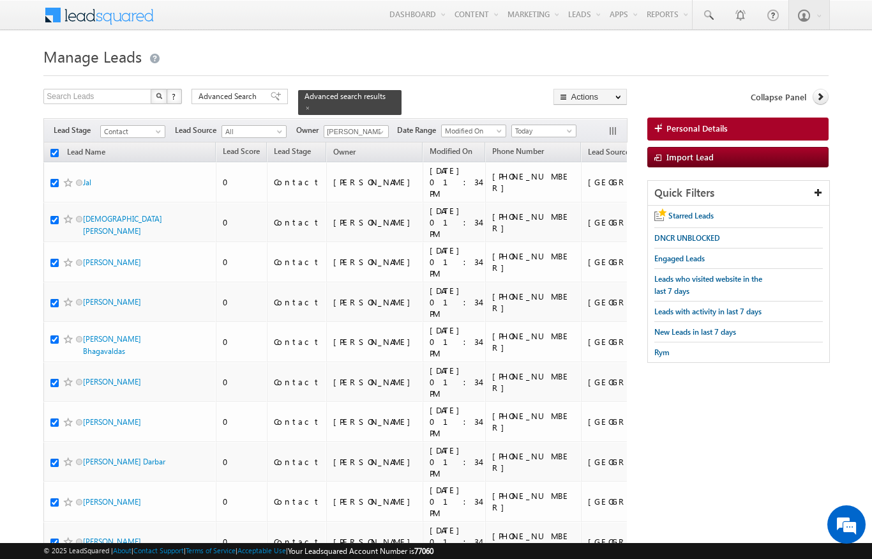
checkbox input "true"
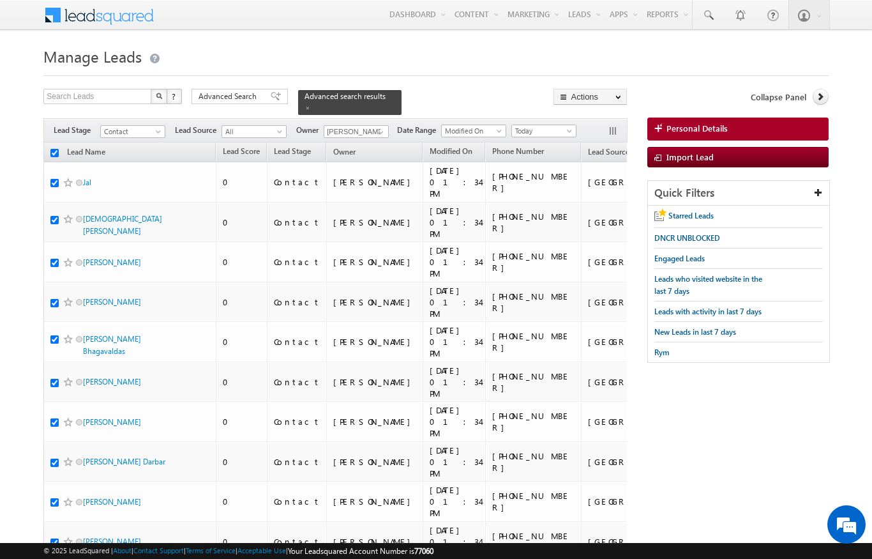
checkbox input "true"
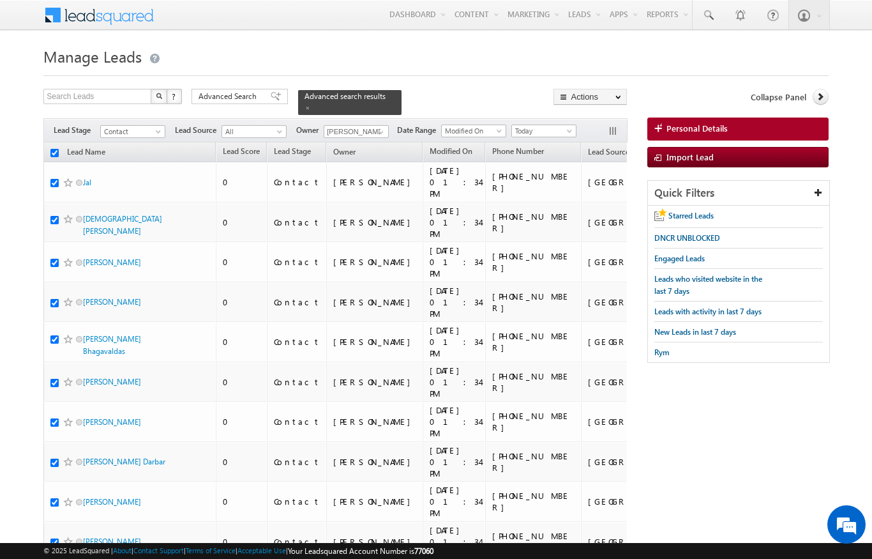
checkbox input "true"
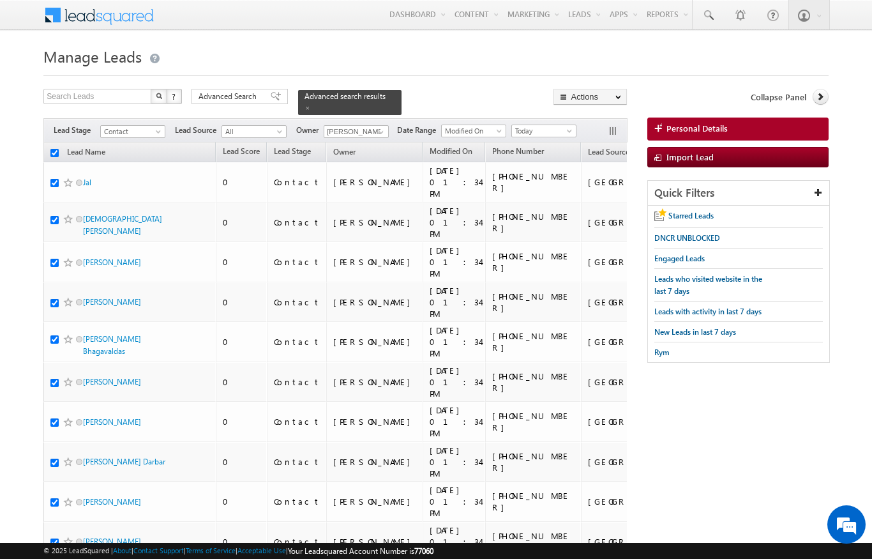
checkbox input "true"
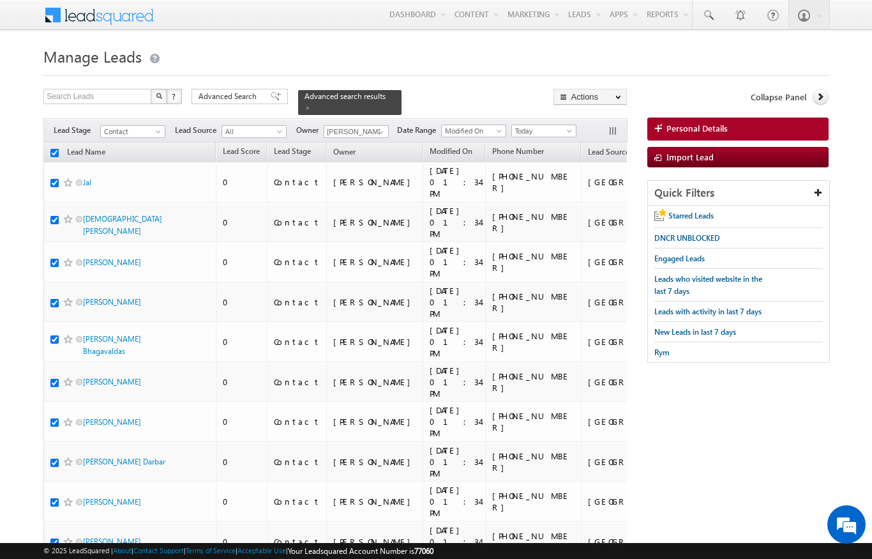
checkbox input "true"
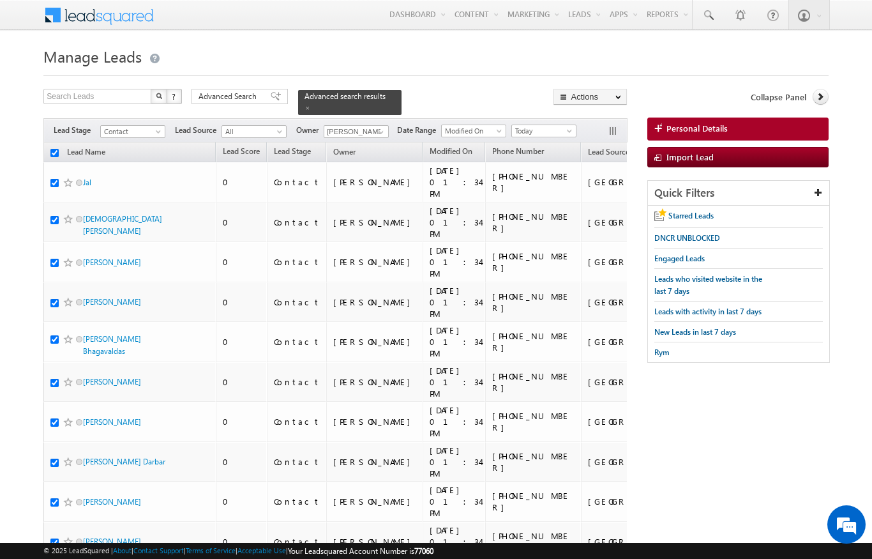
checkbox input "true"
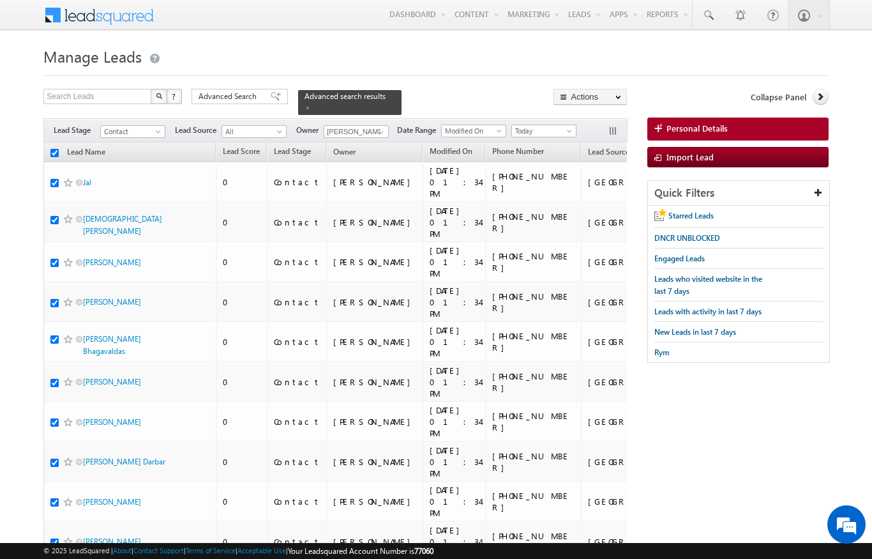
checkbox input "true"
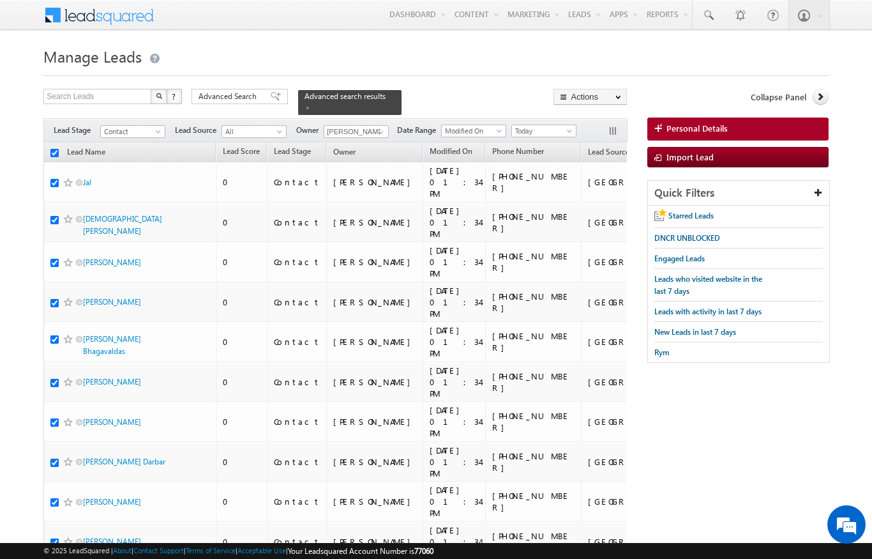
checkbox input "true"
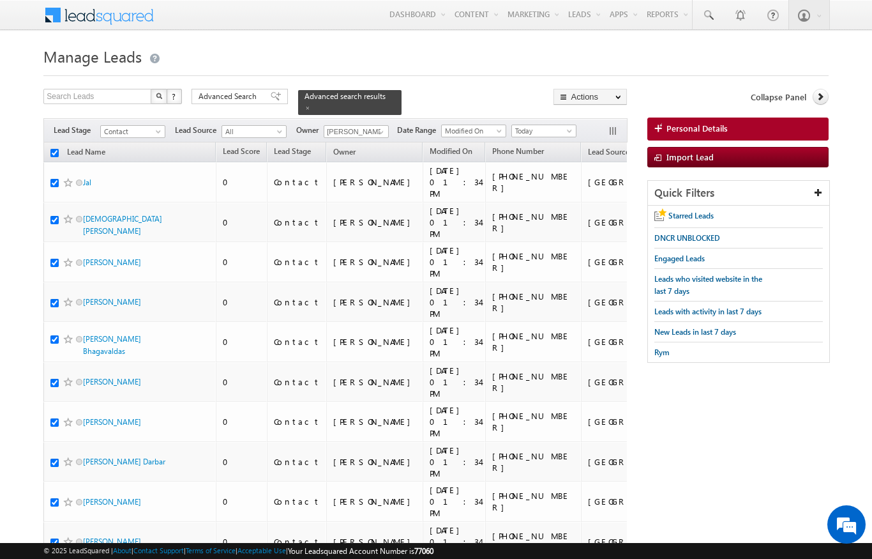
checkbox input "true"
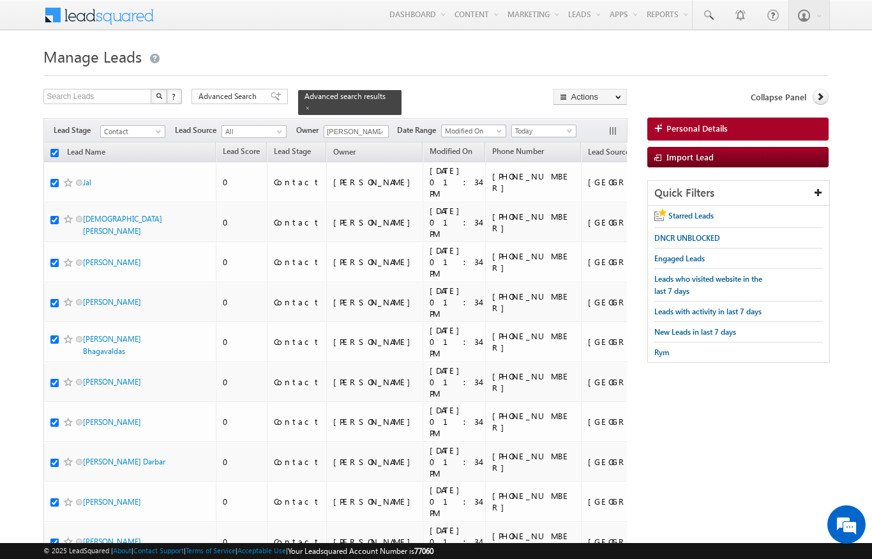
checkbox input "true"
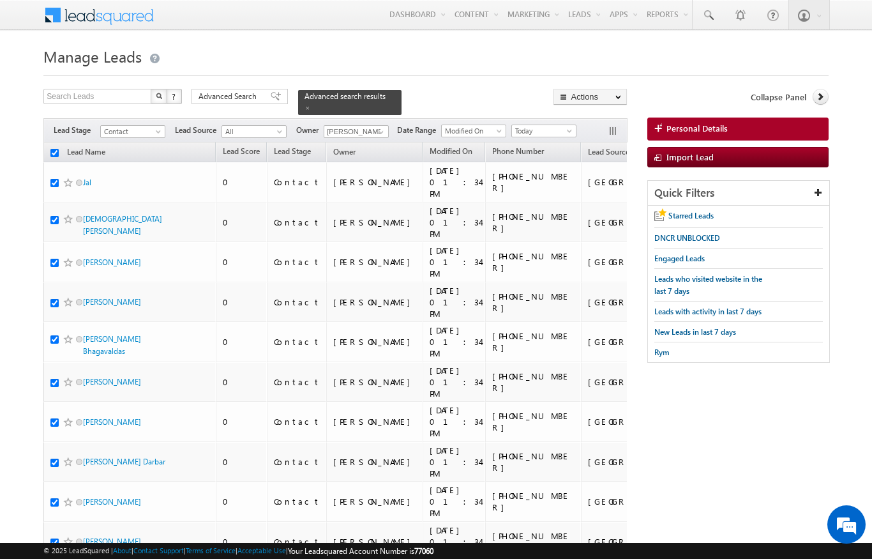
checkbox input "true"
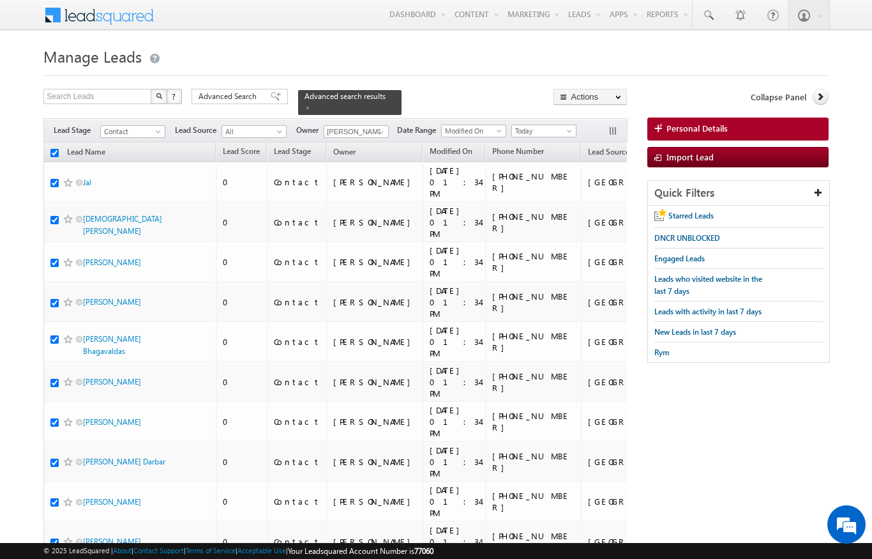
checkbox input "true"
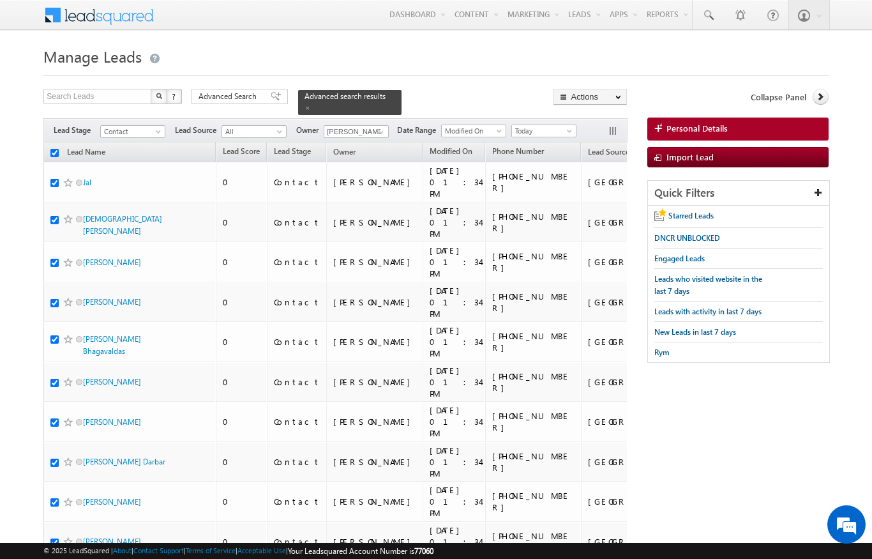
checkbox input "true"
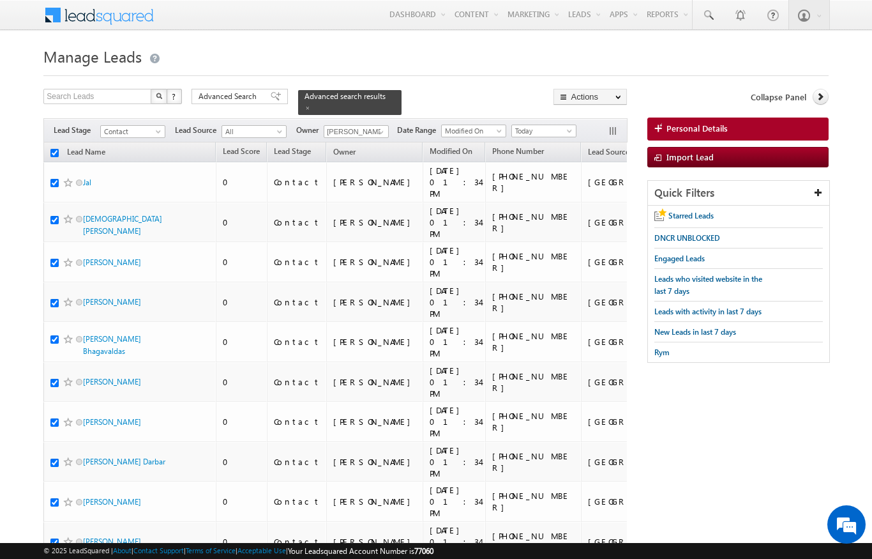
checkbox input "true"
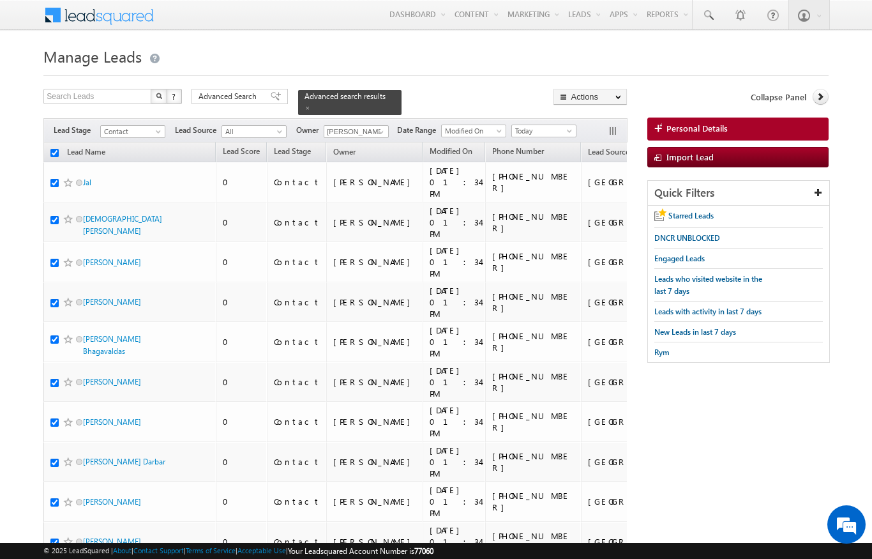
checkbox input "true"
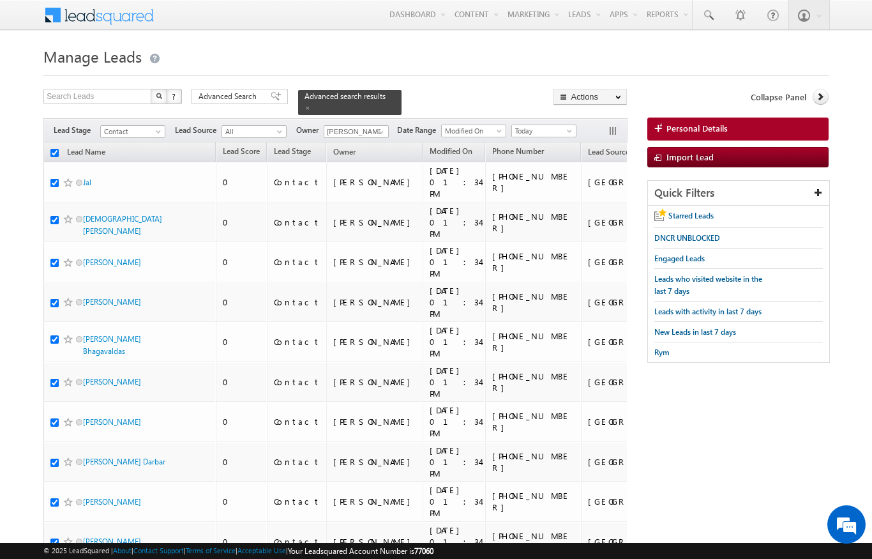
checkbox input "true"
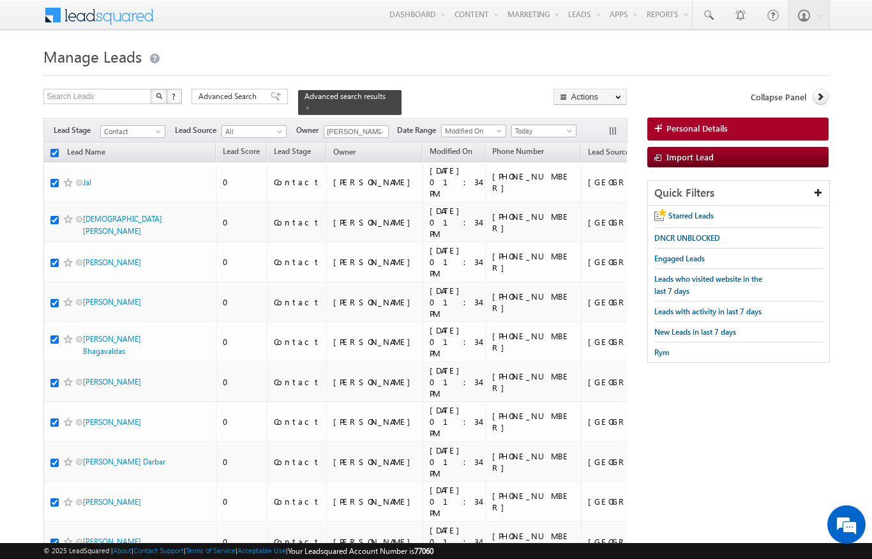
checkbox input "true"
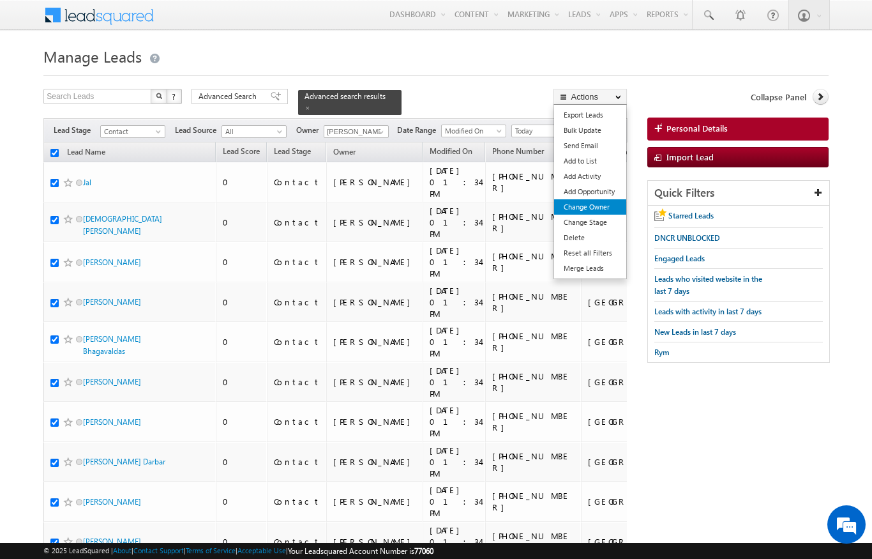
click at [603, 207] on link "Change Owner" at bounding box center [590, 206] width 72 height 15
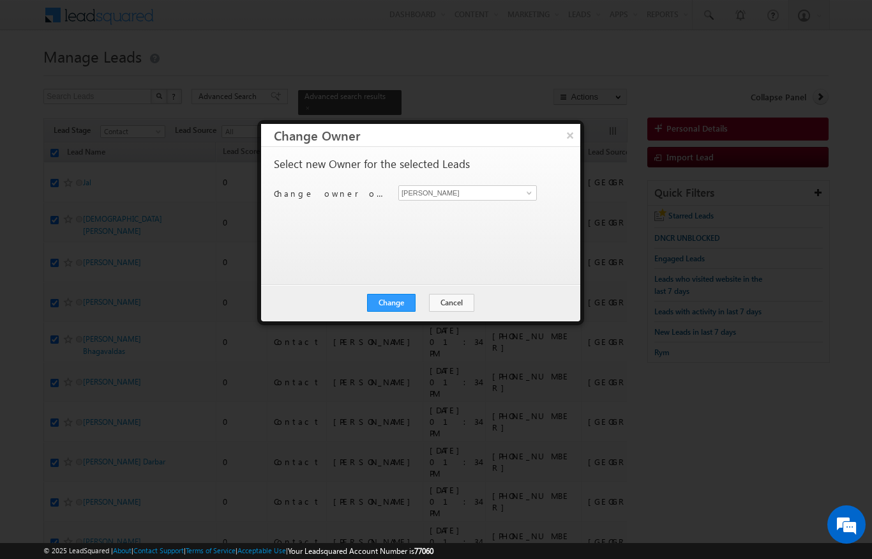
click at [539, 188] on div "Niraj Upadhyay Niraj Upadhyay" at bounding box center [474, 192] width 153 height 15
click at [534, 193] on link at bounding box center [528, 192] width 16 height 13
click at [476, 214] on span "[PERSON_NAME][EMAIL_ADDRESS][DOMAIN_NAME]" at bounding box center [461, 218] width 115 height 10
type input "[PERSON_NAME]"
click at [400, 298] on button "Change" at bounding box center [391, 303] width 49 height 18
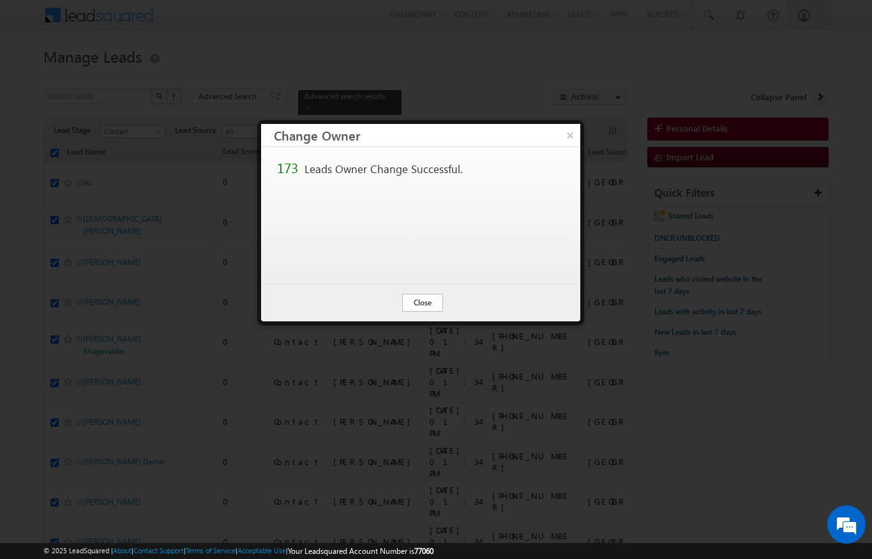
click at [425, 310] on button "Close" at bounding box center [422, 303] width 41 height 18
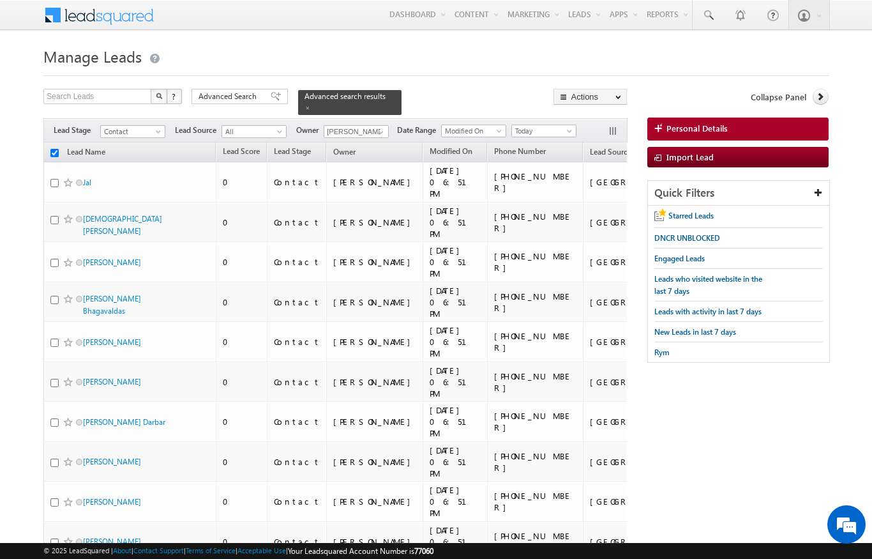
checkbox input "false"
click at [705, 17] on span at bounding box center [708, 15] width 13 height 13
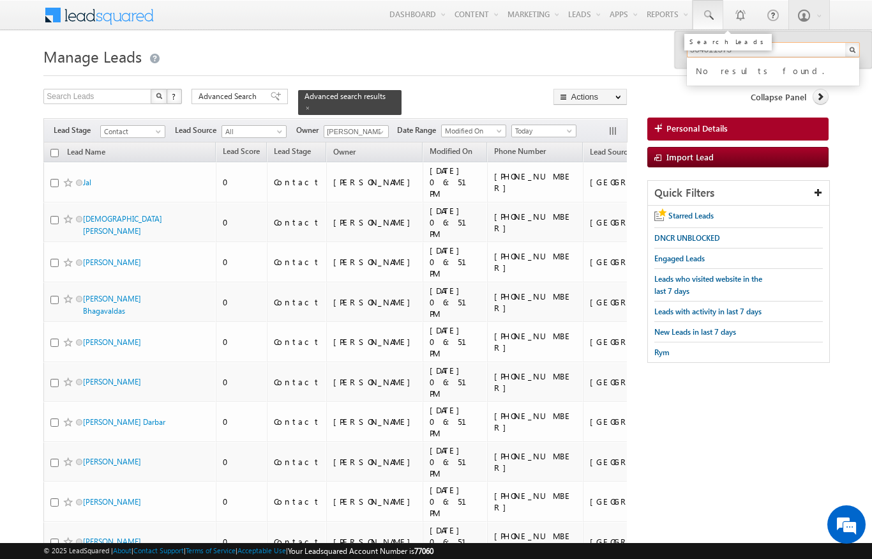
type input "564011573"
click at [377, 130] on span at bounding box center [381, 132] width 10 height 10
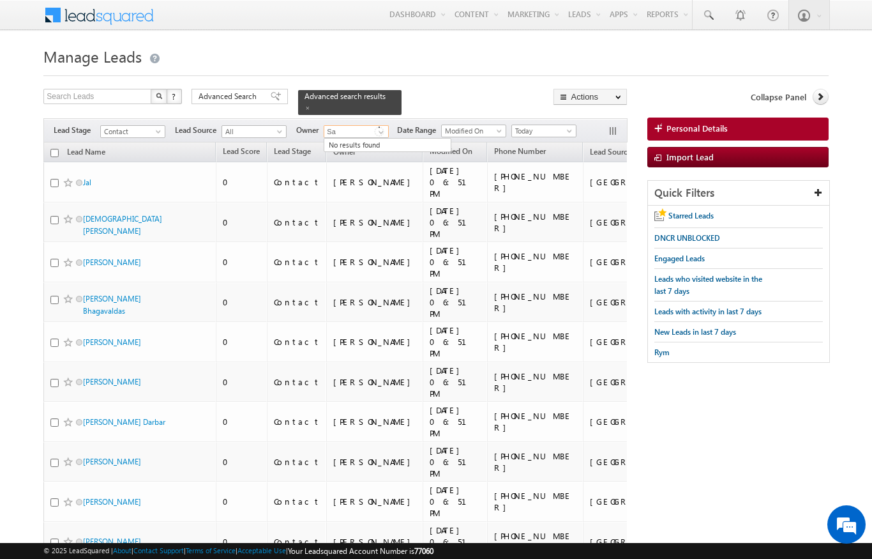
type input "S"
click at [330, 142] on link "Any" at bounding box center [388, 145] width 128 height 15
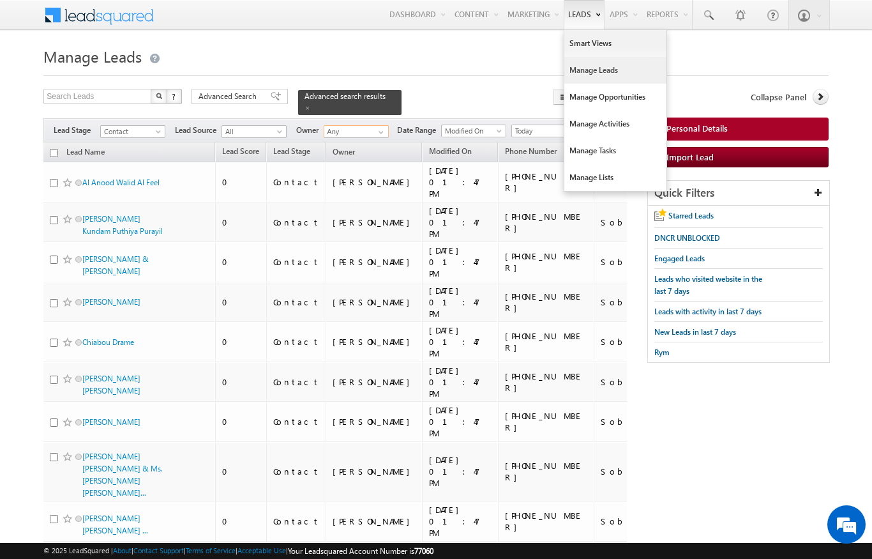
type input "Any"
click at [602, 79] on link "Manage Leads" at bounding box center [615, 70] width 102 height 27
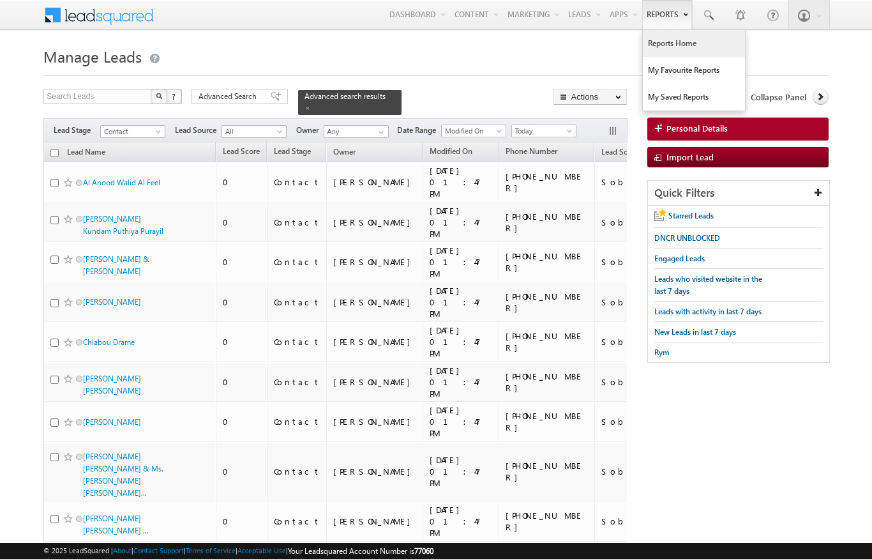
click at [676, 45] on link "Reports Home" at bounding box center [694, 43] width 102 height 27
click at [667, 43] on link "Reports Home" at bounding box center [694, 43] width 102 height 27
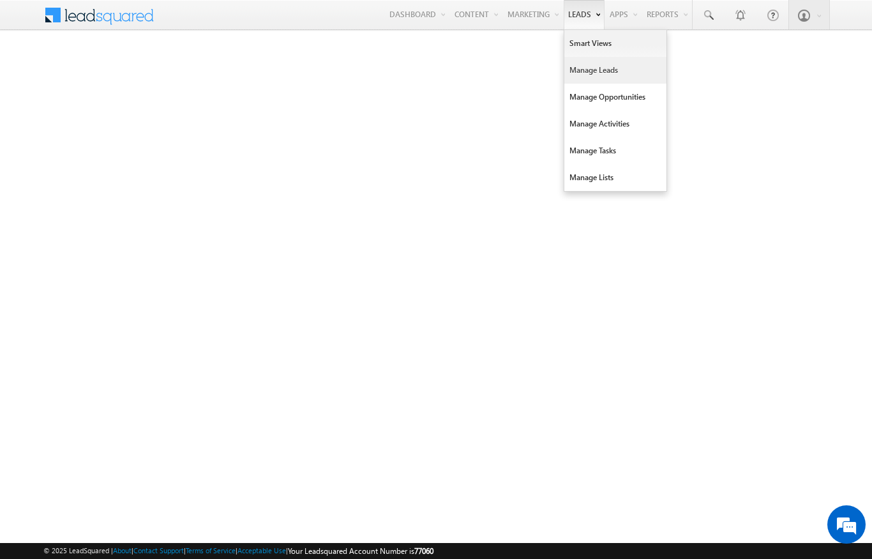
click at [576, 73] on link "Manage Leads" at bounding box center [615, 70] width 102 height 27
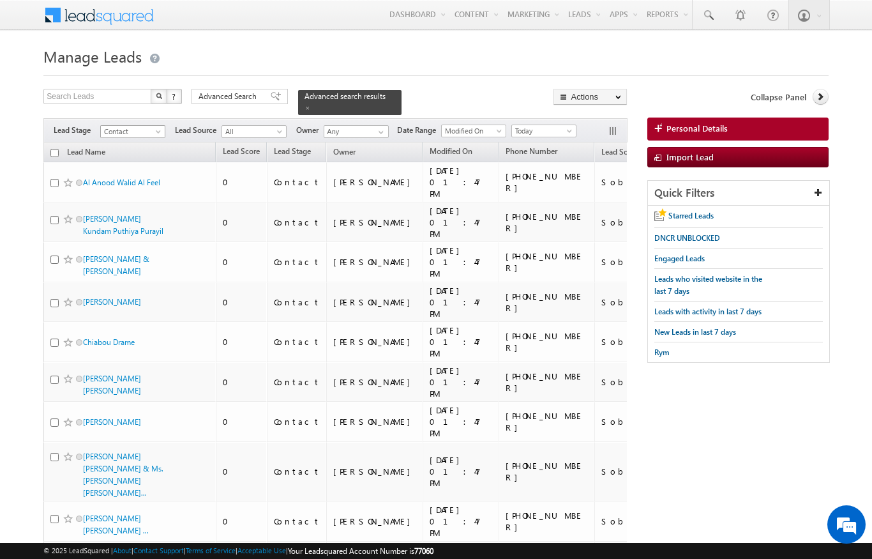
click at [149, 126] on span "Contact" at bounding box center [131, 131] width 61 height 11
click at [112, 162] on link "Prospect" at bounding box center [133, 163] width 64 height 11
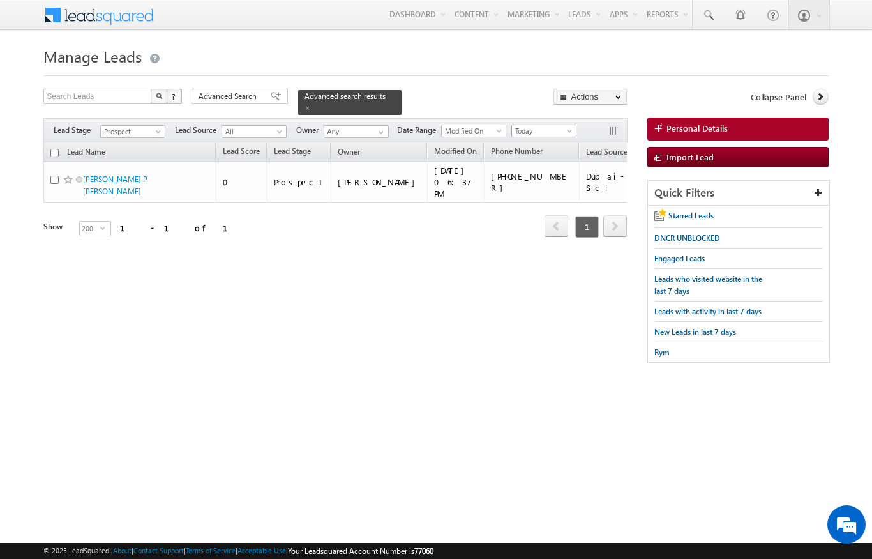
click at [556, 130] on span "Today" at bounding box center [542, 130] width 61 height 11
click at [547, 133] on link "All Time" at bounding box center [546, 137] width 64 height 11
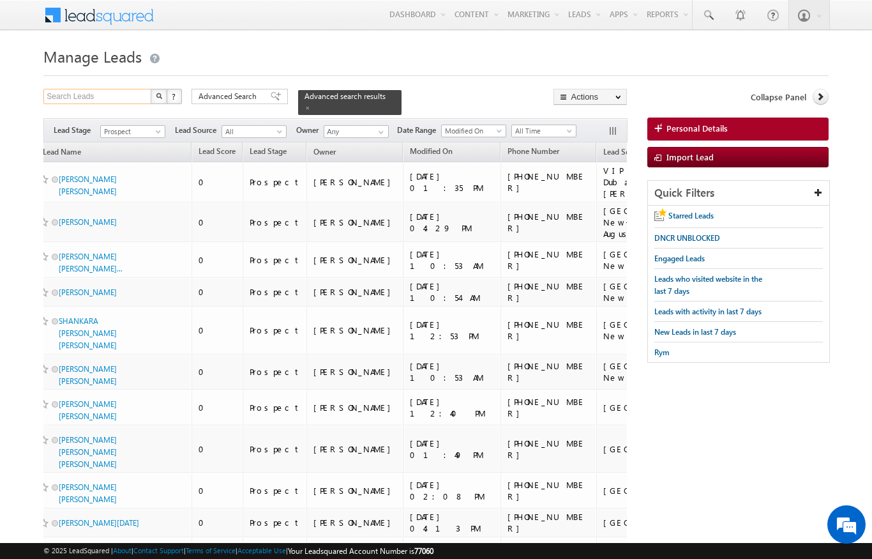
click at [98, 95] on input "Search Leads" at bounding box center [97, 96] width 109 height 15
click at [208, 97] on span "Advanced Search" at bounding box center [230, 96] width 62 height 11
type input "Search Leads"
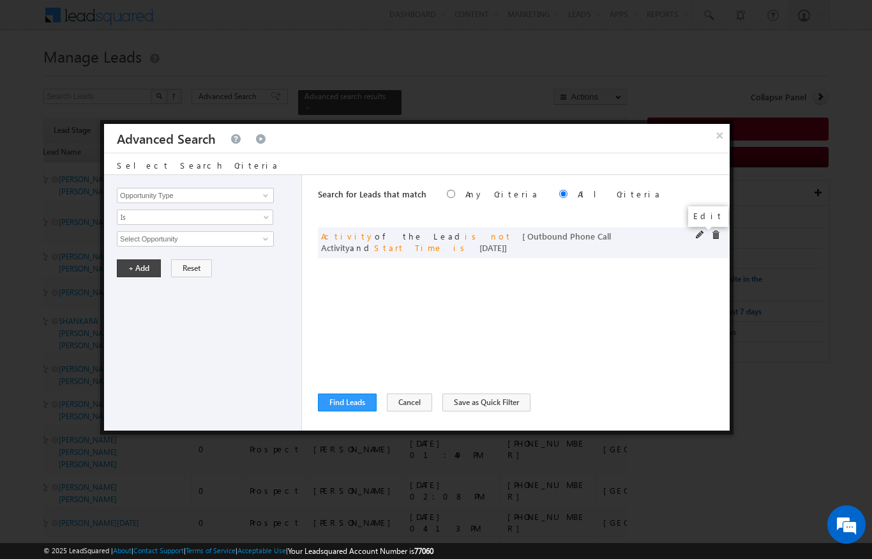
click at [701, 238] on span at bounding box center [700, 235] width 9 height 9
click at [130, 297] on link "Today" at bounding box center [195, 303] width 156 height 15
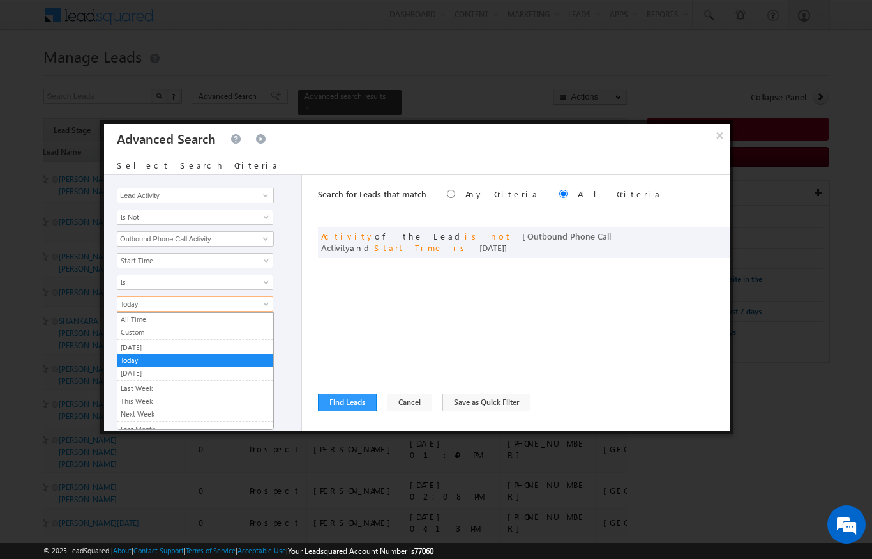
click at [131, 332] on link "Custom" at bounding box center [195, 331] width 156 height 11
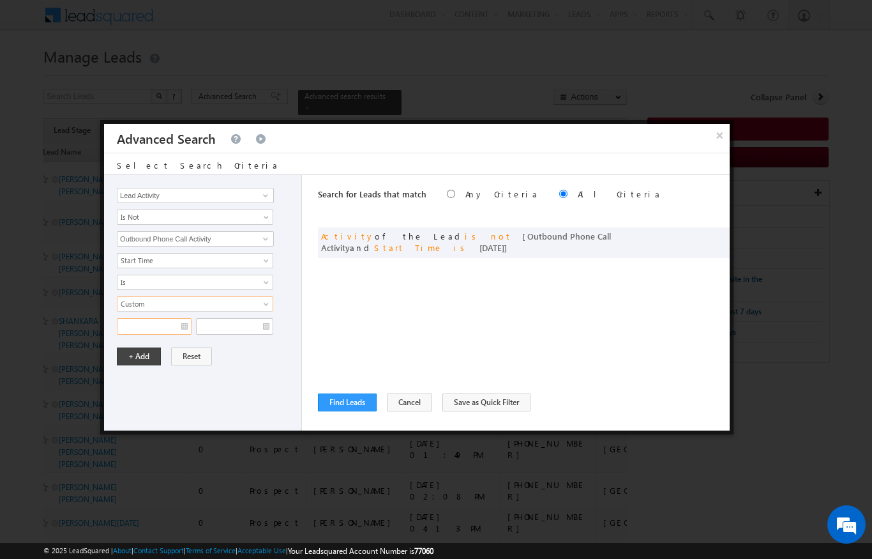
click at [153, 326] on input "text" at bounding box center [154, 326] width 75 height 17
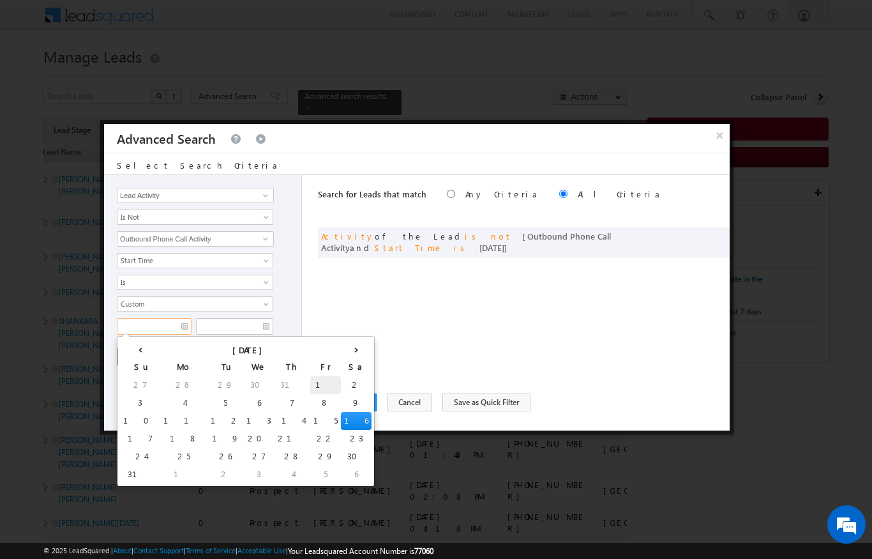
click at [310, 384] on td "1" at bounding box center [325, 385] width 31 height 18
type input "[DATE]"
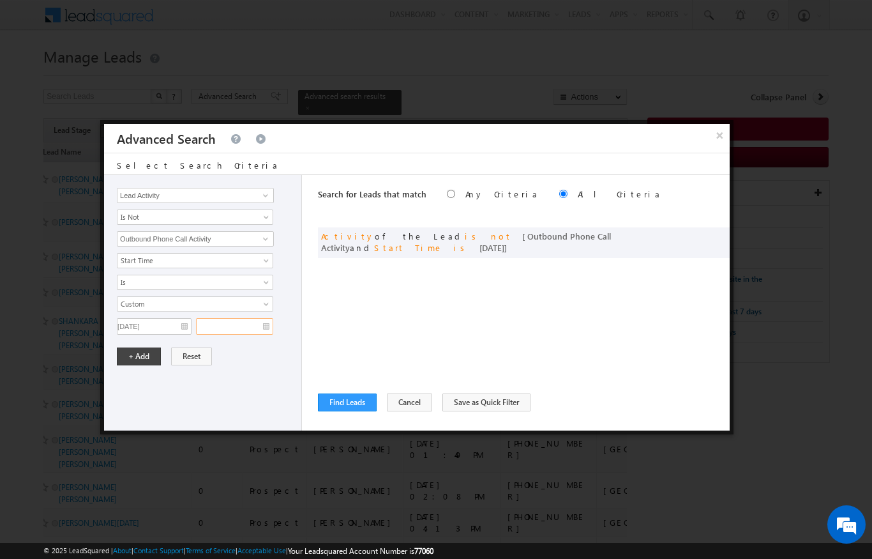
click at [265, 322] on input "text" at bounding box center [234, 326] width 77 height 17
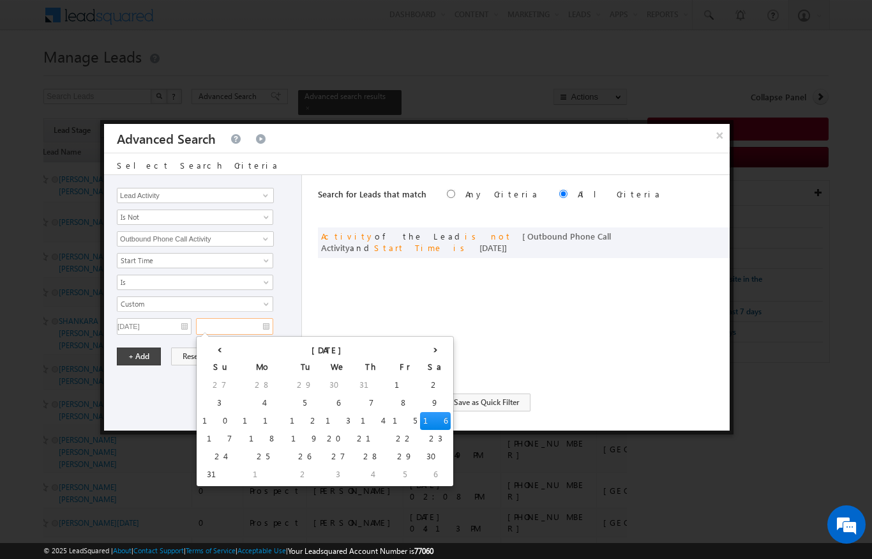
click at [420, 416] on td "16" at bounding box center [435, 421] width 31 height 18
type input "[DATE]"
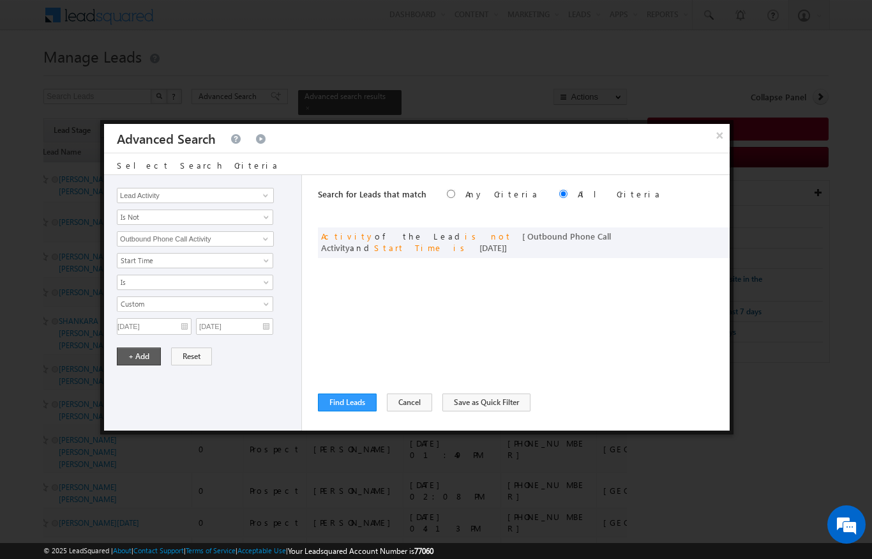
click at [126, 356] on button "+ Add" at bounding box center [139, 356] width 44 height 18
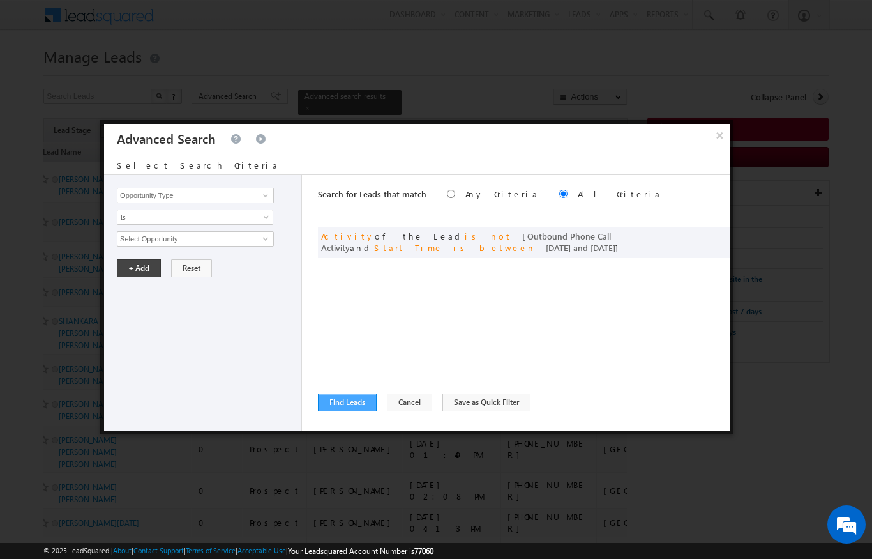
click at [342, 398] on button "Find Leads" at bounding box center [347, 402] width 59 height 18
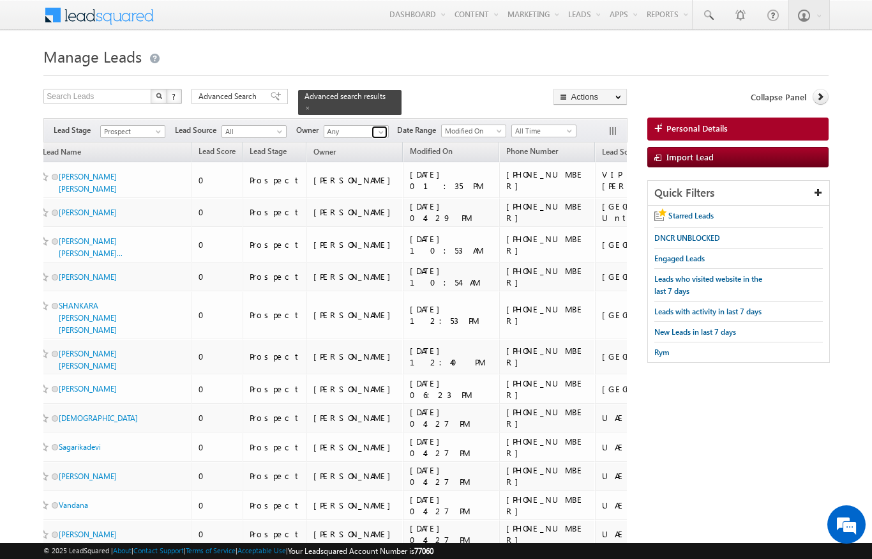
click at [374, 126] on link at bounding box center [380, 132] width 16 height 13
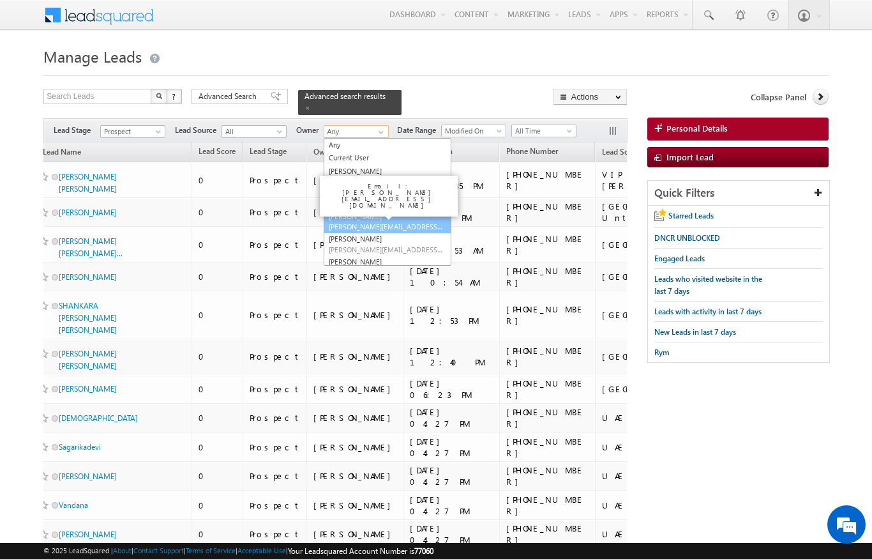
click at [390, 222] on span "[PERSON_NAME][EMAIL_ADDRESS][DOMAIN_NAME]" at bounding box center [386, 227] width 115 height 10
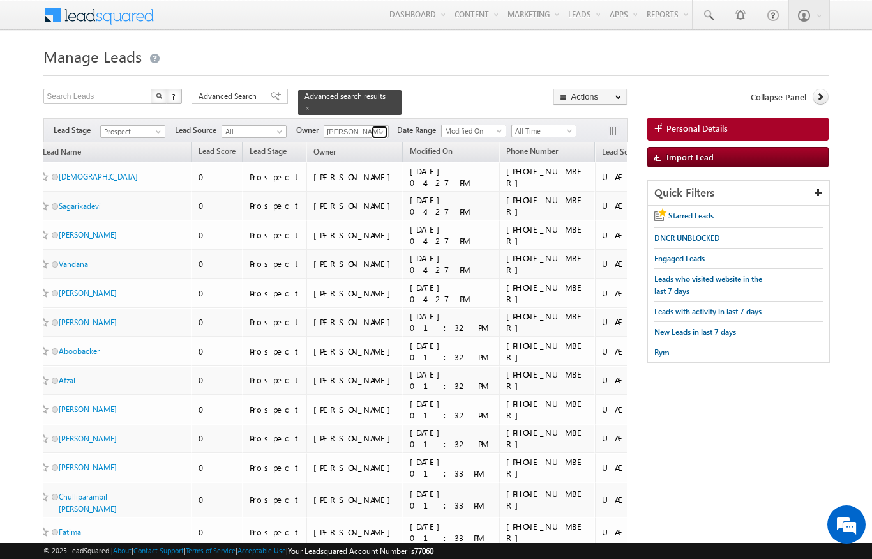
click at [380, 127] on span at bounding box center [381, 132] width 10 height 10
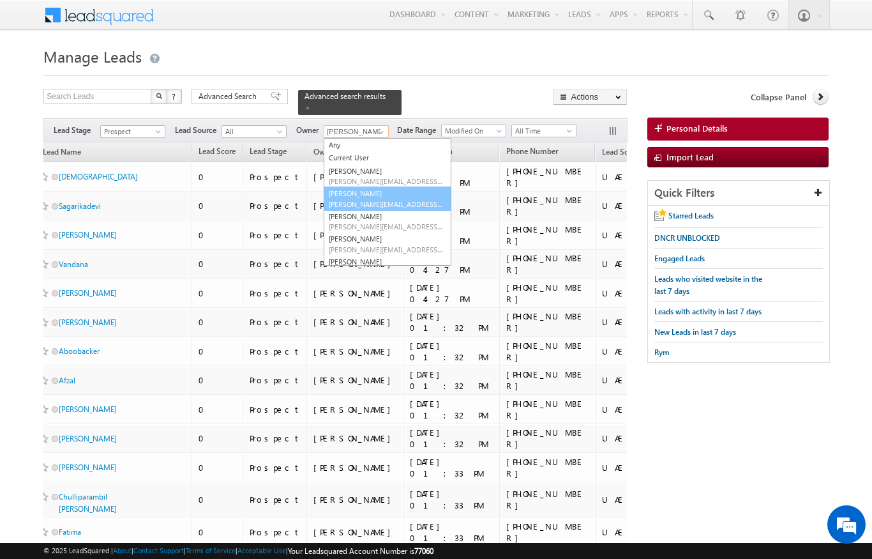
click at [367, 199] on span "[PERSON_NAME][EMAIL_ADDRESS][PERSON_NAME][DOMAIN_NAME]" at bounding box center [386, 204] width 115 height 10
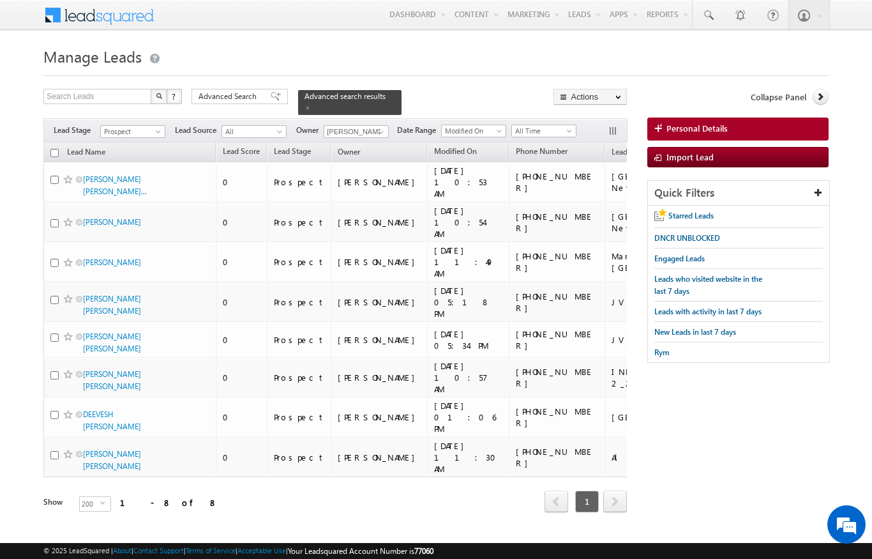
click at [366, 118] on div "Filters Lead Stage All Contact Prospect Qualified Meeting Sale Done Not Interes…" at bounding box center [335, 130] width 584 height 24
click at [374, 126] on link at bounding box center [380, 132] width 16 height 13
click at [407, 150] on span "[PERSON_NAME][EMAIL_ADDRESS][DOMAIN_NAME]" at bounding box center [386, 155] width 115 height 10
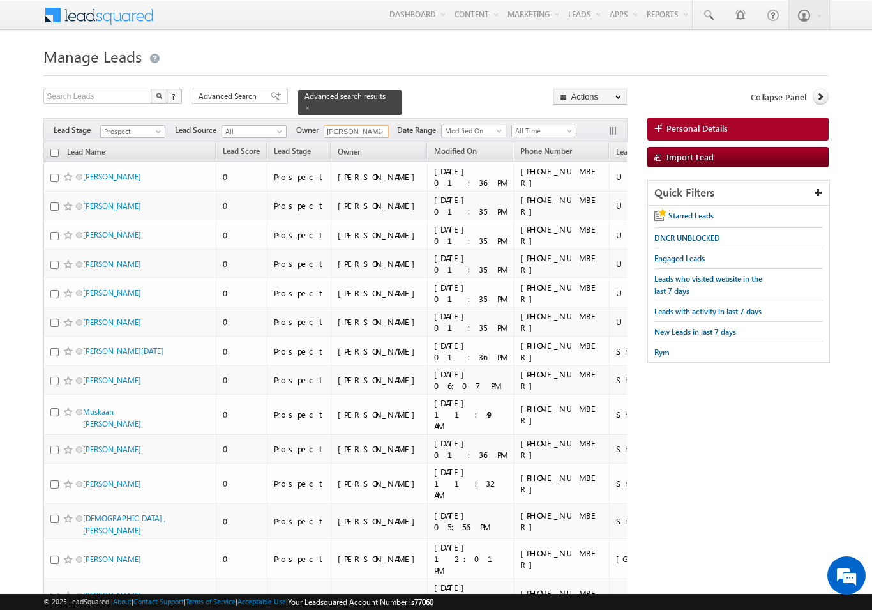
type input "[PERSON_NAME] Verhani34e"
